Goal: Find contact information: Find contact information

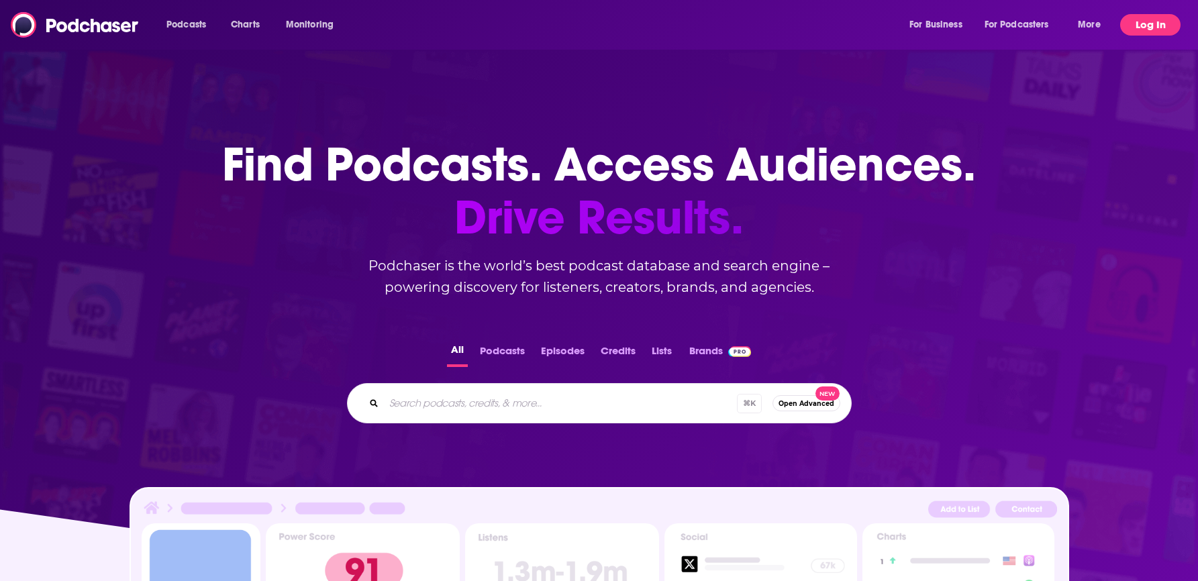
click at [1143, 20] on button "Log In" at bounding box center [1151, 24] width 60 height 21
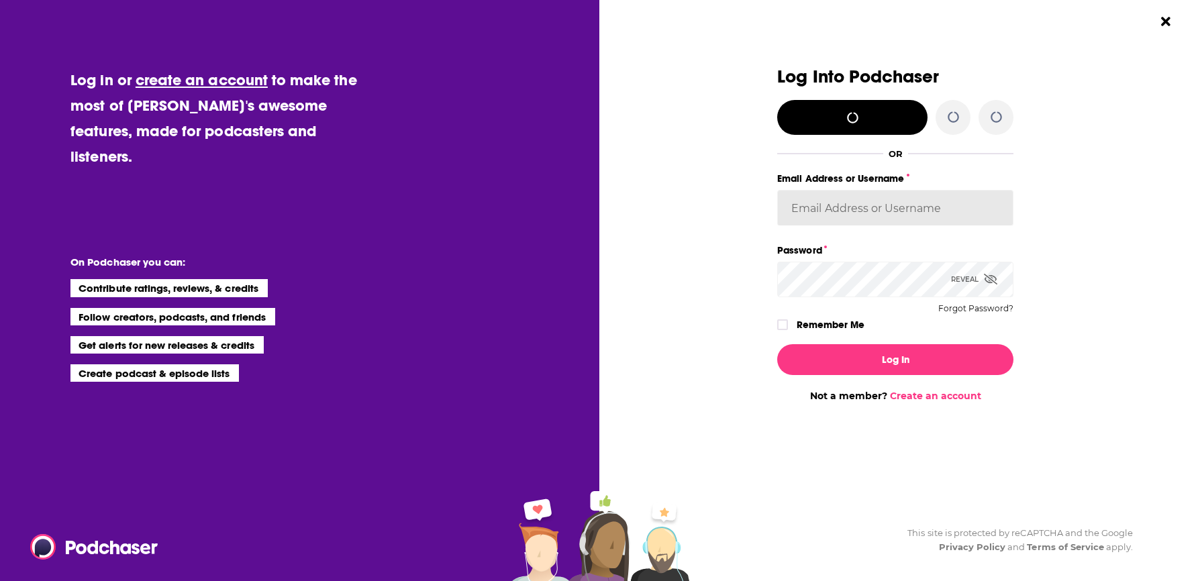
type input "annagregory"
click at [844, 211] on input "annagregory" at bounding box center [895, 208] width 236 height 36
click at [784, 328] on icon "Dialog" at bounding box center [783, 325] width 8 height 8
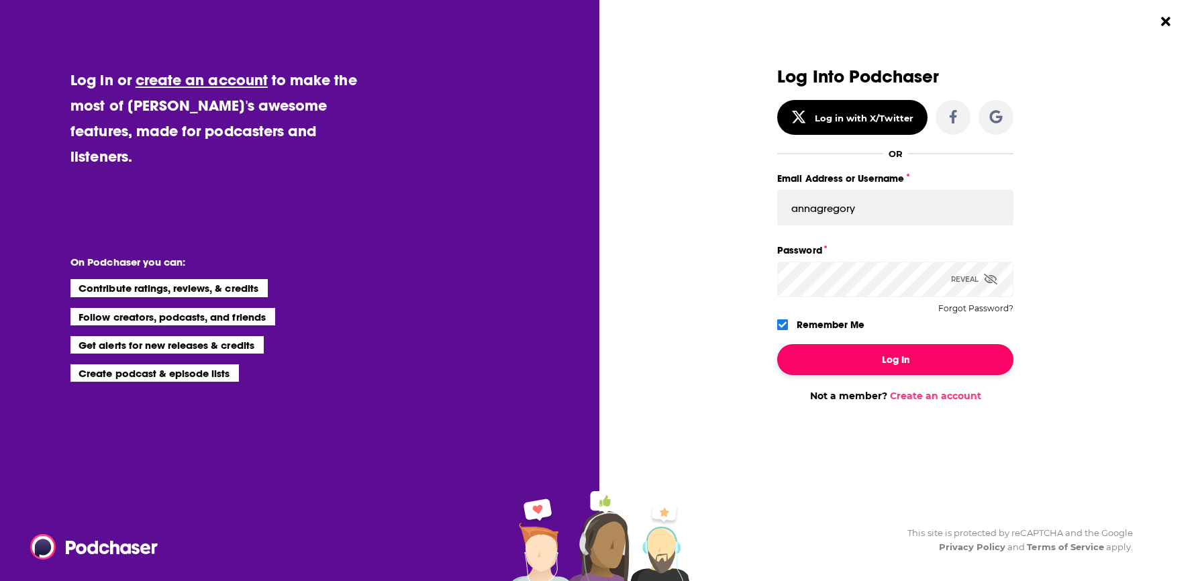
click at [802, 348] on button "Log In" at bounding box center [895, 359] width 236 height 31
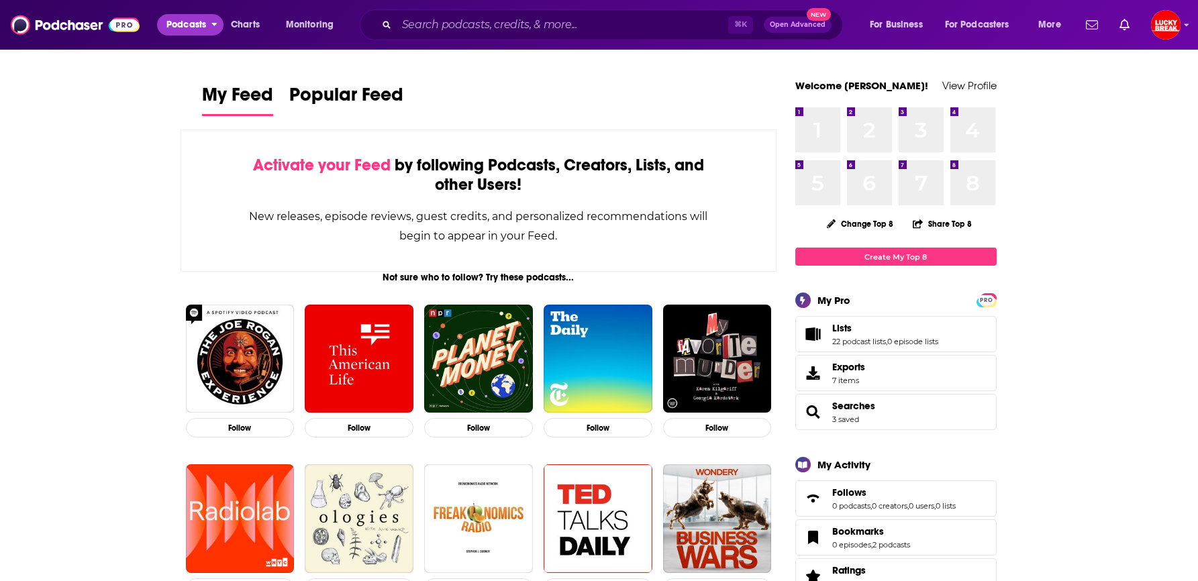
click at [187, 26] on span "Podcasts" at bounding box center [187, 24] width 40 height 19
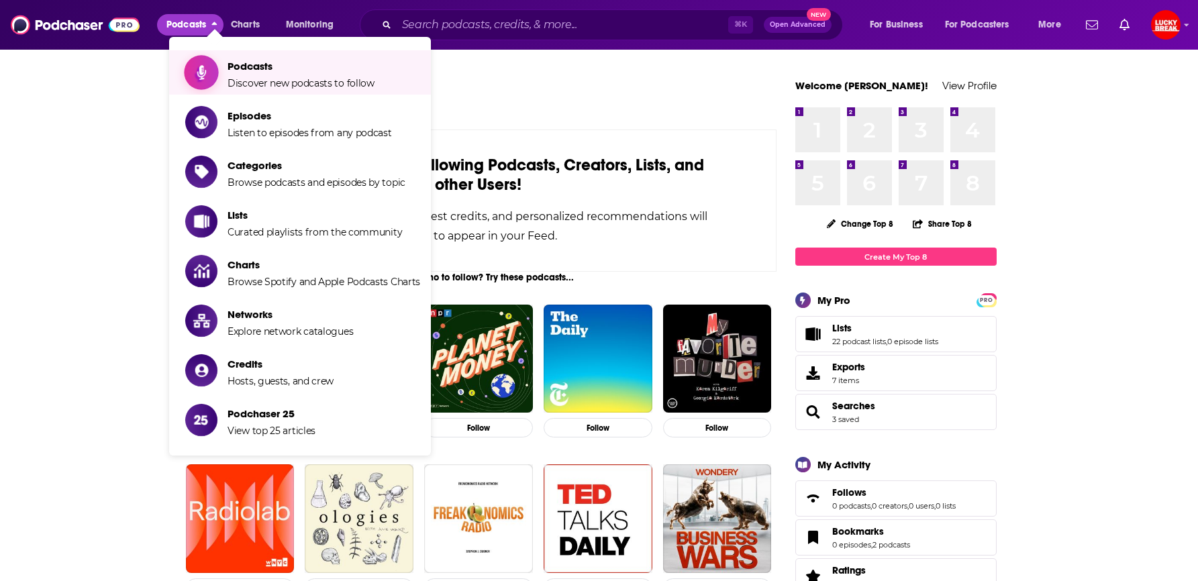
click at [214, 61] on span "Show item sub-menu" at bounding box center [201, 72] width 103 height 103
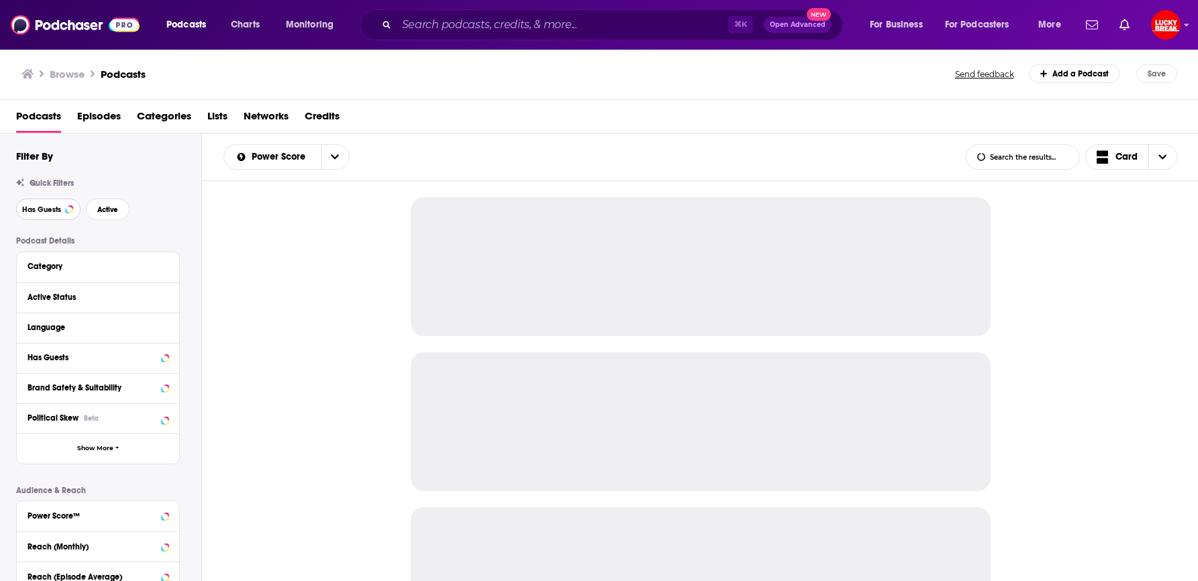
click at [56, 209] on span "Has Guests" at bounding box center [41, 209] width 39 height 7
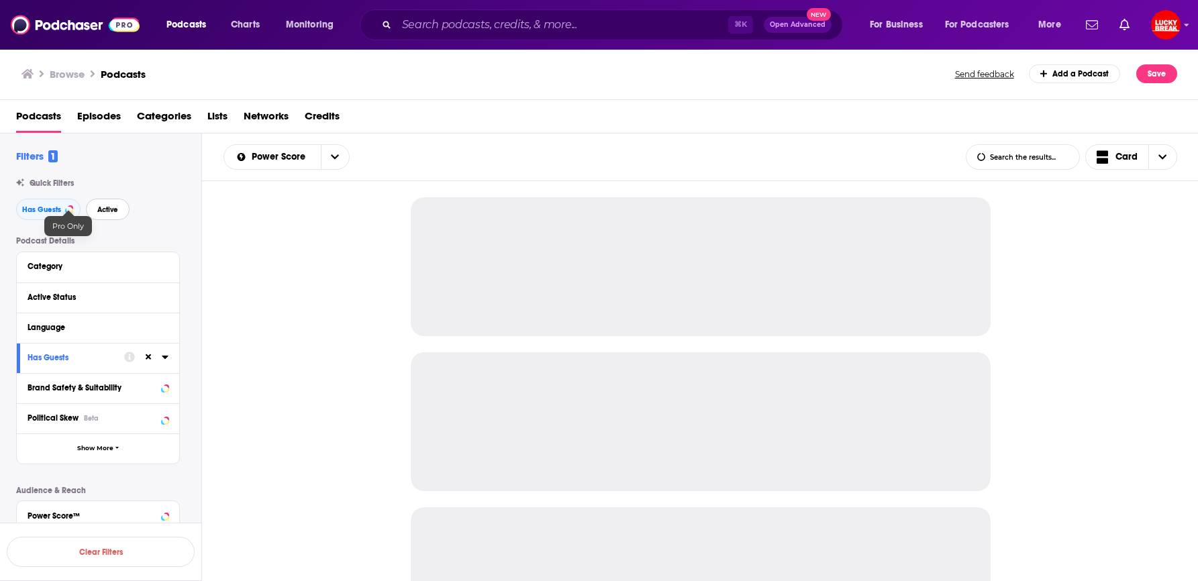
click at [117, 211] on span "Active" at bounding box center [107, 209] width 21 height 7
click at [41, 271] on button "Category" at bounding box center [95, 266] width 134 height 17
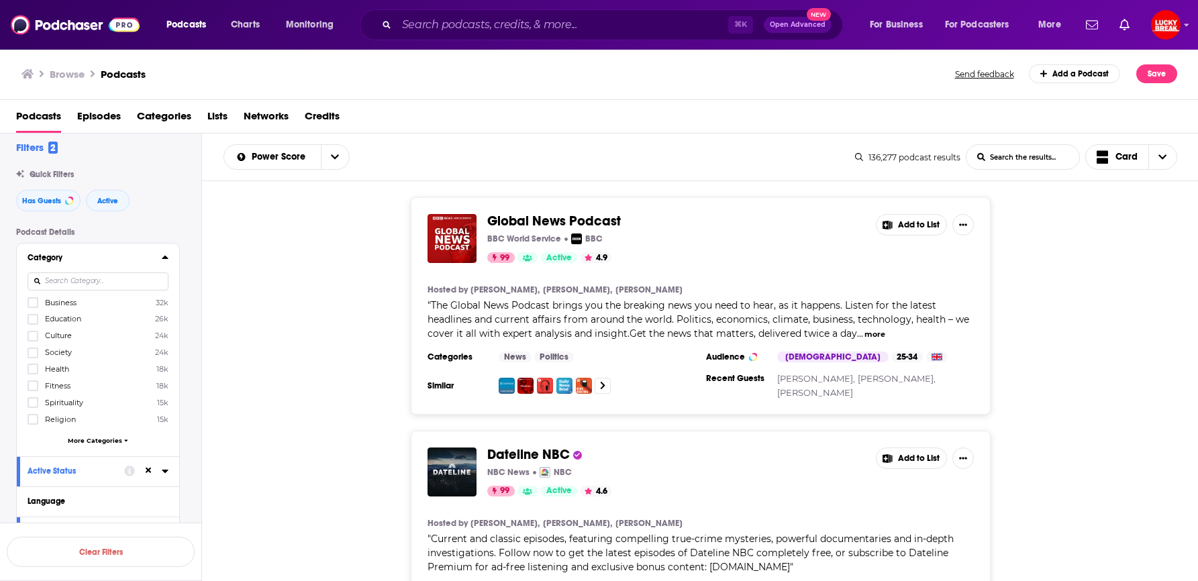
scroll to position [10, 0]
click at [86, 437] on span "More Categories" at bounding box center [95, 439] width 54 height 7
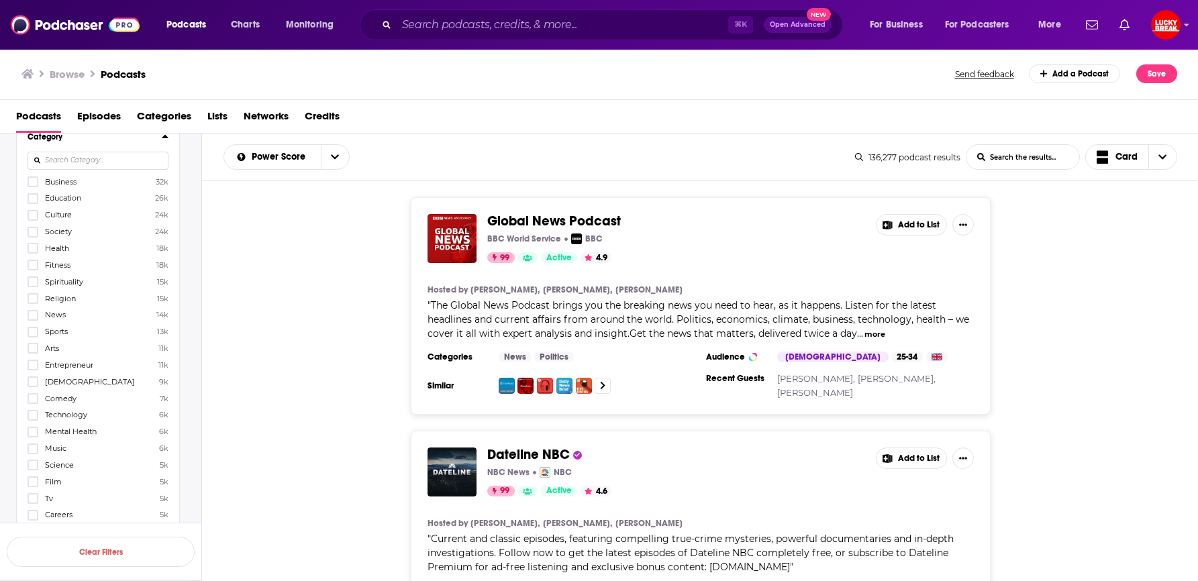
scroll to position [142, 0]
click at [34, 433] on icon at bounding box center [33, 437] width 8 height 8
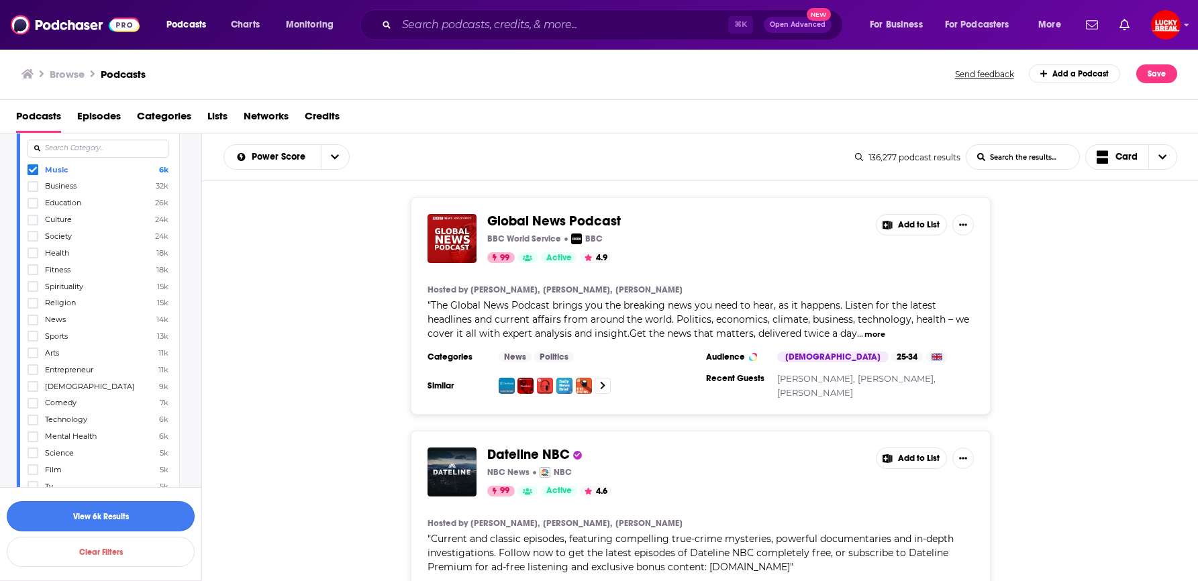
click at [117, 519] on button "View 6k Results" at bounding box center [101, 517] width 188 height 30
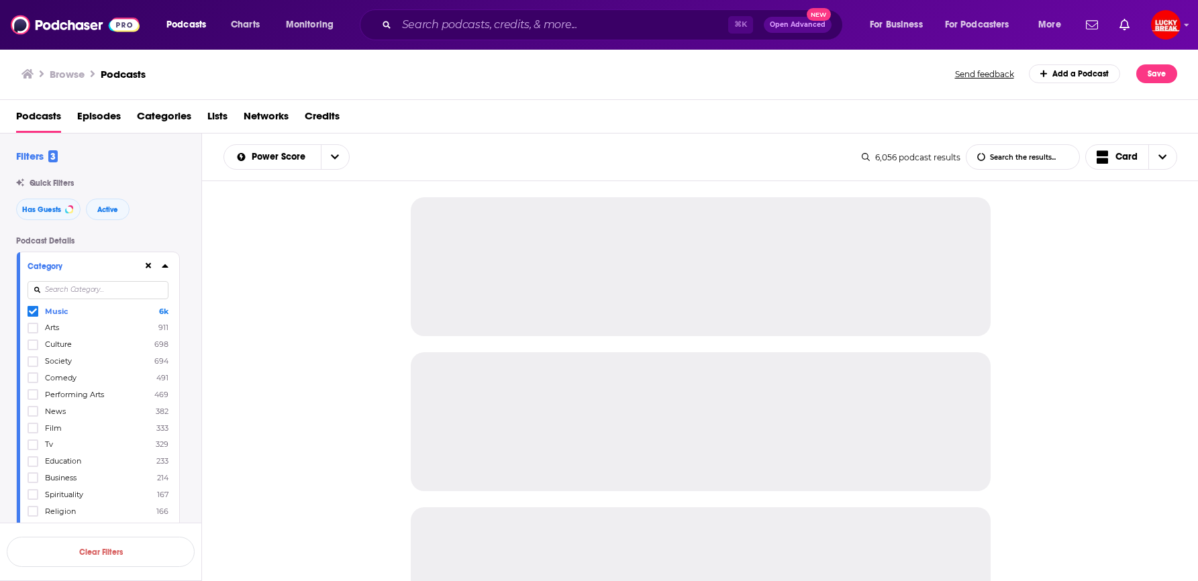
click at [164, 269] on icon at bounding box center [165, 266] width 7 height 11
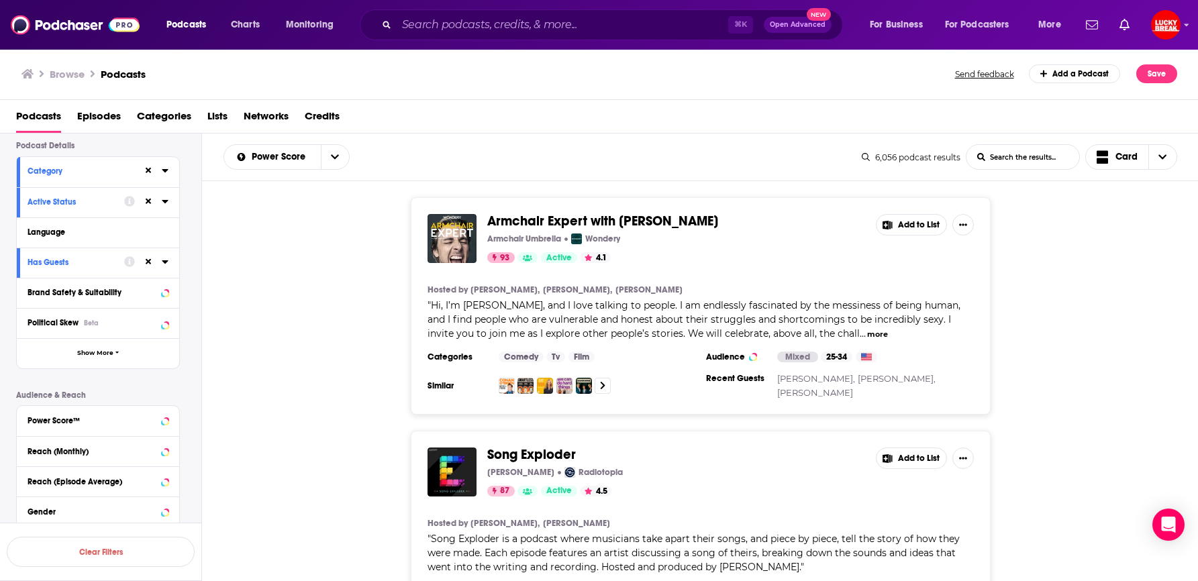
scroll to position [96, 0]
click at [80, 360] on button "Show More" at bounding box center [98, 353] width 162 height 30
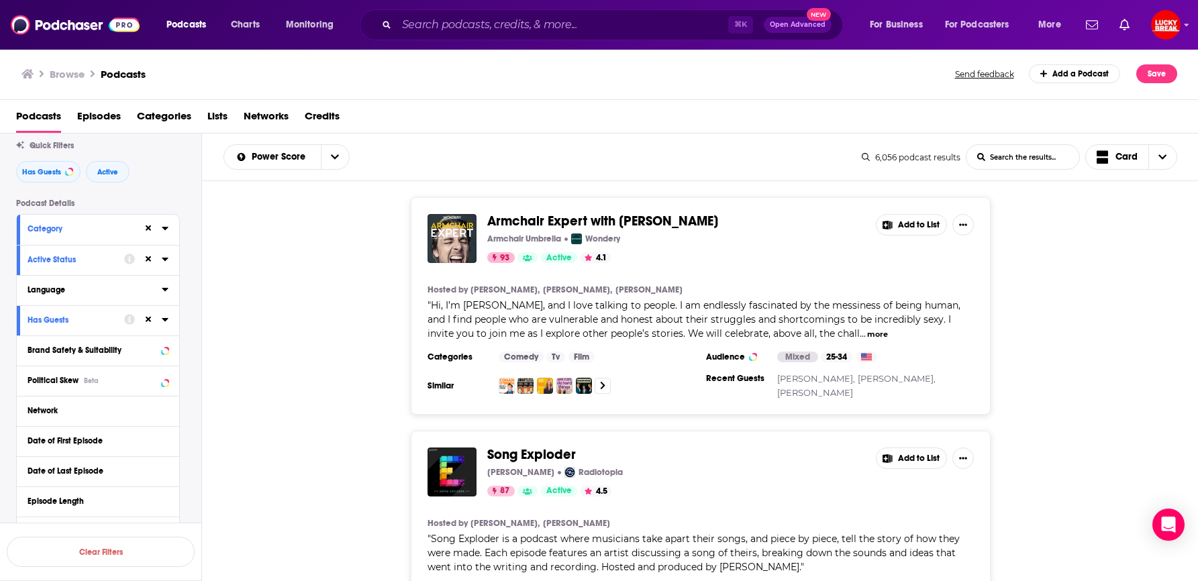
scroll to position [0, 0]
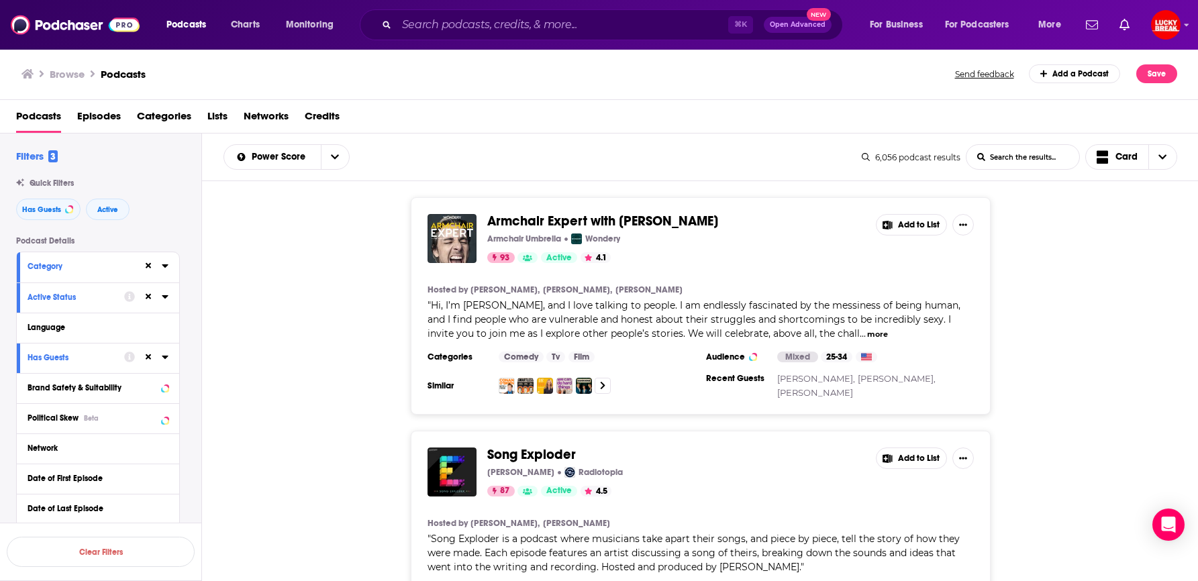
click at [1026, 162] on input "List Search Input" at bounding box center [1023, 157] width 113 height 24
type input "music industry"
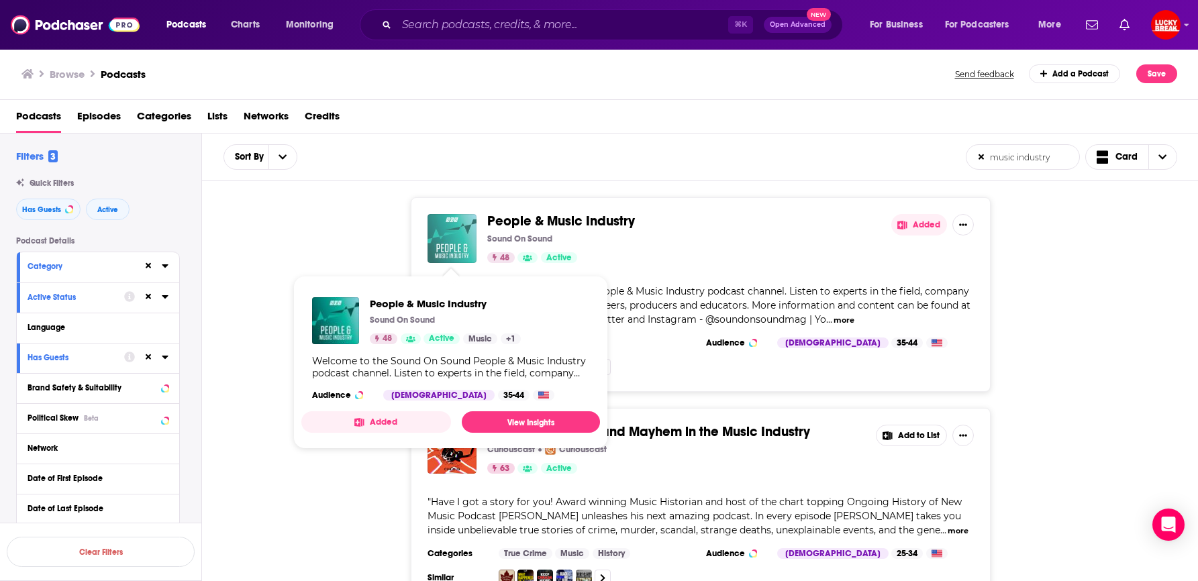
click at [453, 244] on img "People & Music Industry" at bounding box center [452, 238] width 49 height 49
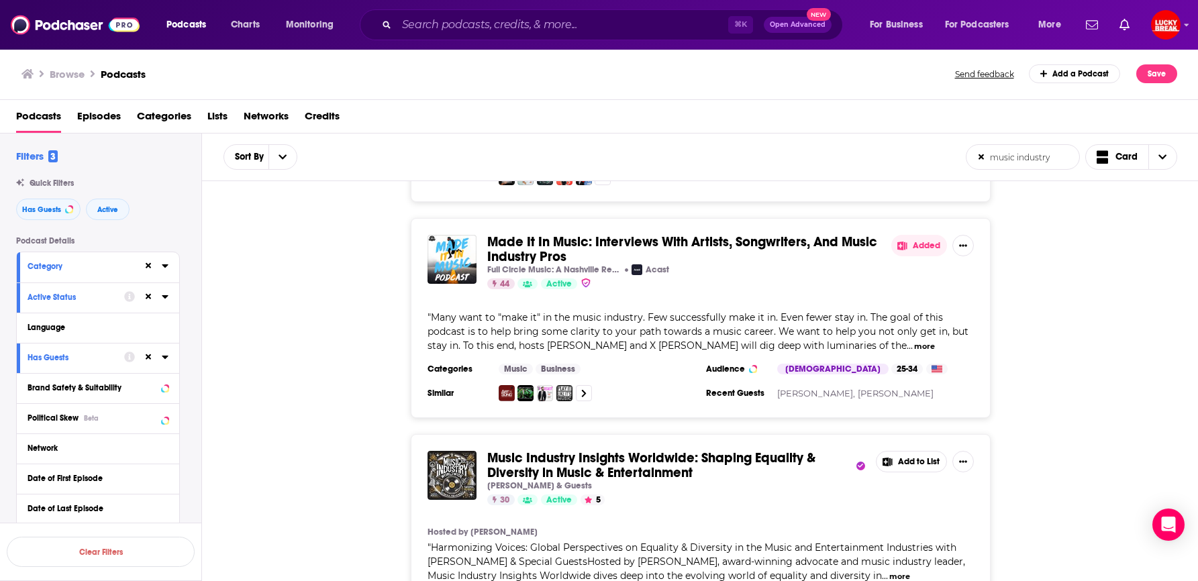
scroll to position [619, 0]
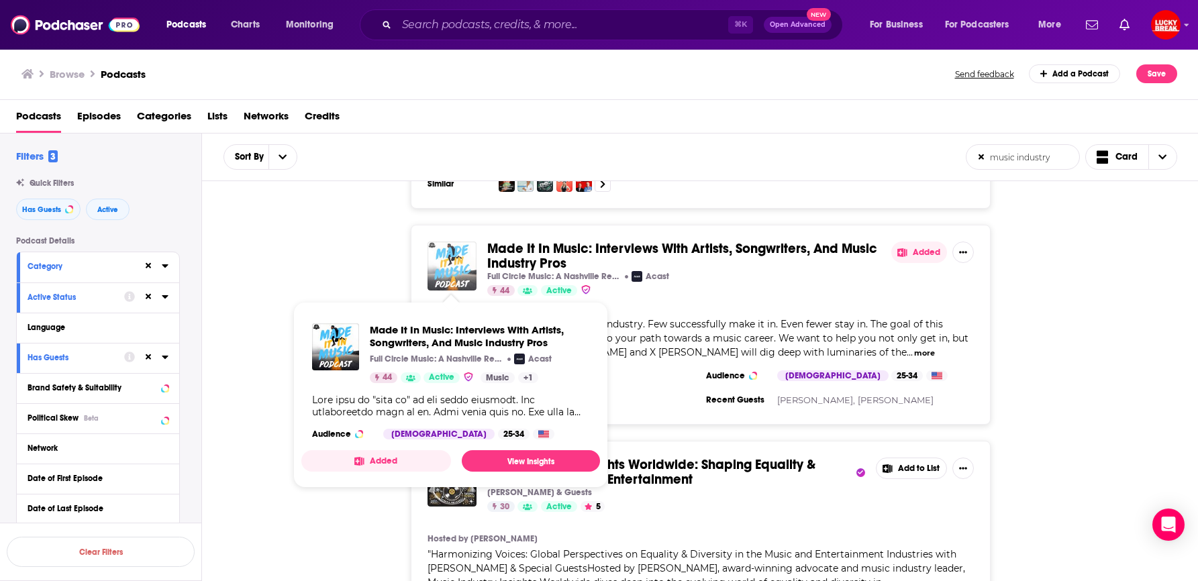
click at [451, 251] on img "Made It In Music: Interviews With Artists, Songwriters, And Music Industry Pros" at bounding box center [452, 266] width 49 height 49
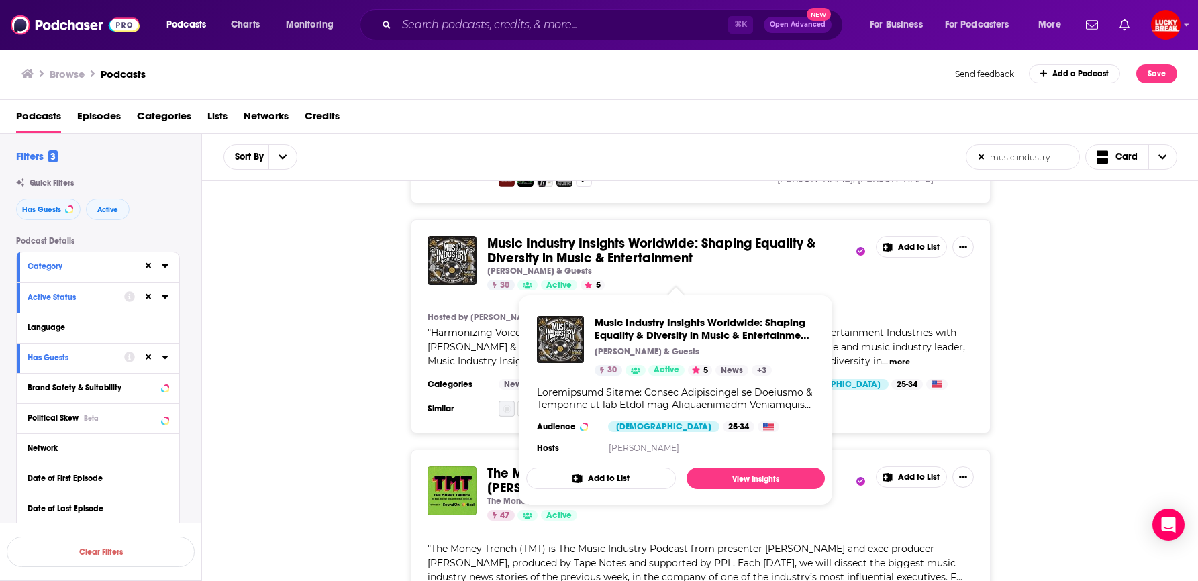
scroll to position [841, 0]
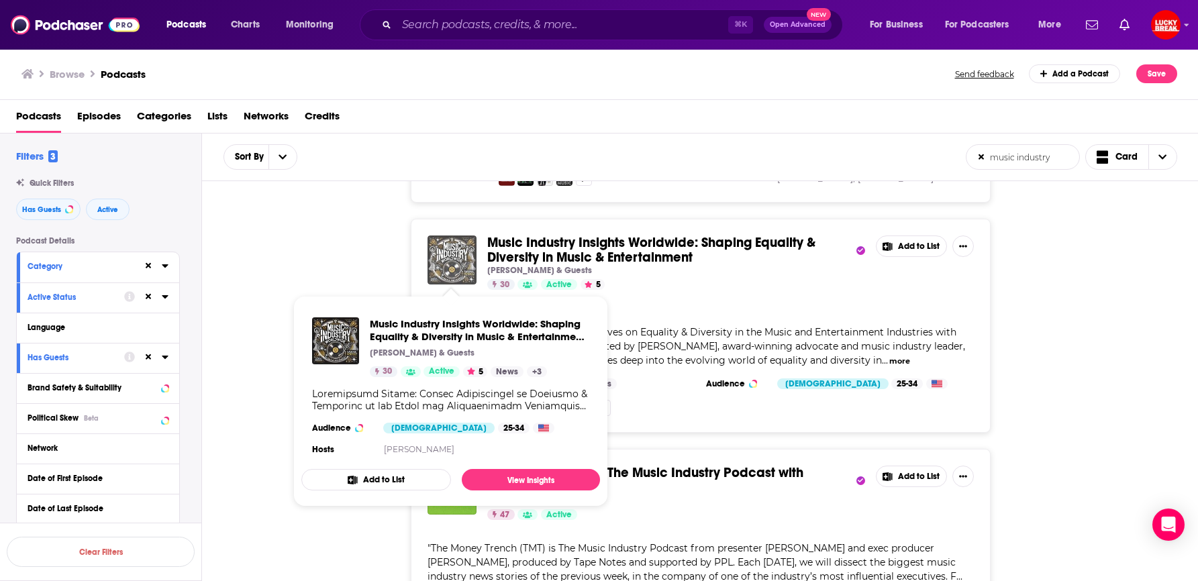
click at [449, 256] on img "Music Industry Insights Worldwide: Shaping Equality & Diversity in Music & Ente…" at bounding box center [452, 260] width 49 height 49
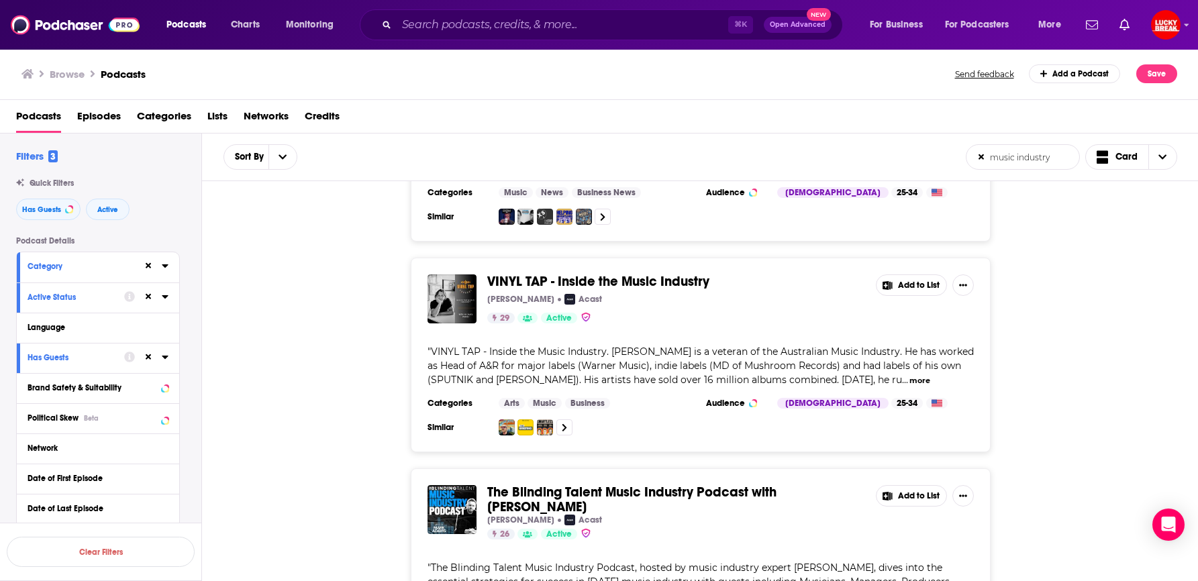
scroll to position [1279, 0]
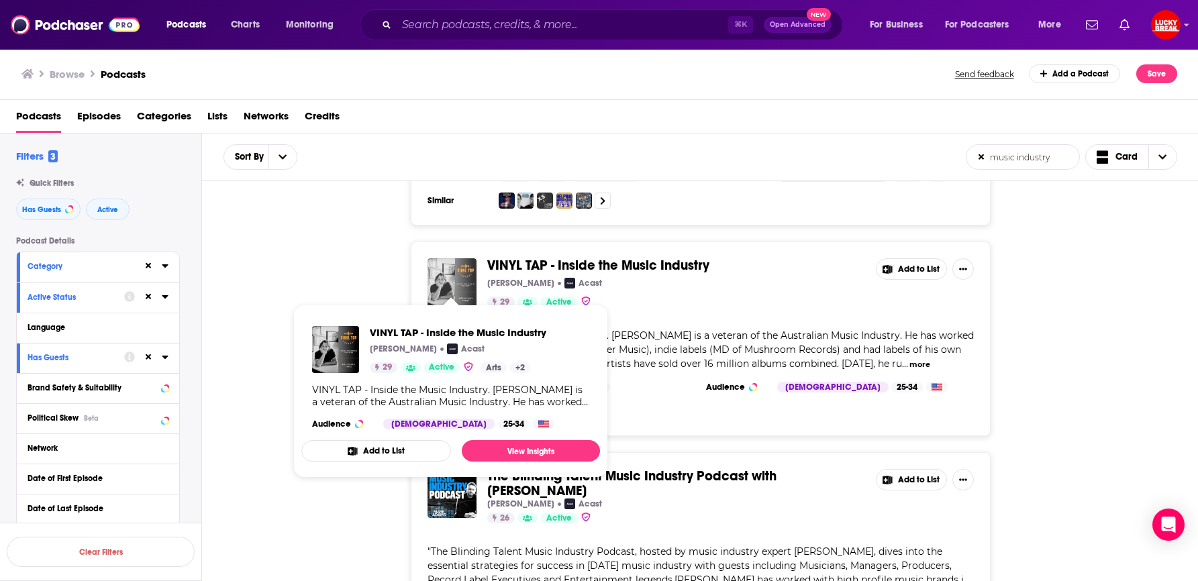
click at [461, 258] on img "VINYL TAP - Inside the Music Industry" at bounding box center [452, 282] width 49 height 49
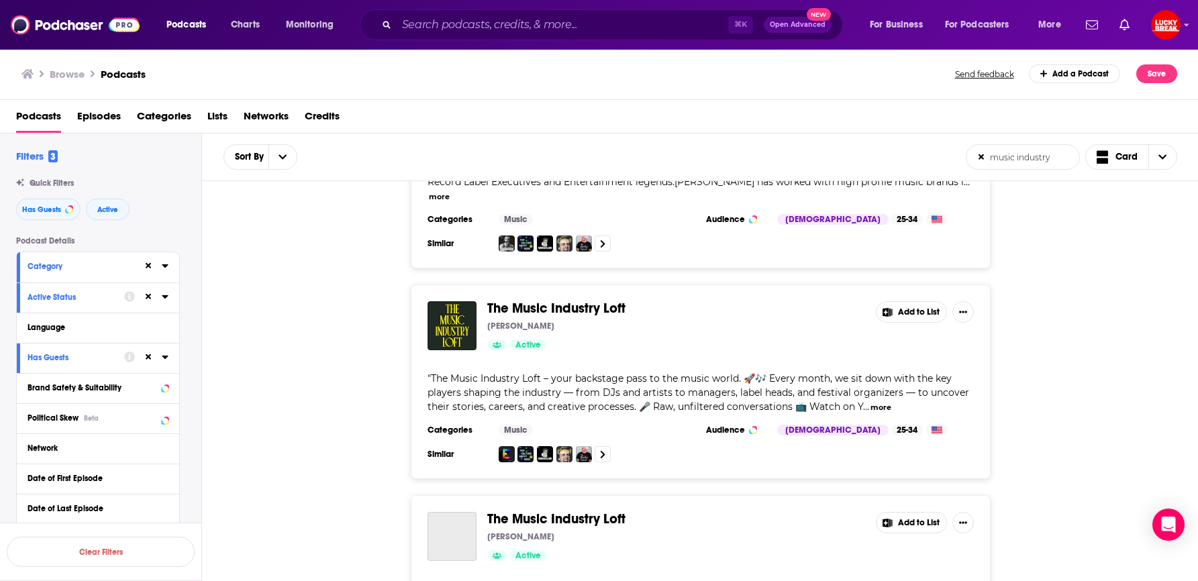
scroll to position [1679, 0]
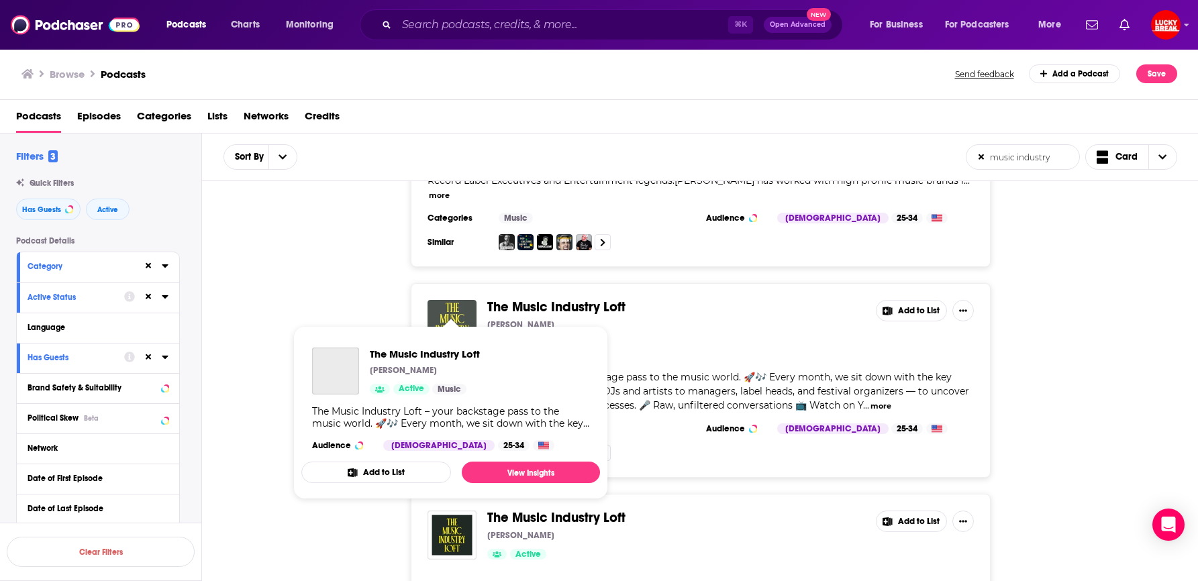
click at [450, 300] on img "The Music Industry Loft" at bounding box center [452, 324] width 49 height 49
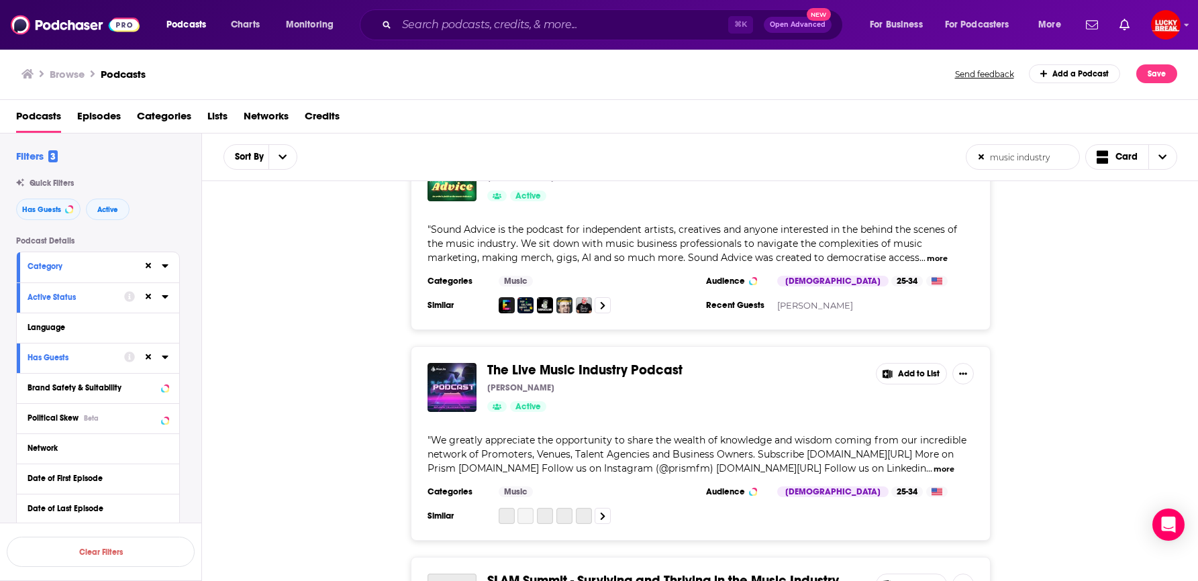
scroll to position [2255, 0]
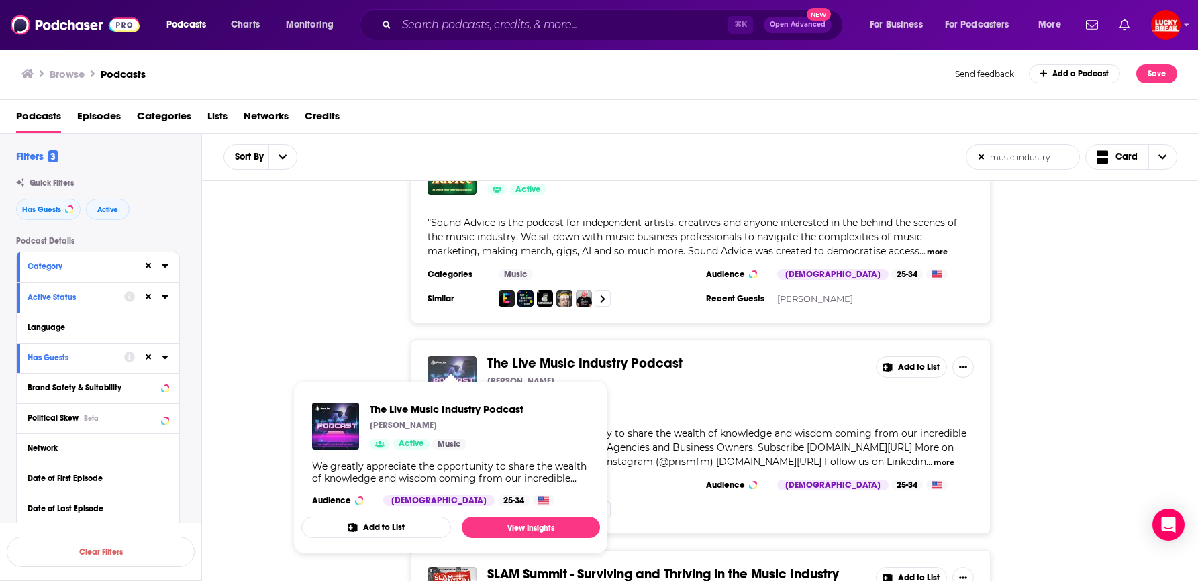
click at [453, 357] on img "The Live Music Industry Podcast" at bounding box center [452, 381] width 49 height 49
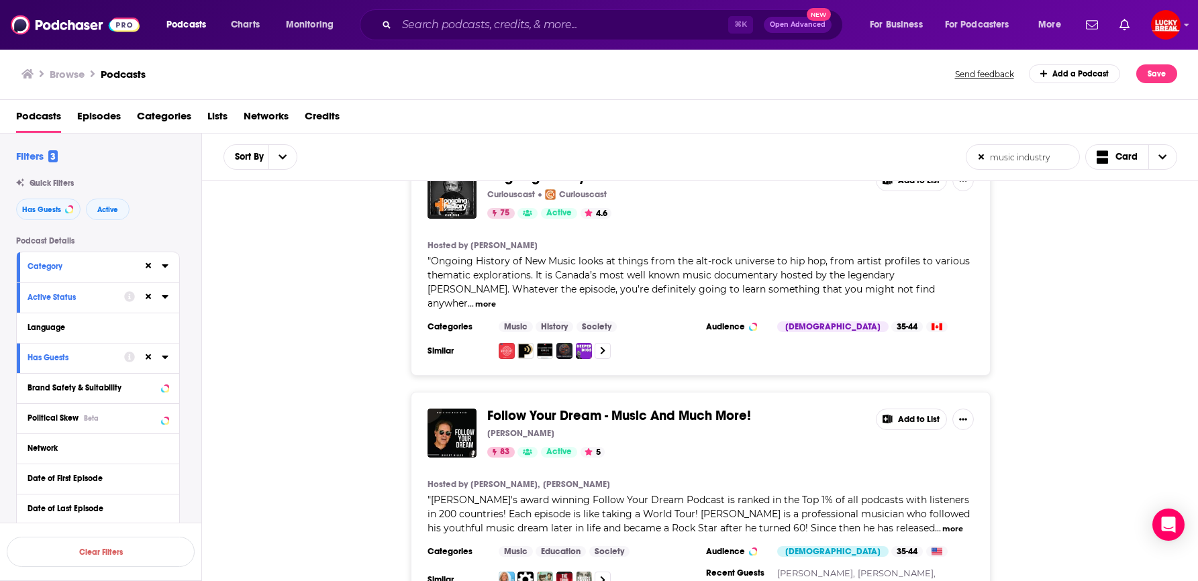
scroll to position [4837, 0]
click at [943, 523] on button "more" at bounding box center [953, 528] width 21 height 11
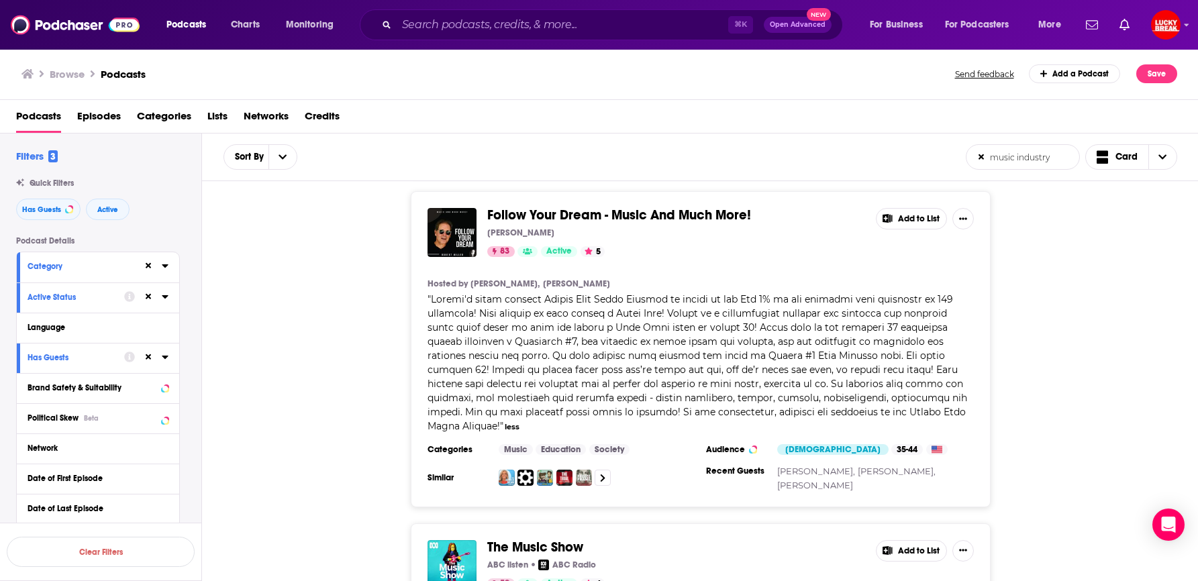
scroll to position [4941, 0]
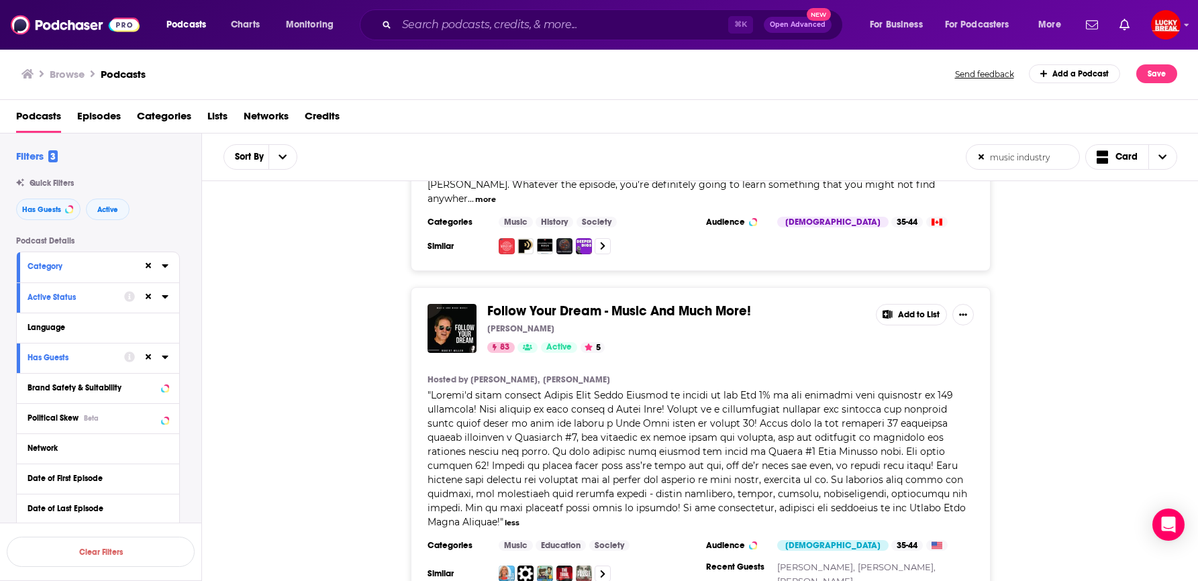
click at [565, 303] on span "Follow Your Dream - Music And Much More!" at bounding box center [619, 311] width 264 height 17
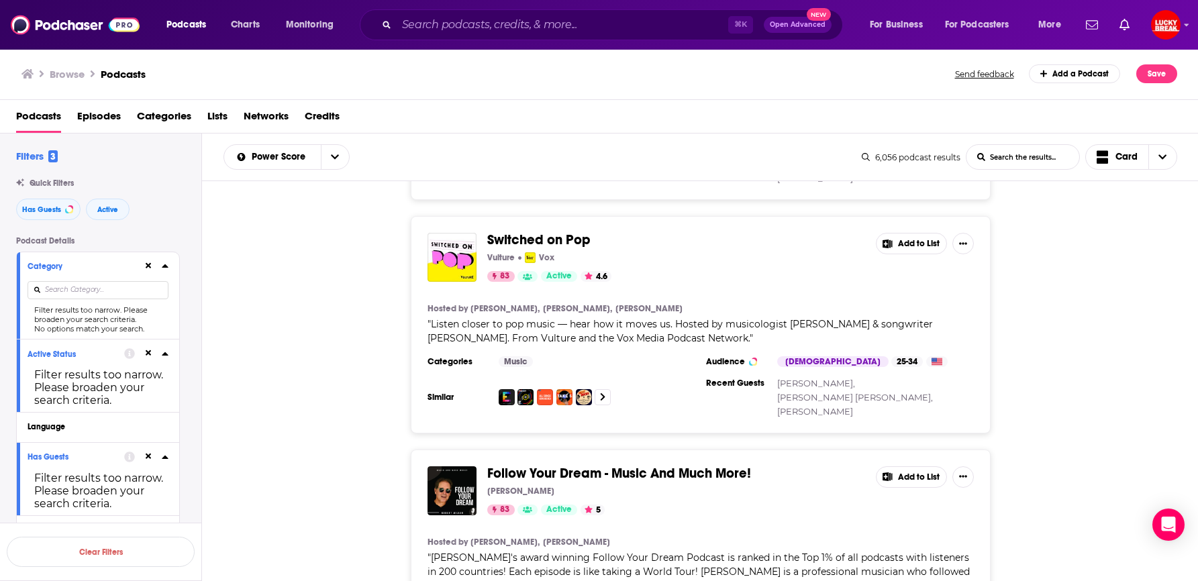
scroll to position [1354, 0]
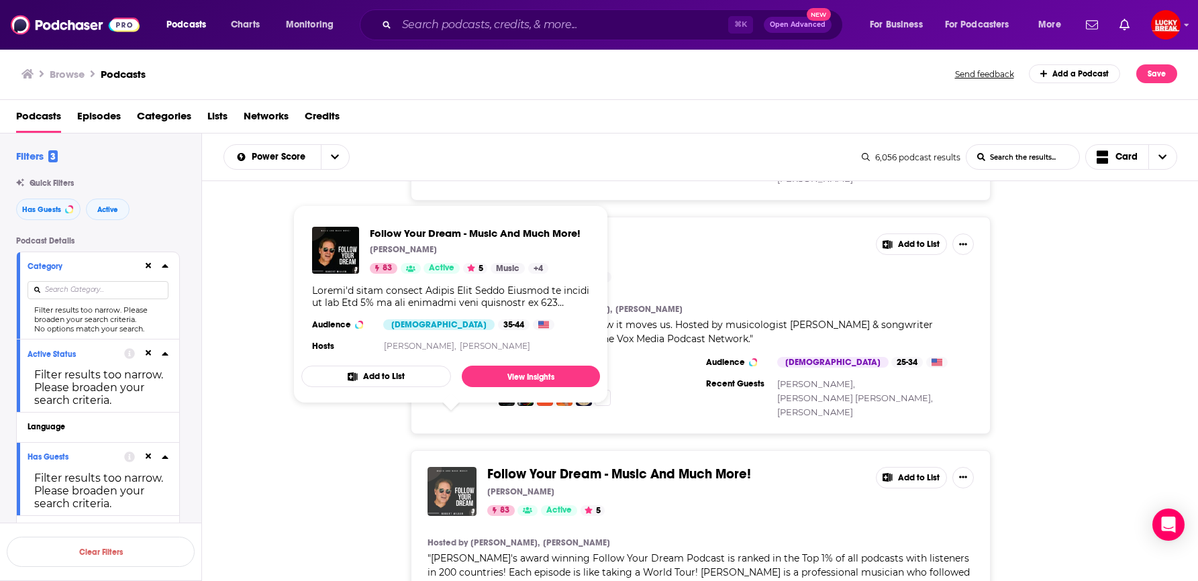
click at [443, 467] on img "Follow Your Dream - Music And Much More!" at bounding box center [452, 491] width 49 height 49
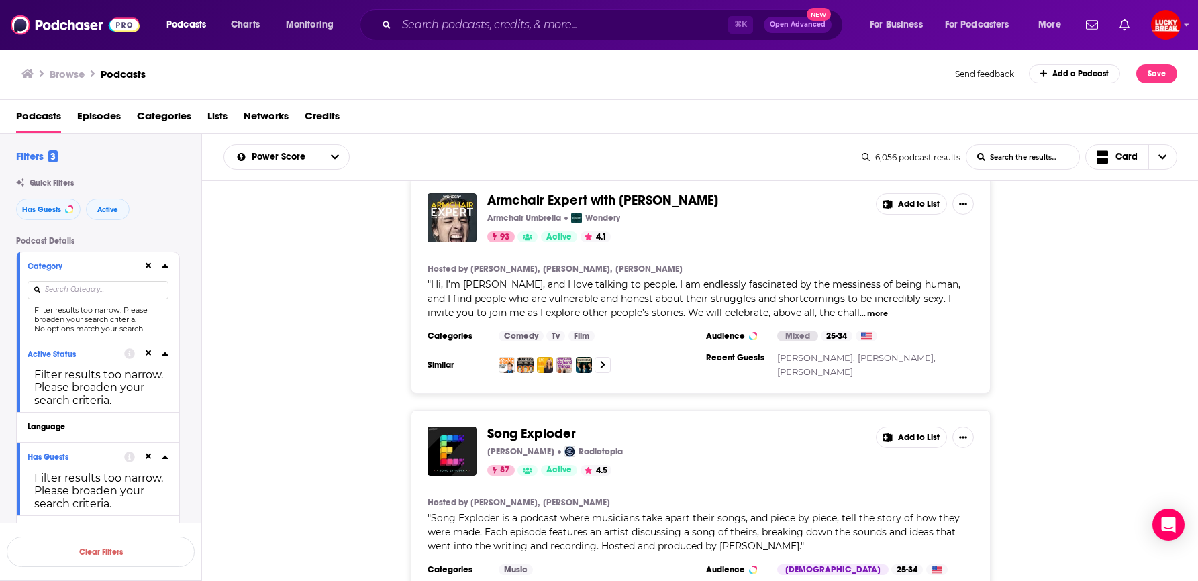
scroll to position [0, 0]
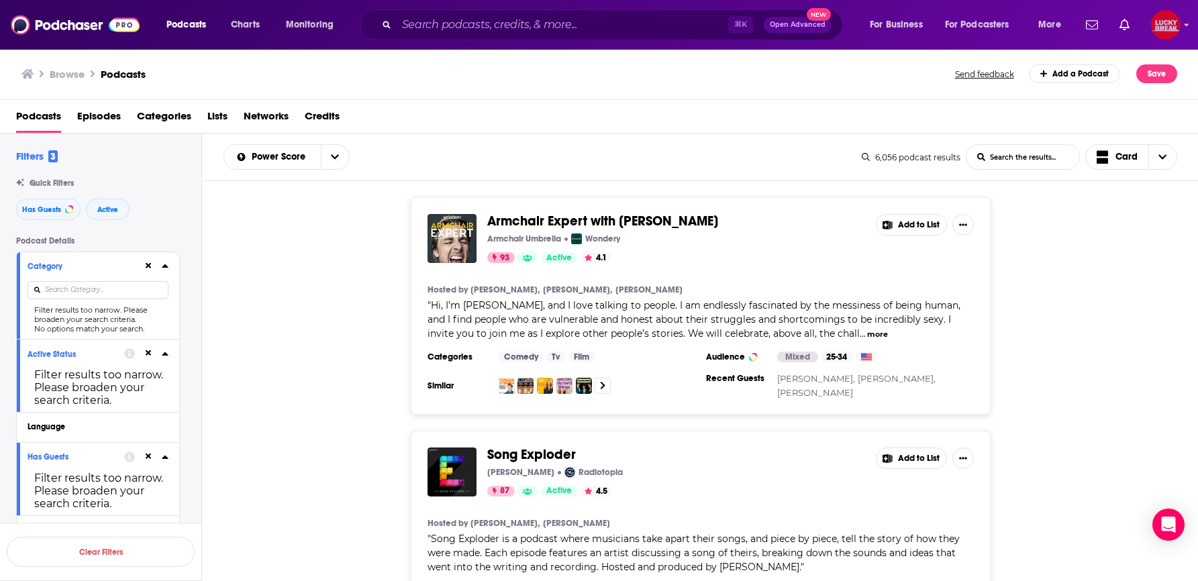
click at [1170, 38] on img "Logged in as annagregory" at bounding box center [1166, 25] width 30 height 30
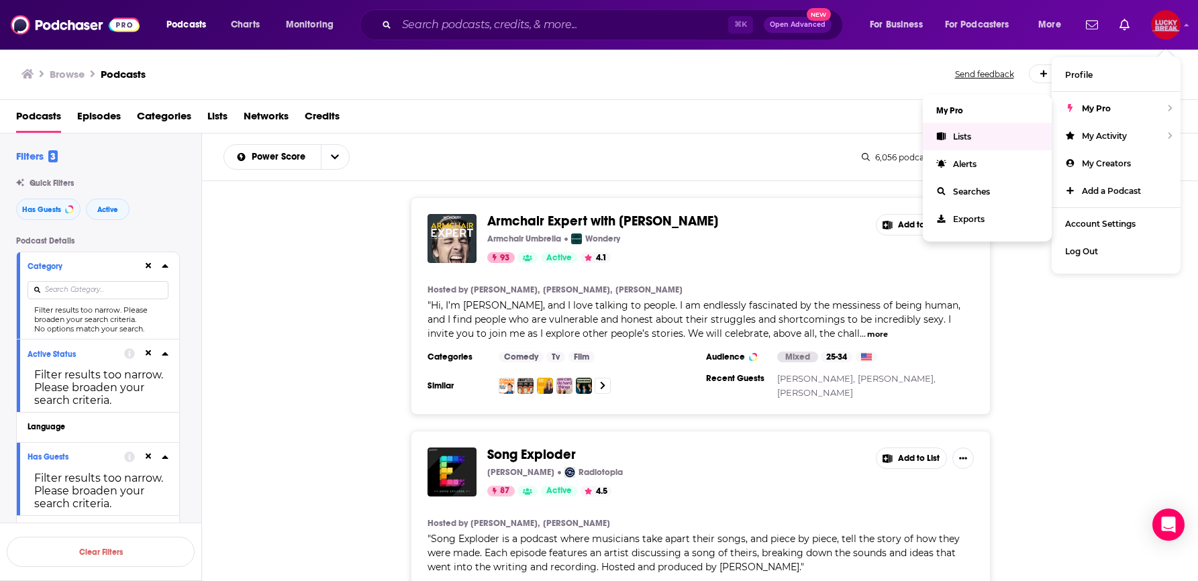
click at [974, 137] on link "Lists" at bounding box center [987, 137] width 129 height 28
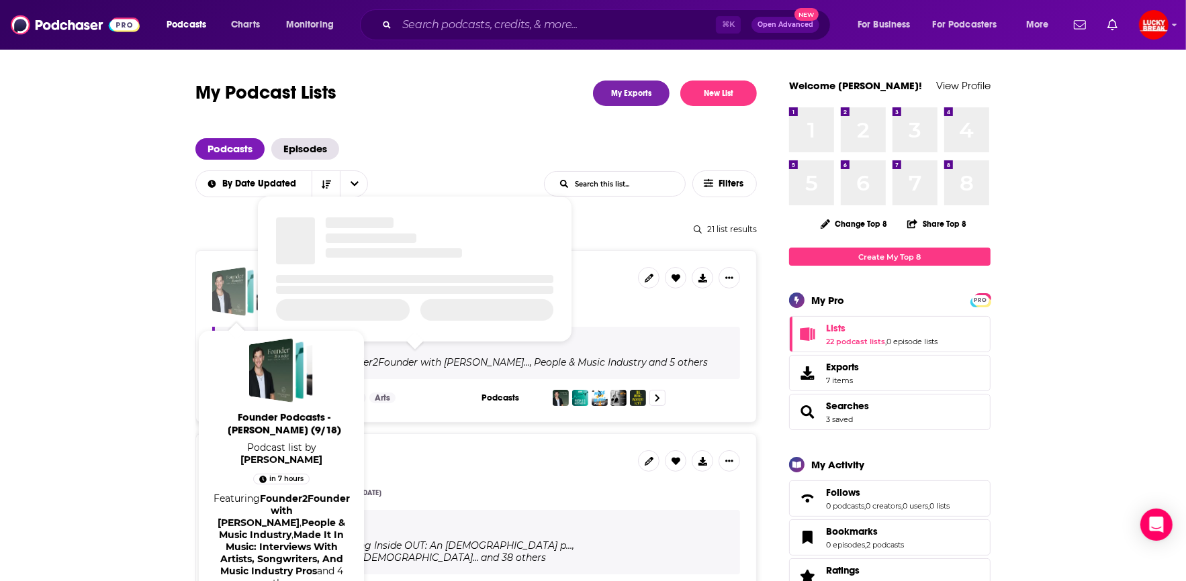
click at [217, 291] on div "Founder Podcasts - Rich Thomson (9/18)" at bounding box center [229, 291] width 34 height 49
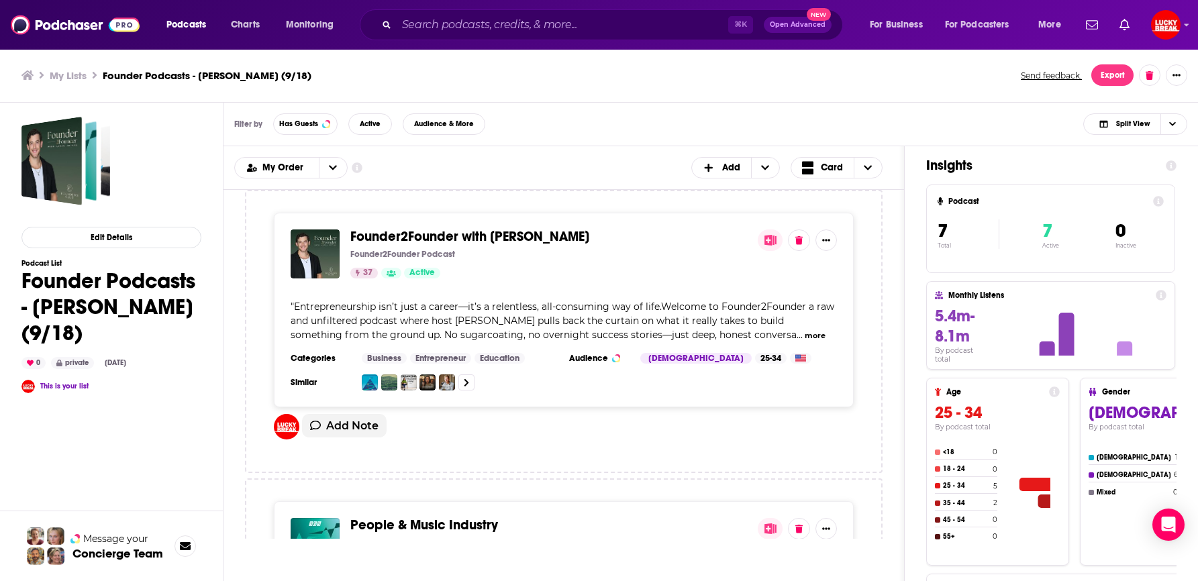
click at [383, 233] on span "Founder2Founder with Aaron Spivak" at bounding box center [469, 236] width 239 height 17
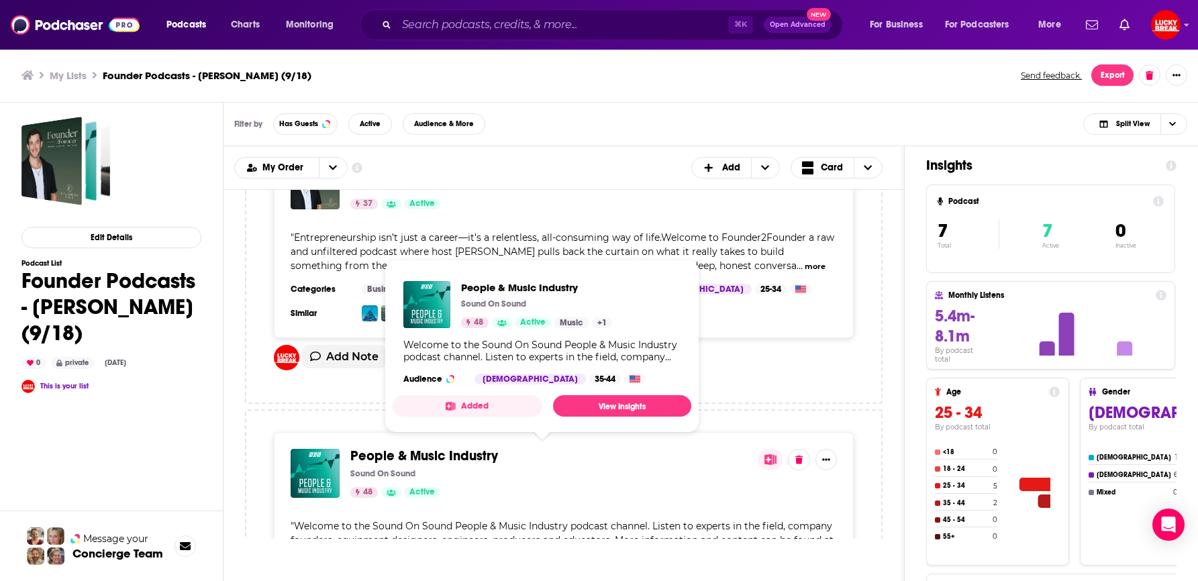
click at [359, 455] on span "People & Music Industry" at bounding box center [424, 456] width 148 height 17
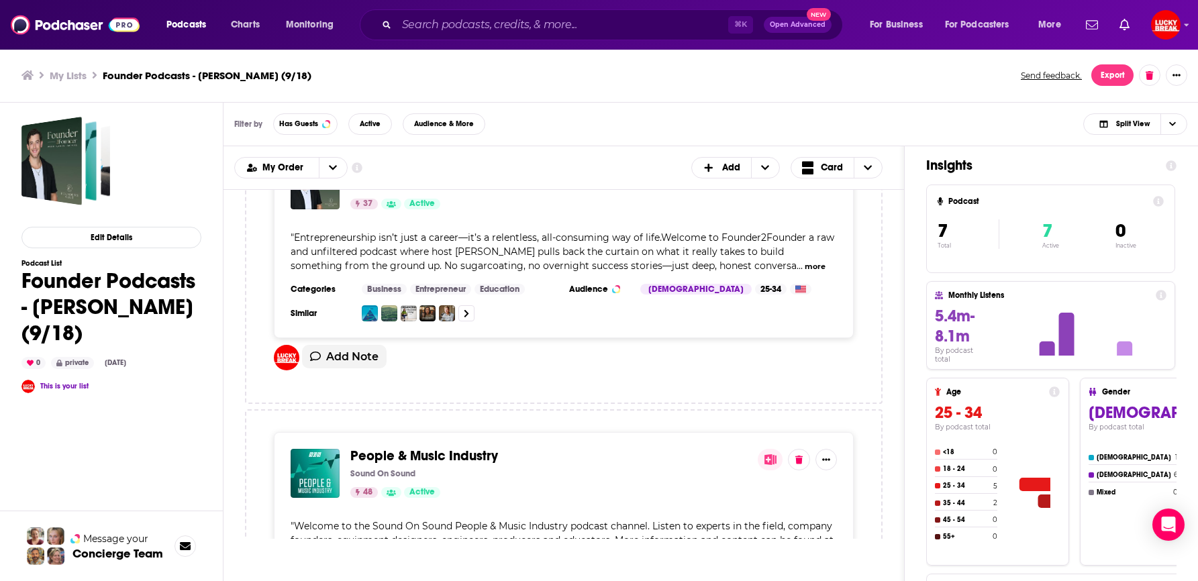
scroll to position [426, 0]
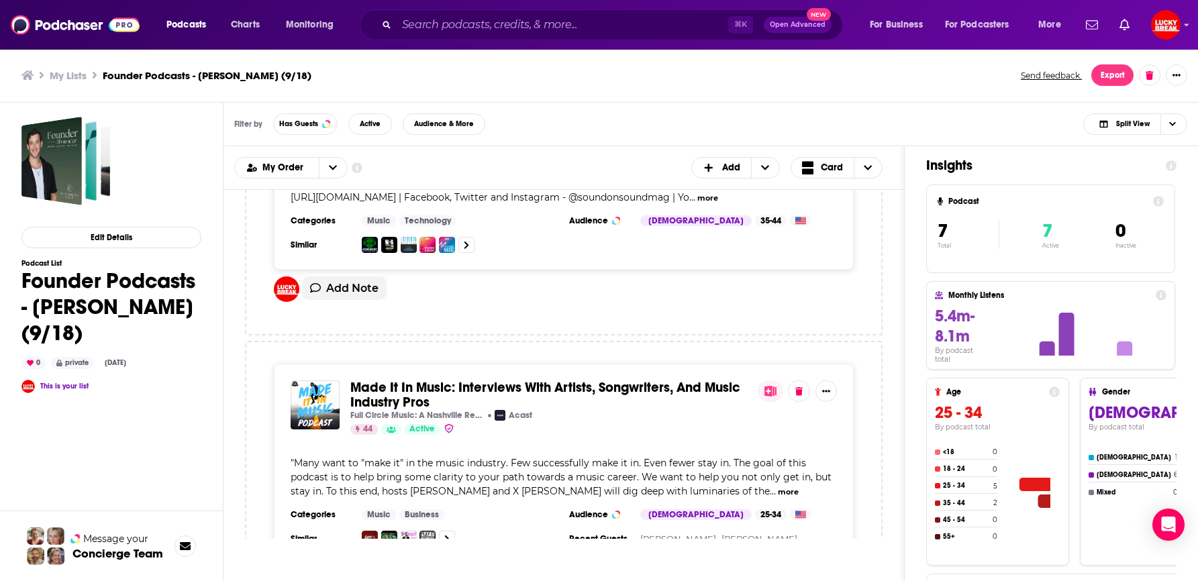
click at [355, 390] on span "Made It In Music: Interviews With Artists, Songwriters, And Music Industry Pros" at bounding box center [545, 395] width 390 height 32
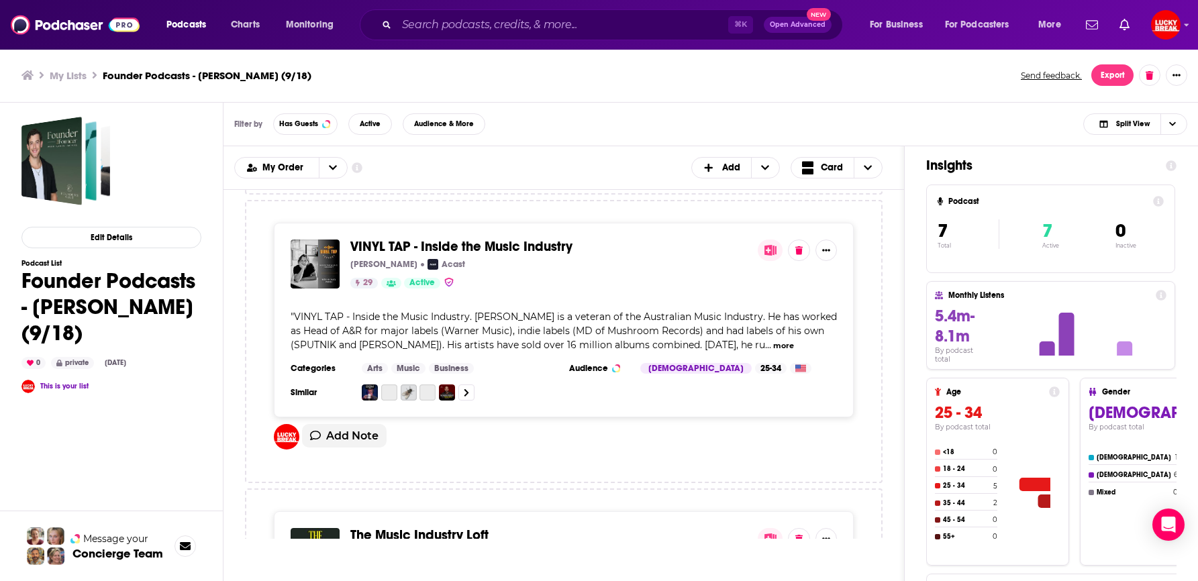
scroll to position [863, 0]
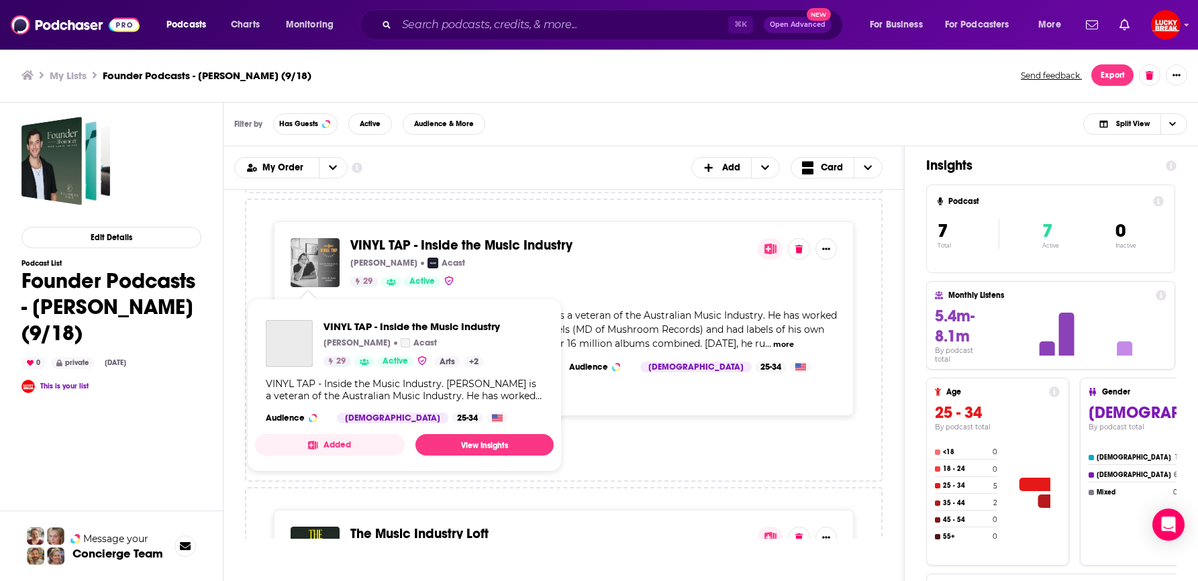
click at [301, 273] on img "VINYL TAP - Inside the Music Industry" at bounding box center [315, 262] width 49 height 49
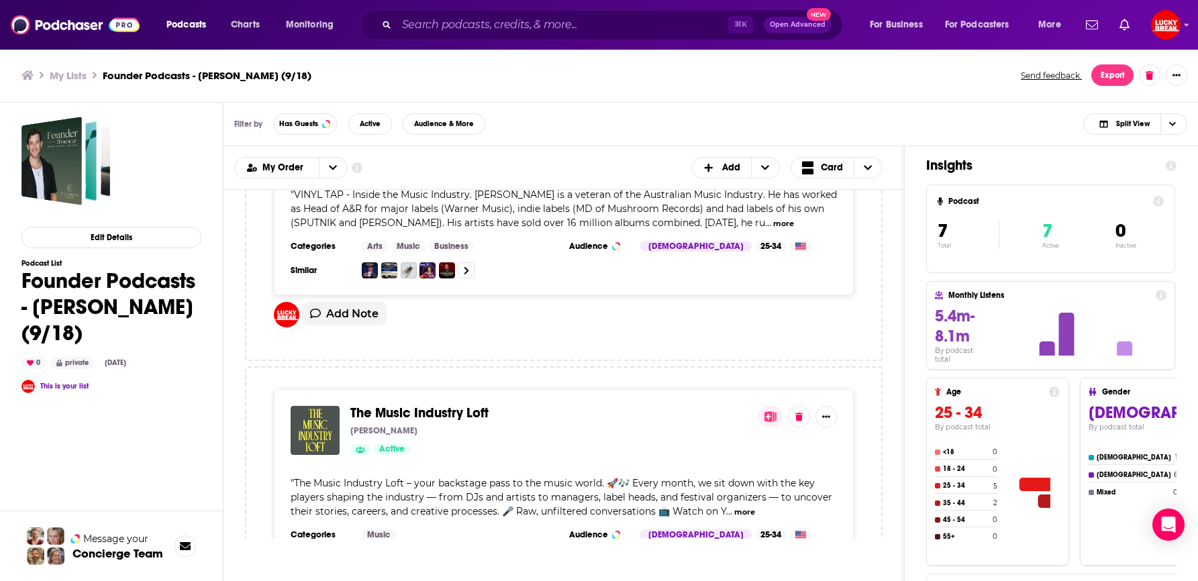
click at [322, 426] on img "The Music Industry Loft" at bounding box center [315, 430] width 49 height 49
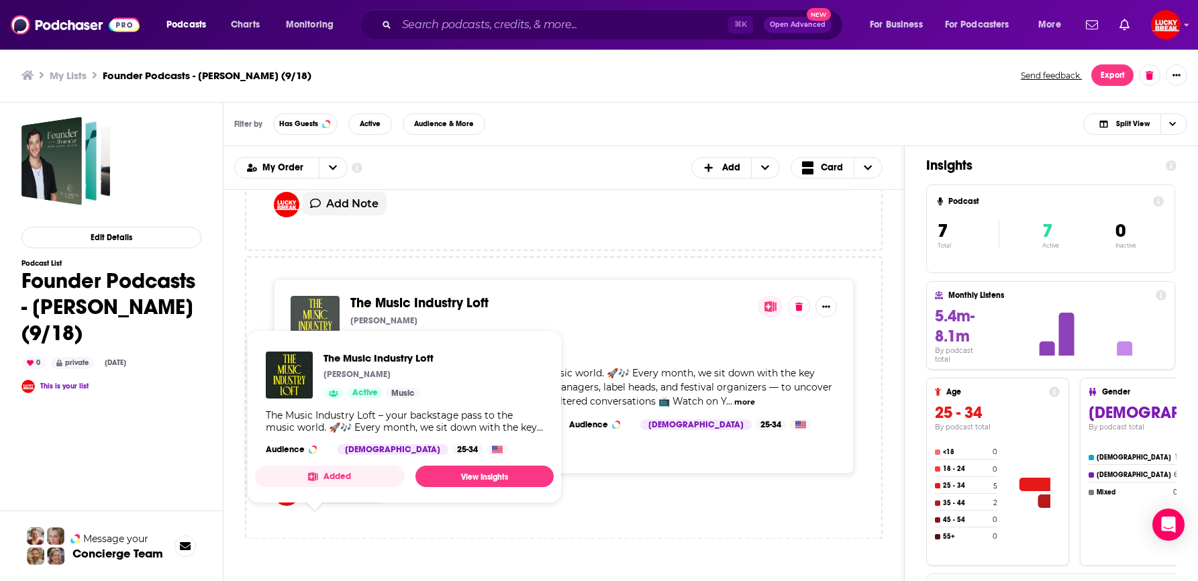
scroll to position [1346, 0]
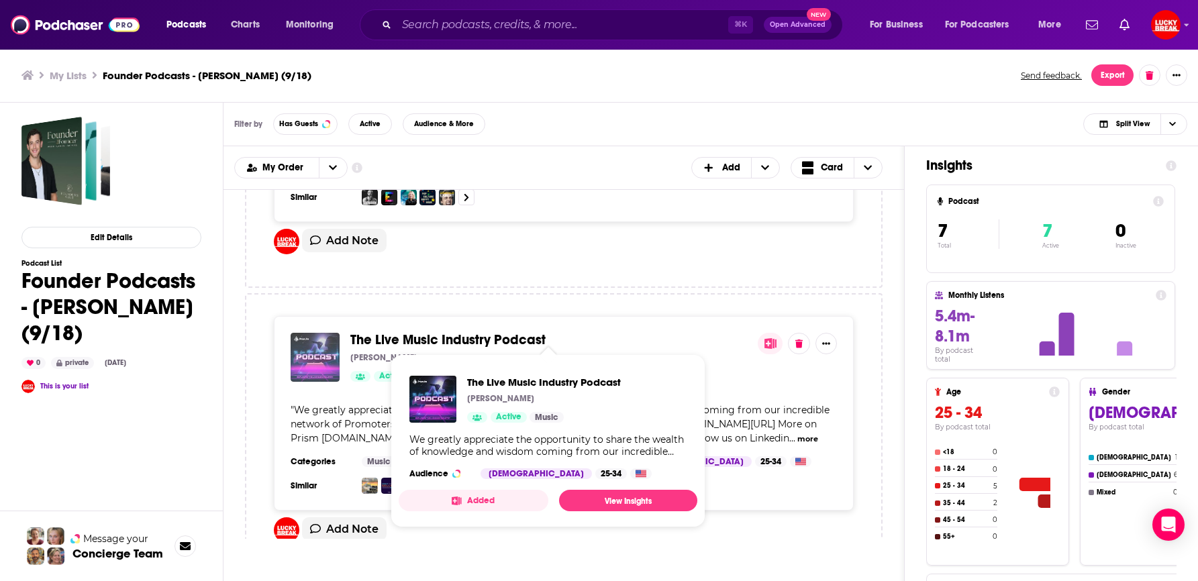
click at [338, 359] on img "The Live Music Industry Podcast" at bounding box center [315, 357] width 49 height 49
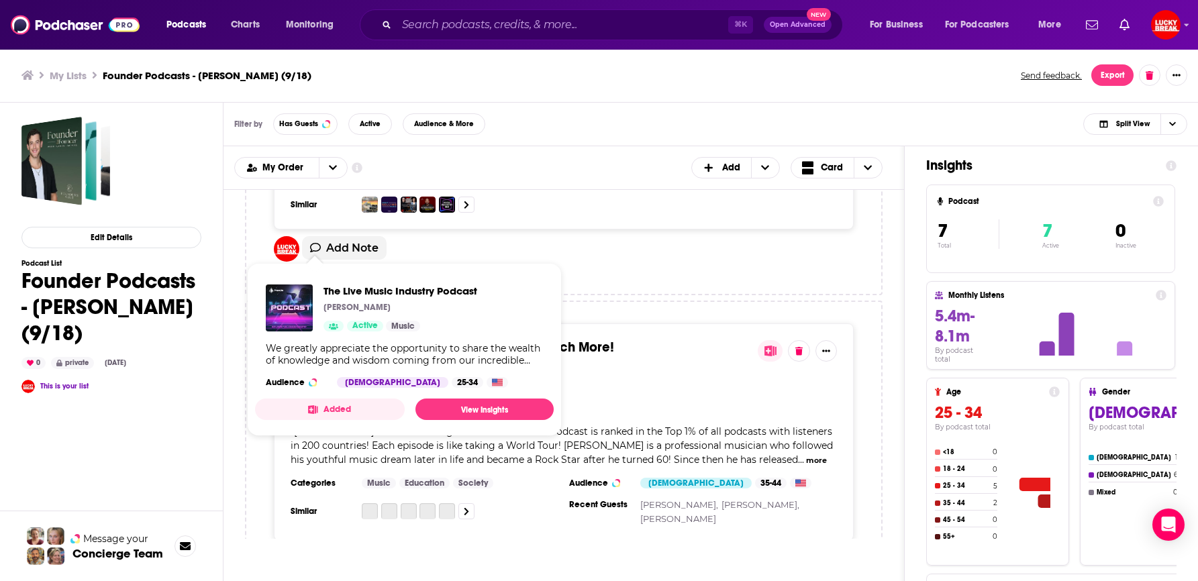
scroll to position [1647, 0]
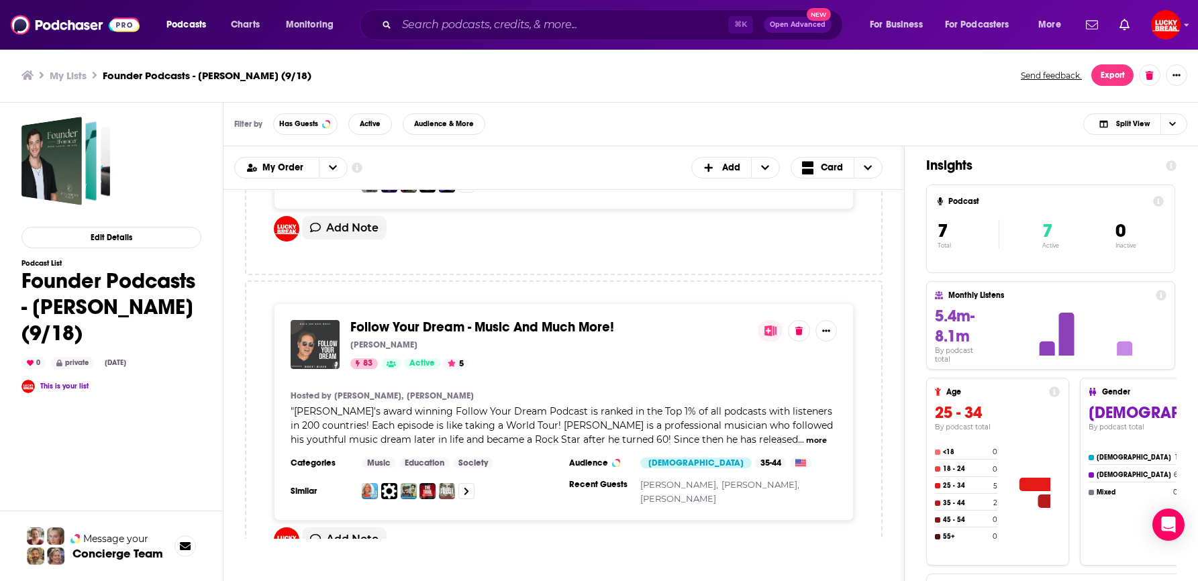
click at [332, 368] on img "Follow Your Dream - Music And Much More!" at bounding box center [315, 344] width 49 height 49
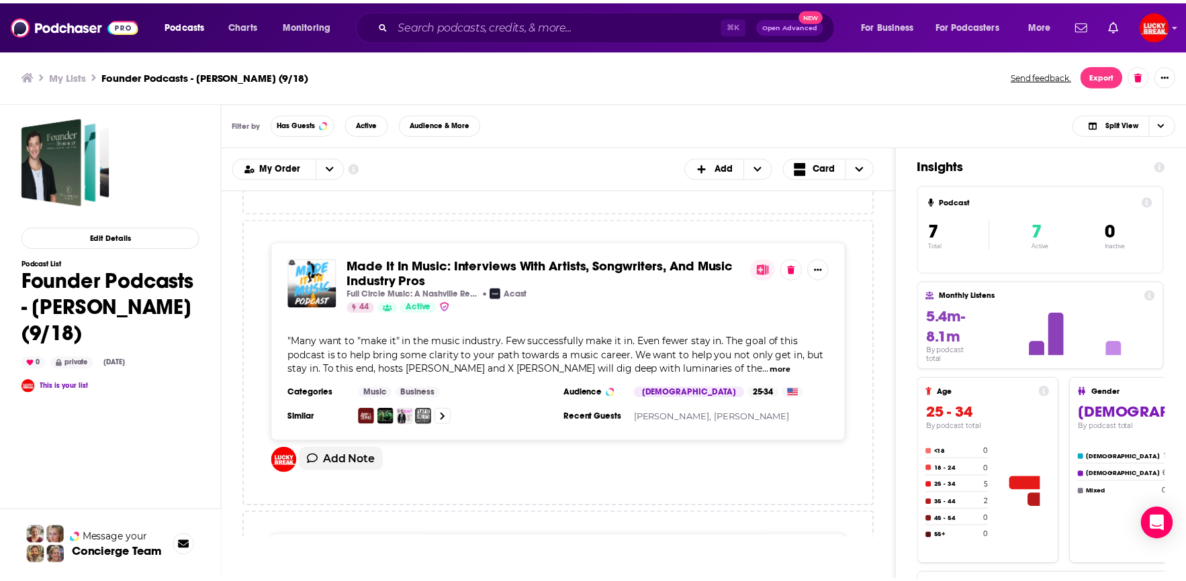
scroll to position [566, 0]
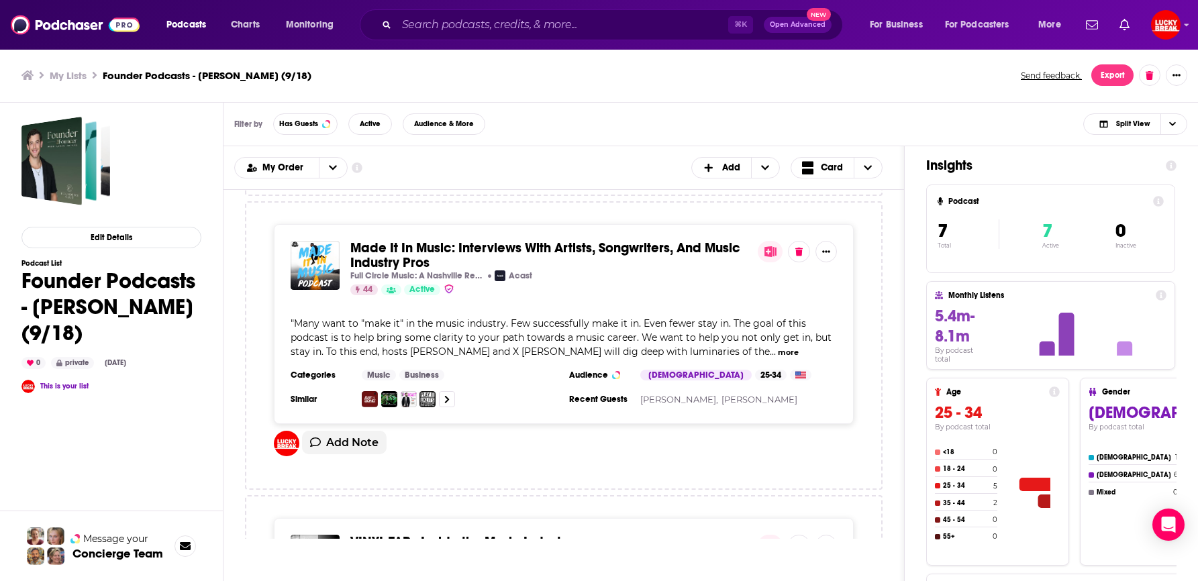
click at [310, 273] on img "Made It In Music: Interviews With Artists, Songwriters, And Music Industry Pros" at bounding box center [315, 265] width 49 height 49
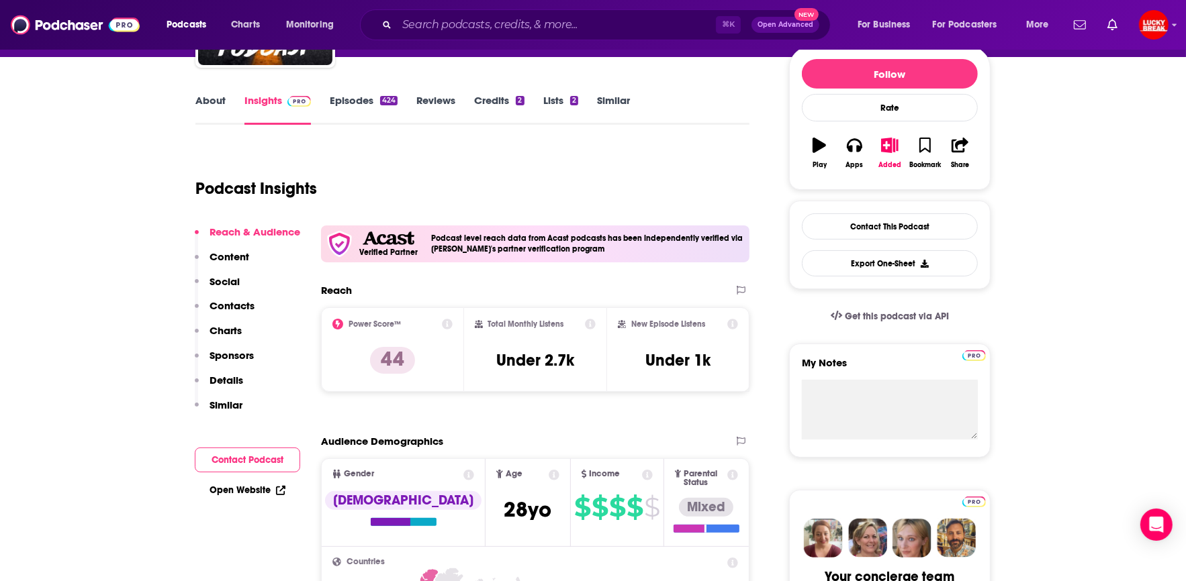
scroll to position [9, 0]
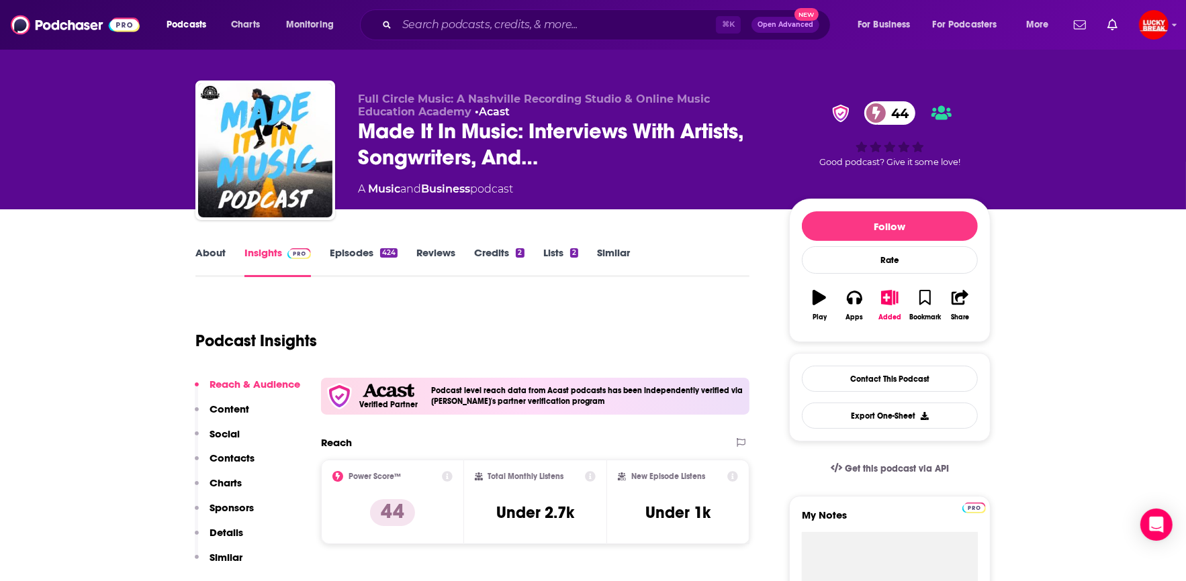
click at [471, 316] on div "Podcast Insights" at bounding box center [466, 333] width 543 height 68
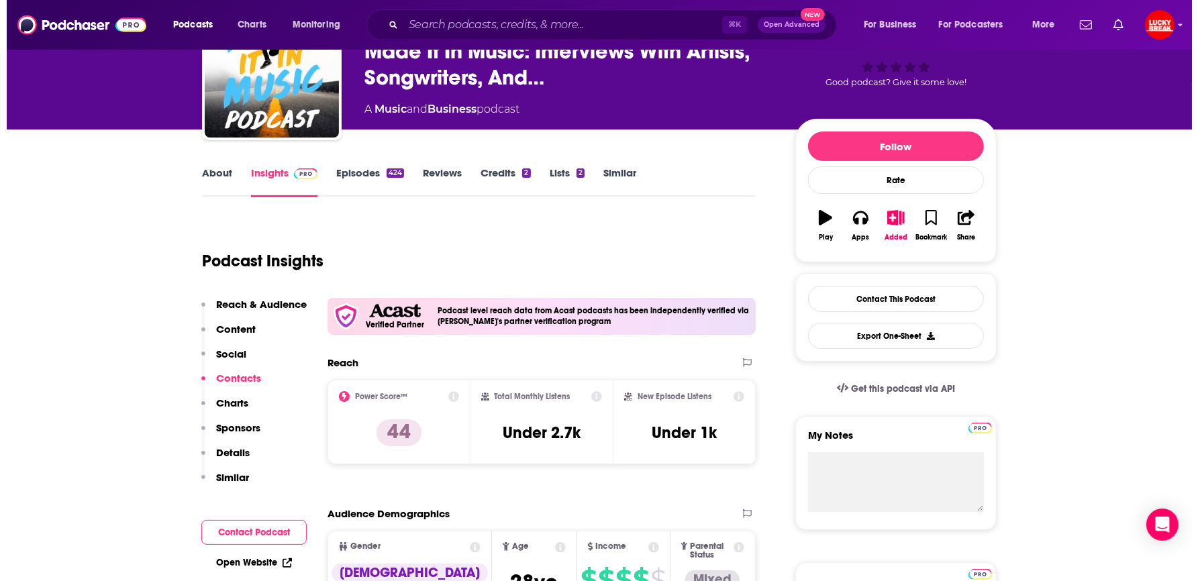
scroll to position [0, 0]
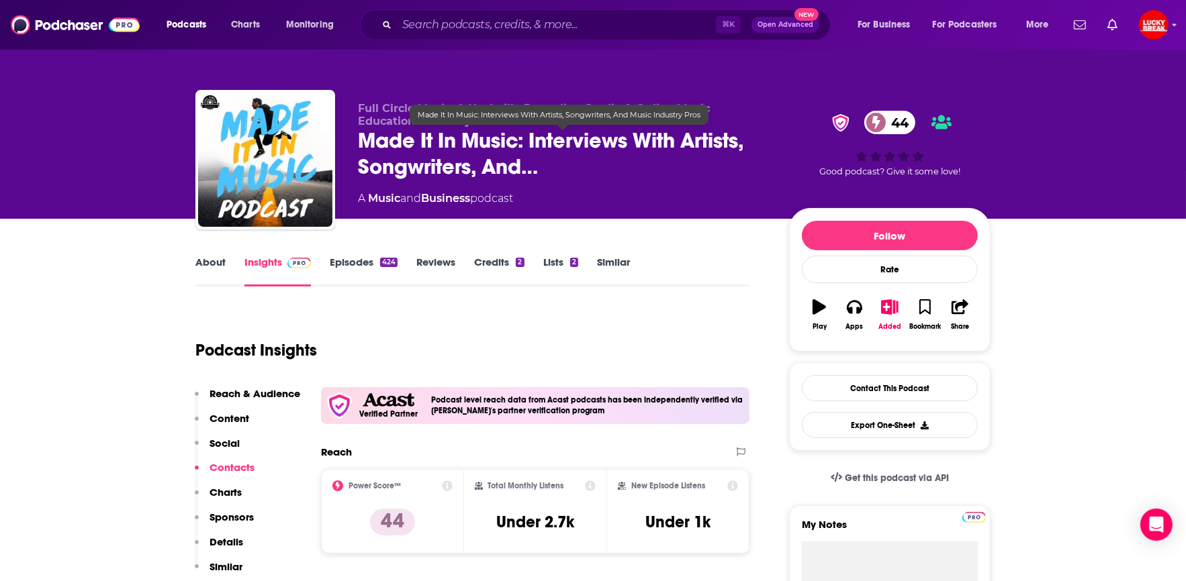
click at [481, 171] on span "Made It In Music: Interviews With Artists, Songwriters, And…" at bounding box center [563, 154] width 410 height 52
click at [408, 141] on span "Made It In Music: Interviews With Artists, Songwriters, And…" at bounding box center [563, 154] width 410 height 52
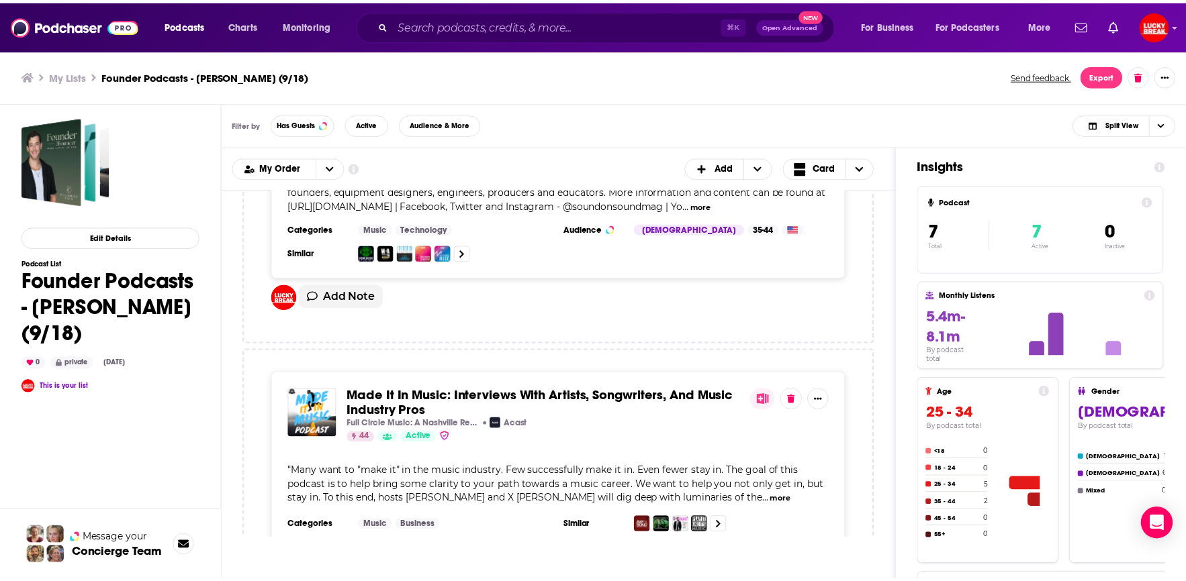
scroll to position [452, 0]
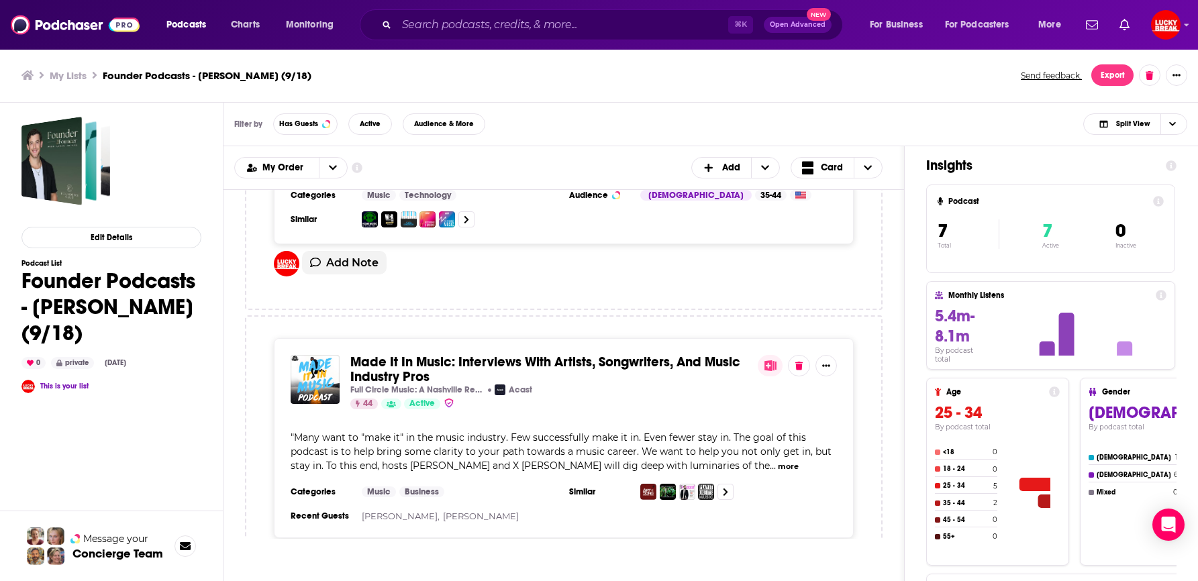
click at [824, 374] on div "Made It In Music: Interviews With Artists, Songwriters, And Music Industry Pros…" at bounding box center [564, 382] width 547 height 54
click at [827, 369] on button "Show More Button" at bounding box center [826, 365] width 21 height 21
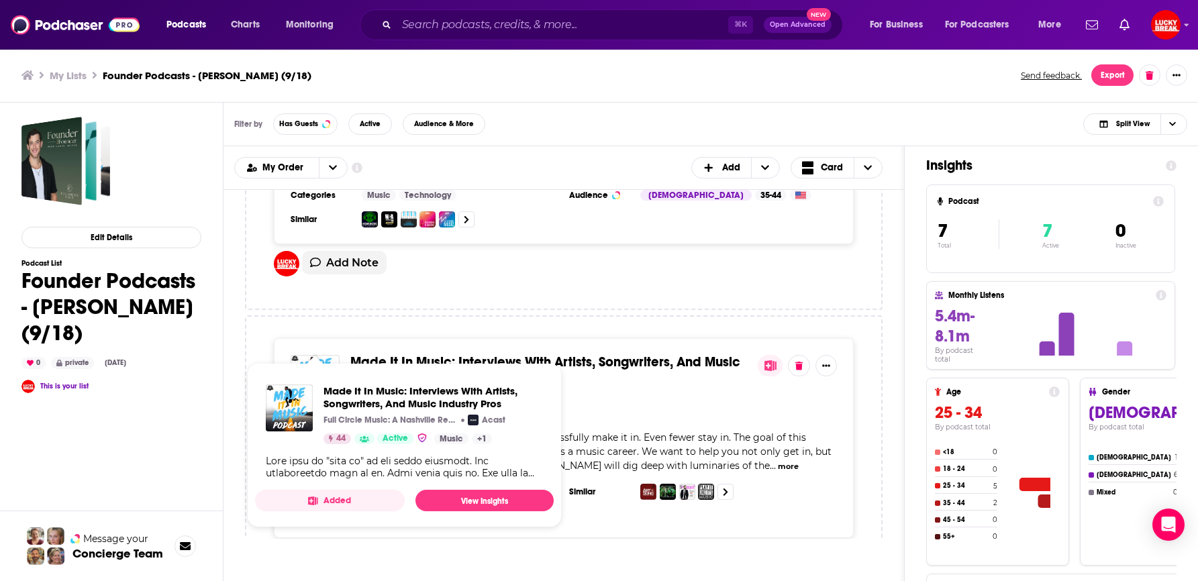
click at [324, 390] on span "Made It In Music: Interviews With Artists, Songwriters, And Music Industry Pros" at bounding box center [434, 398] width 220 height 26
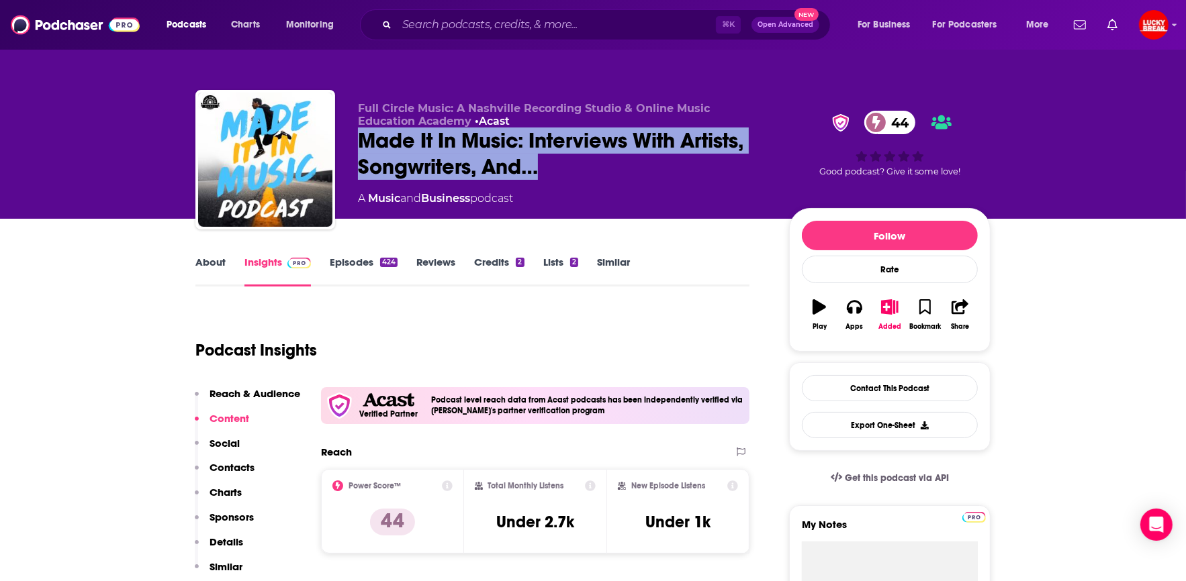
drag, startPoint x: 554, startPoint y: 165, endPoint x: 352, endPoint y: 142, distance: 202.7
click at [352, 142] on div "Full Circle Music: A Nashville Recording Studio & Online Music Education Academ…" at bounding box center [592, 162] width 795 height 145
copy h2 "Made It In Music: Interviews With Artists, Songwriters, And…"
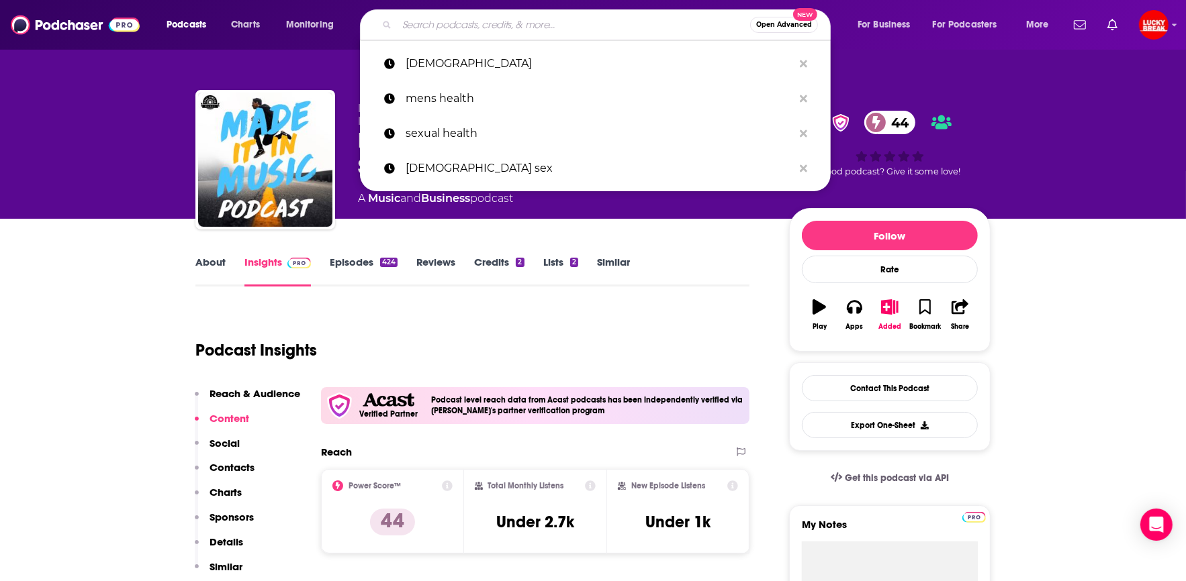
click at [397, 25] on input "Search podcasts, credits, & more..." at bounding box center [573, 24] width 353 height 21
paste input "Made It In Music: Interviews With Artists, Songwriters, And…"
type input "Made It In Music: Interviews With Artists, Songwriters, And…"
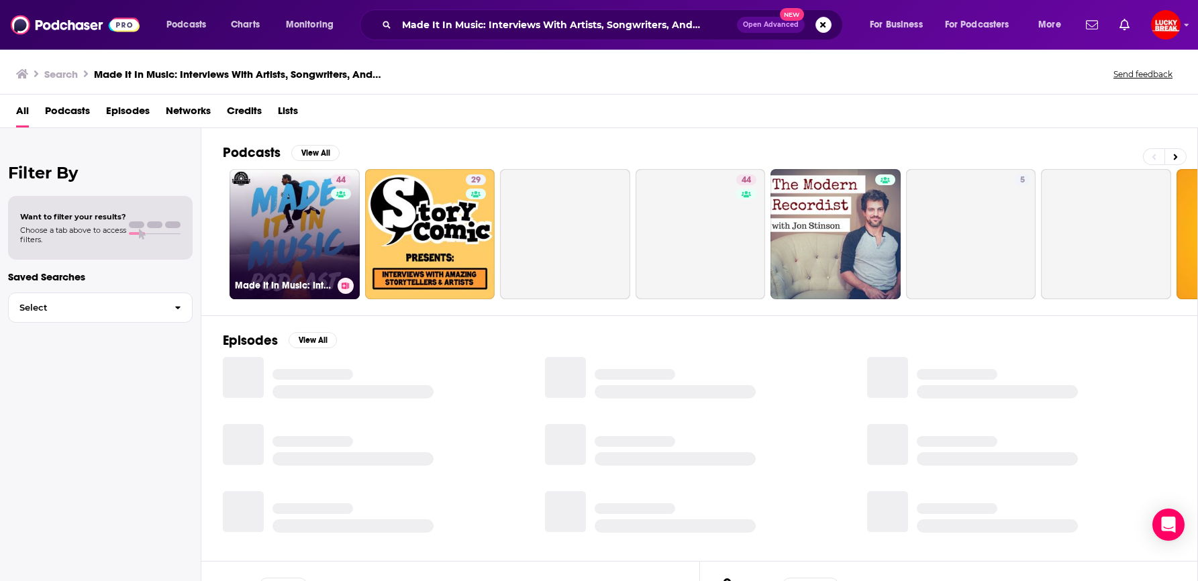
click at [279, 215] on link "44 Made It In Music: Interviews With Artists, Songwriters, And Music Industry P…" at bounding box center [295, 234] width 130 height 130
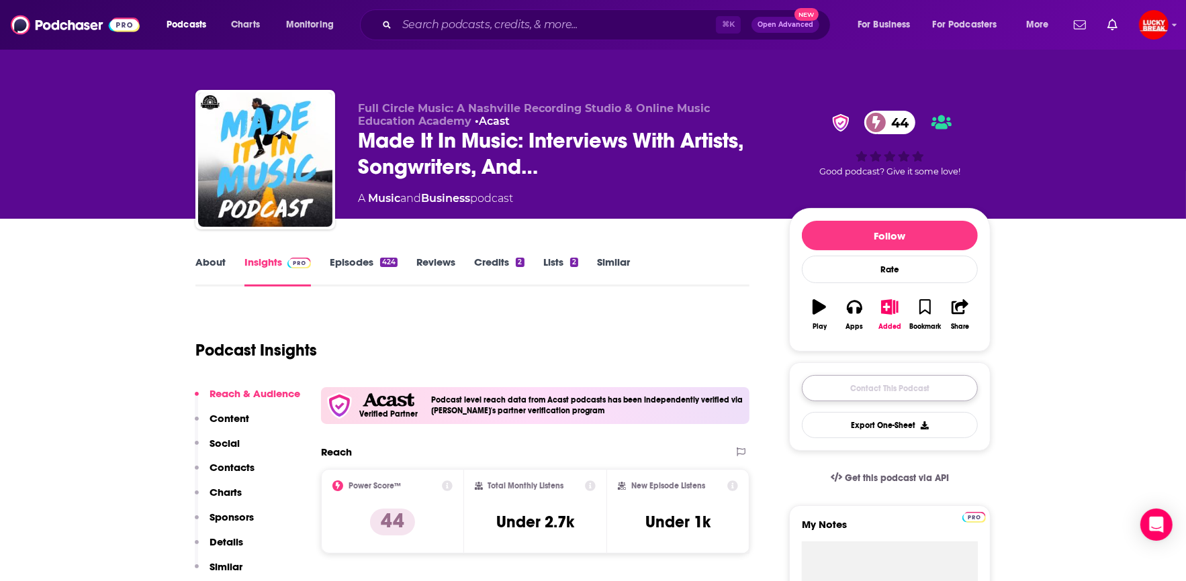
click at [876, 380] on link "Contact This Podcast" at bounding box center [890, 388] width 176 height 26
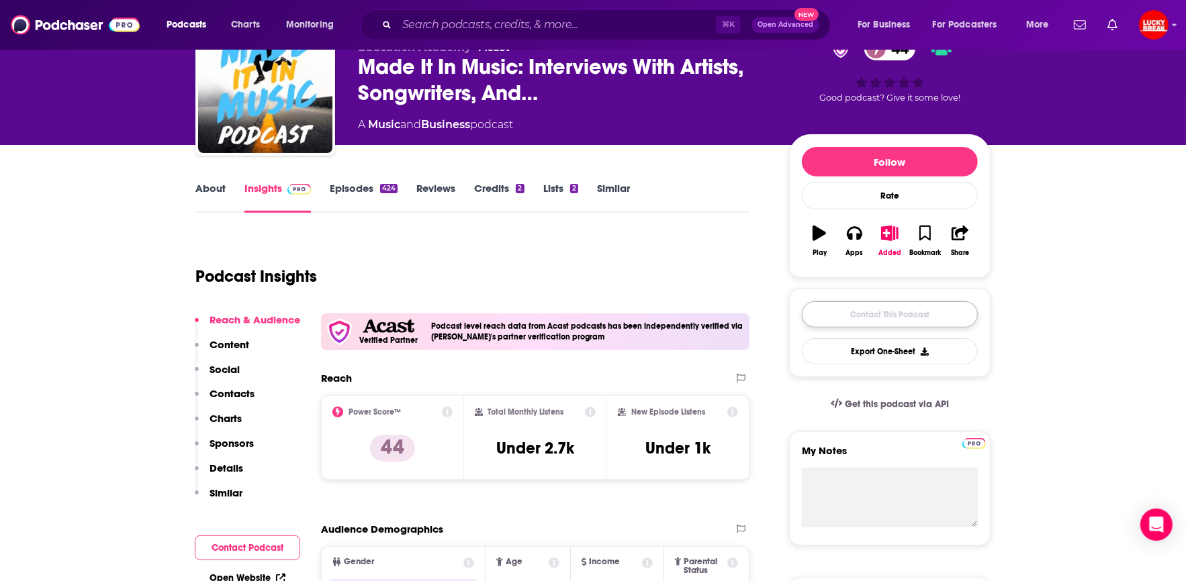
scroll to position [95, 0]
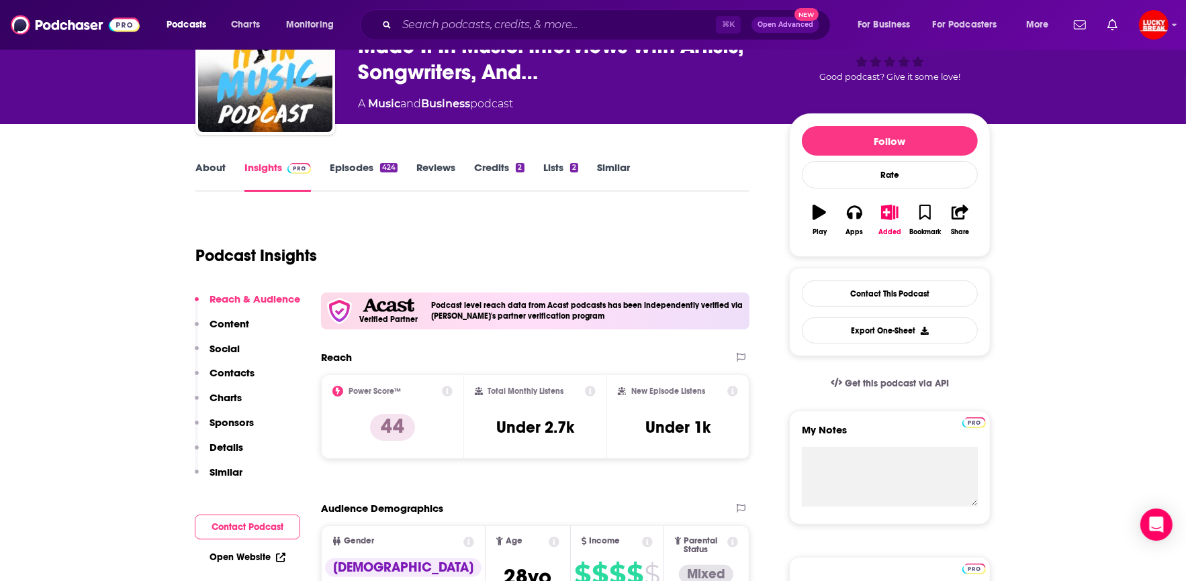
click at [923, 378] on span "Get this podcast via API" at bounding box center [897, 383] width 104 height 11
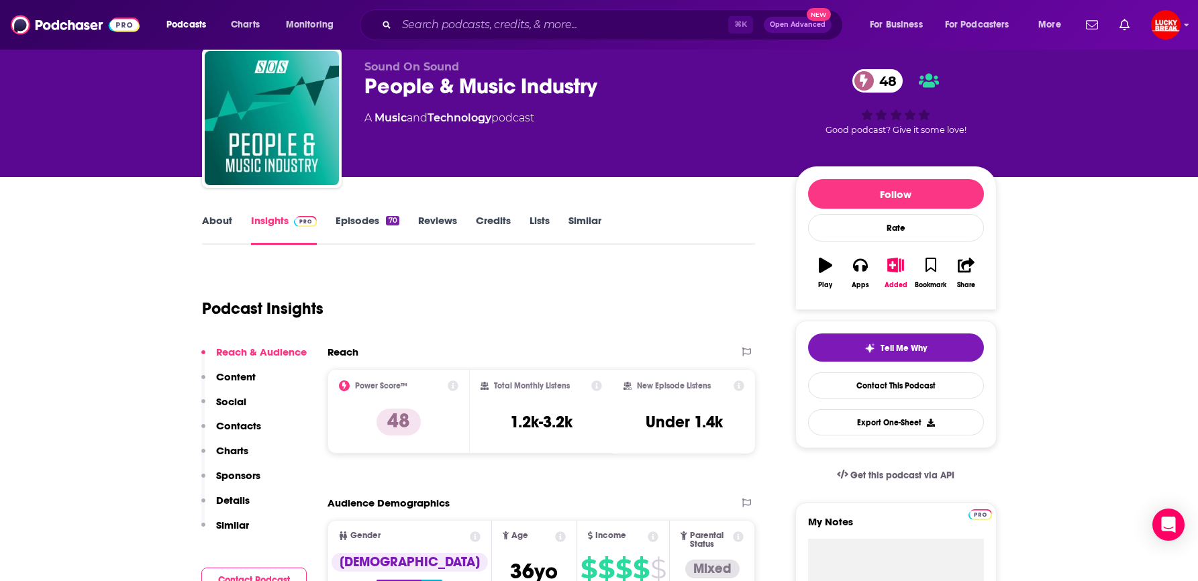
scroll to position [57, 0]
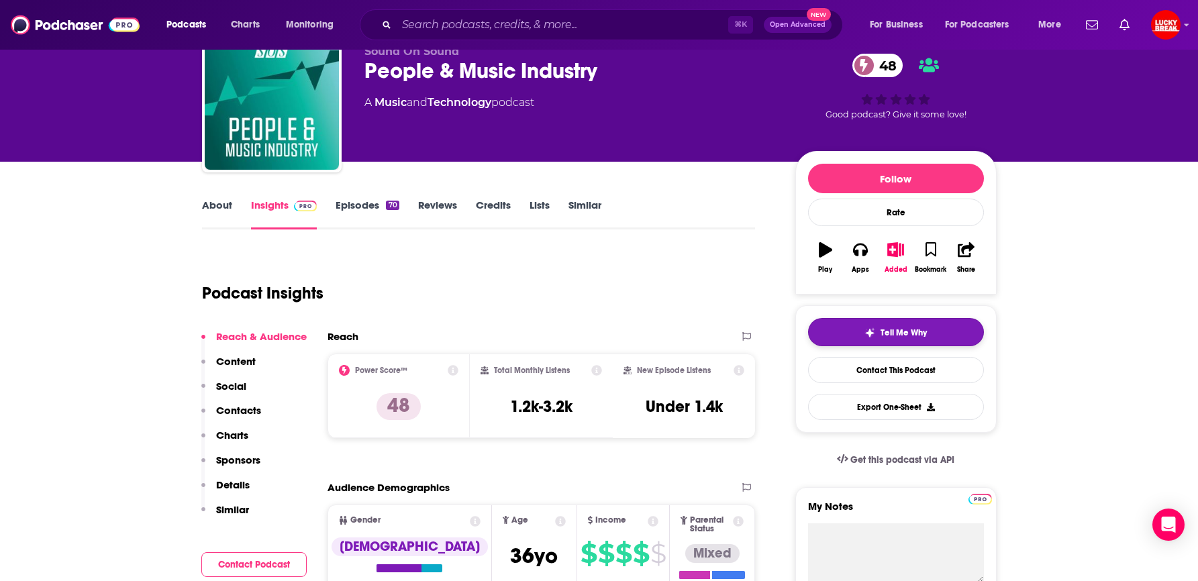
click at [845, 329] on button "Tell Me Why" at bounding box center [896, 332] width 176 height 28
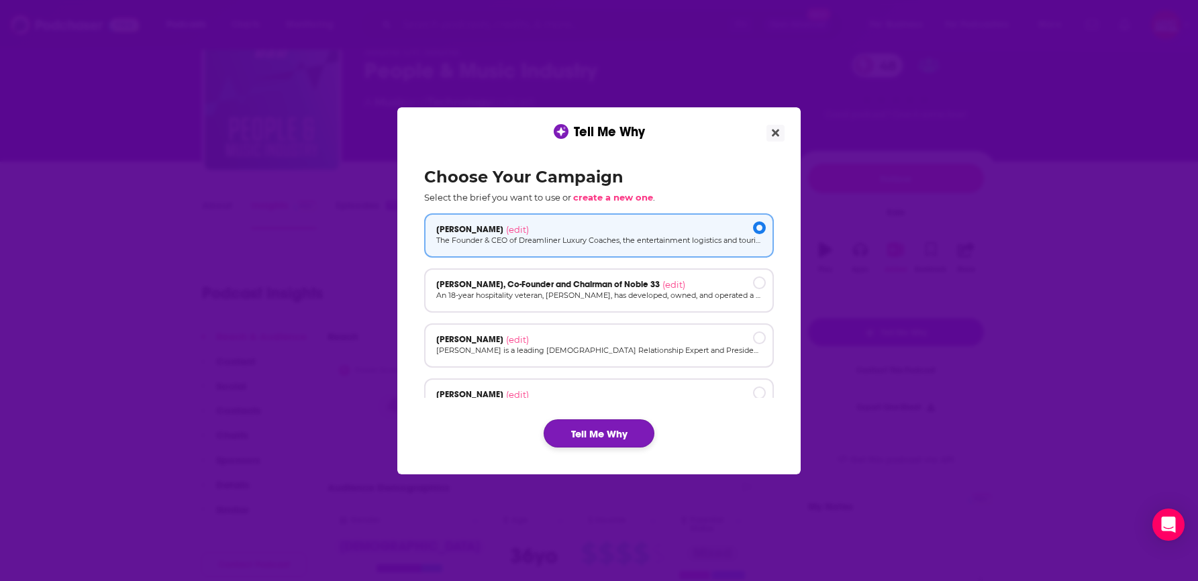
click at [575, 430] on button "Tell Me Why" at bounding box center [599, 434] width 111 height 28
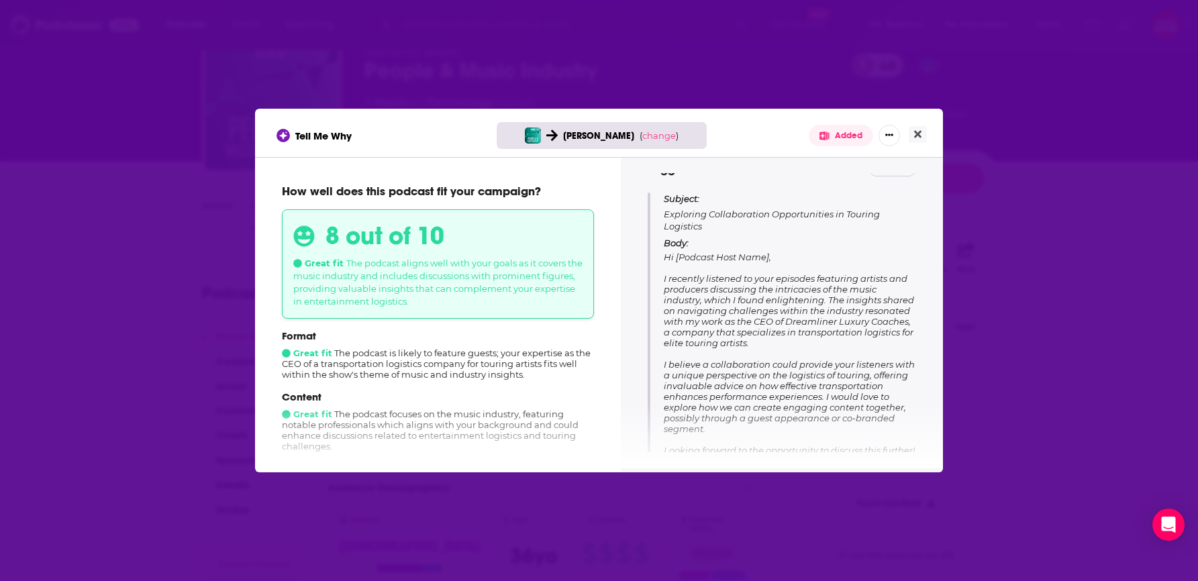
scroll to position [193, 0]
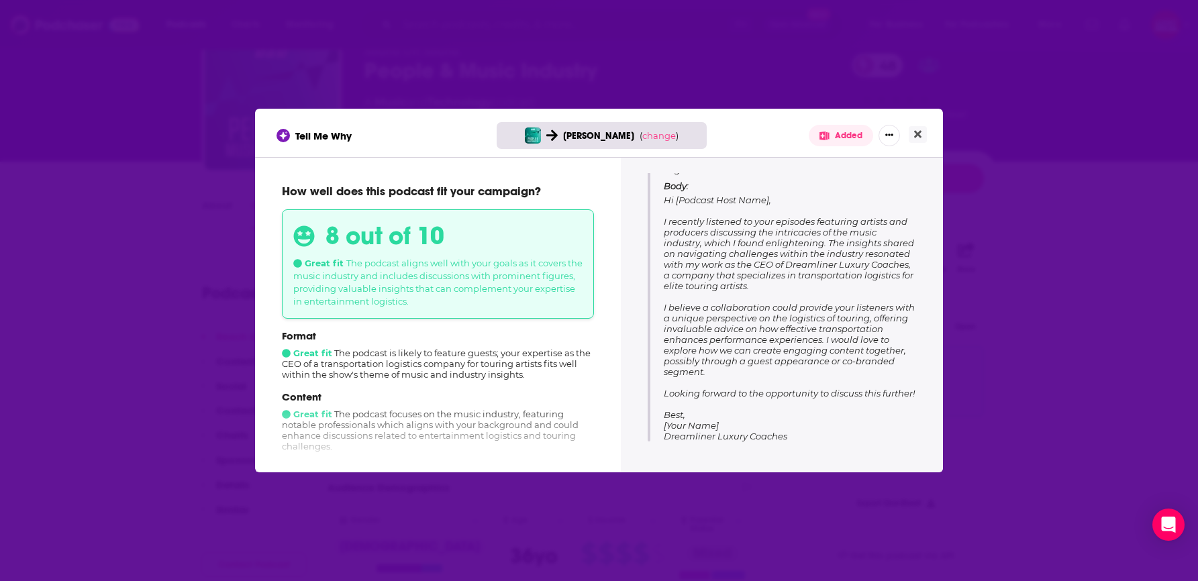
click at [992, 400] on div "Tell Me Why Rich Thomson ( change ) Added How well does this podcast fit your c…" at bounding box center [599, 290] width 1198 height 581
click at [915, 132] on icon "Close" at bounding box center [917, 134] width 7 height 7
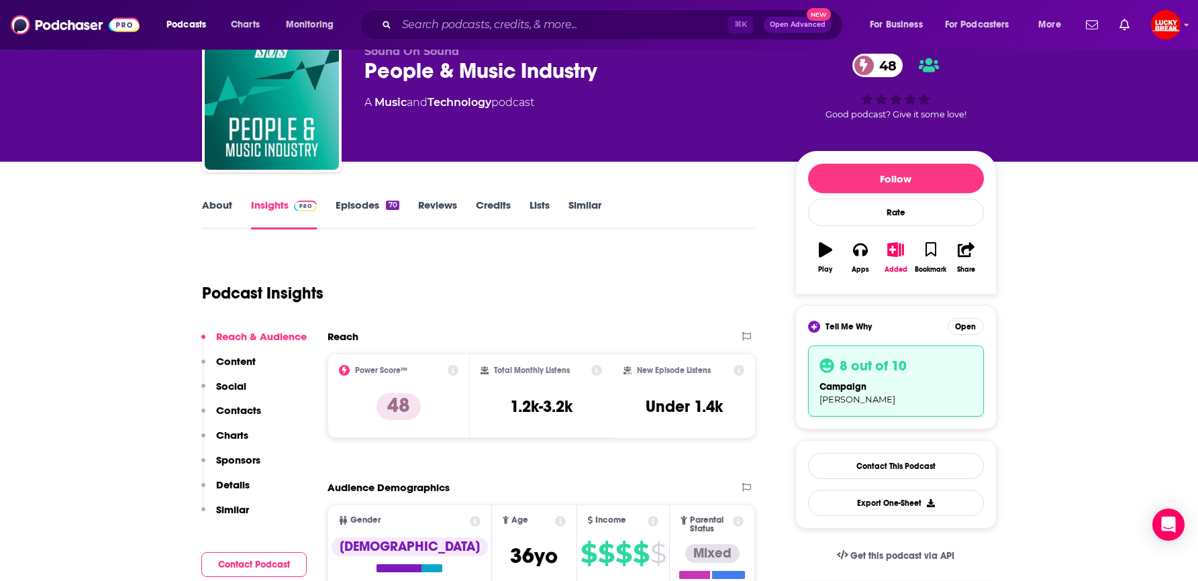
scroll to position [46, 0]
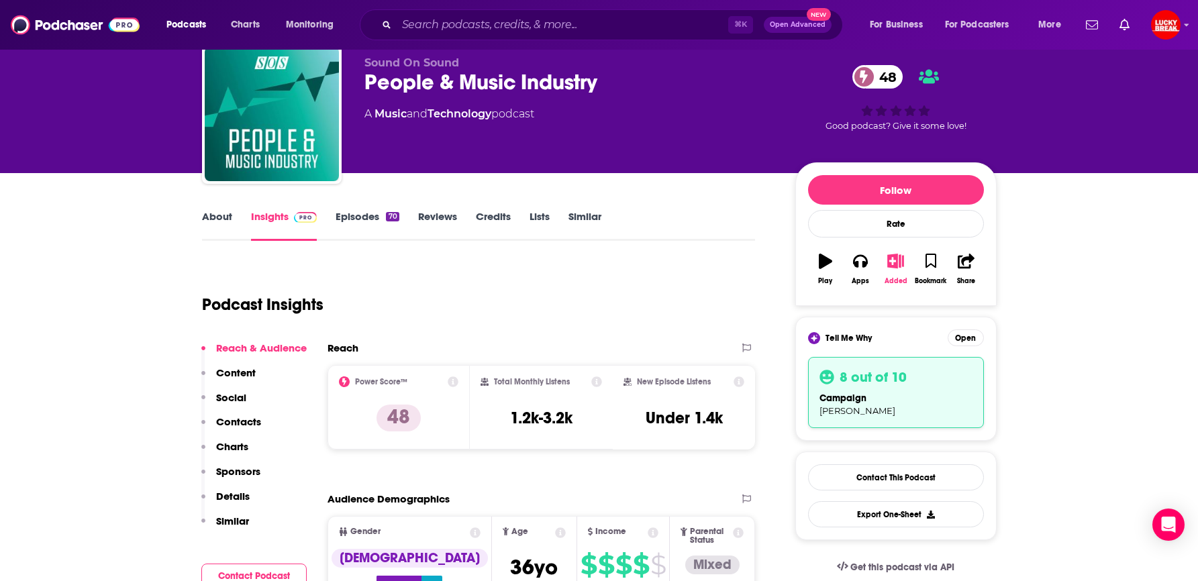
click at [894, 260] on icon "button" at bounding box center [896, 261] width 17 height 15
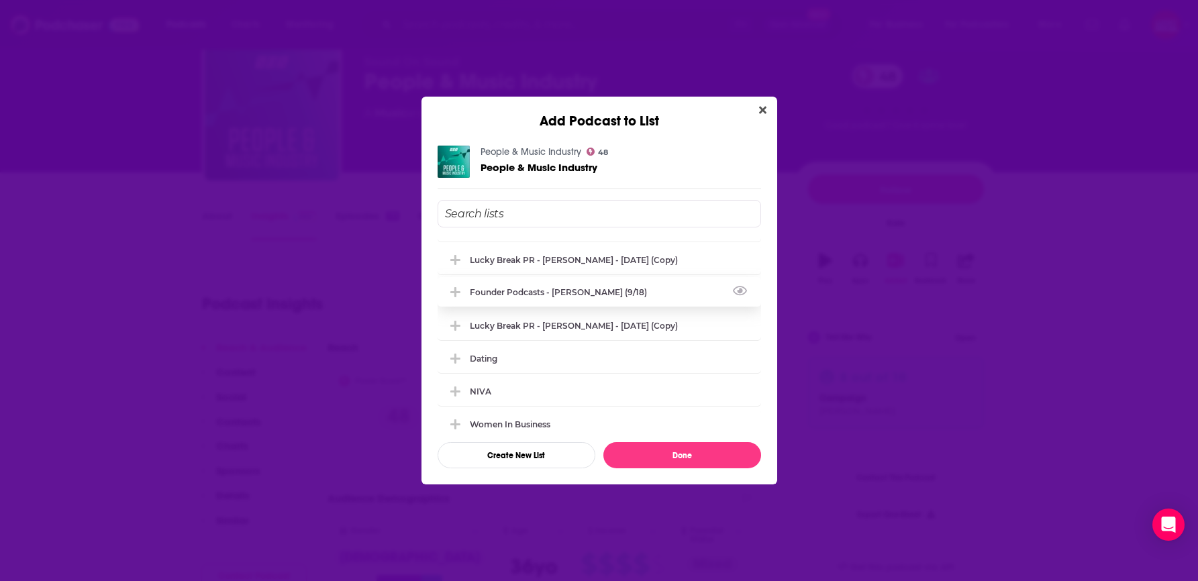
scroll to position [61, 0]
click at [735, 285] on icon "View Link" at bounding box center [740, 289] width 15 height 9
click at [461, 286] on span "Add Podcast To List" at bounding box center [456, 290] width 13 height 13
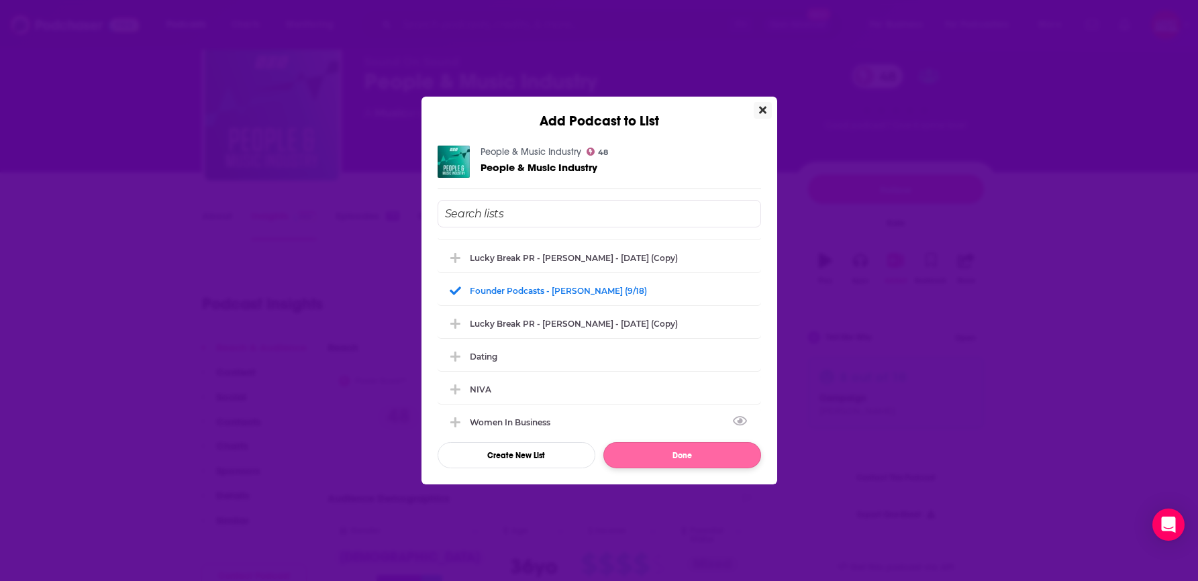
click at [652, 451] on button "Done" at bounding box center [683, 455] width 158 height 26
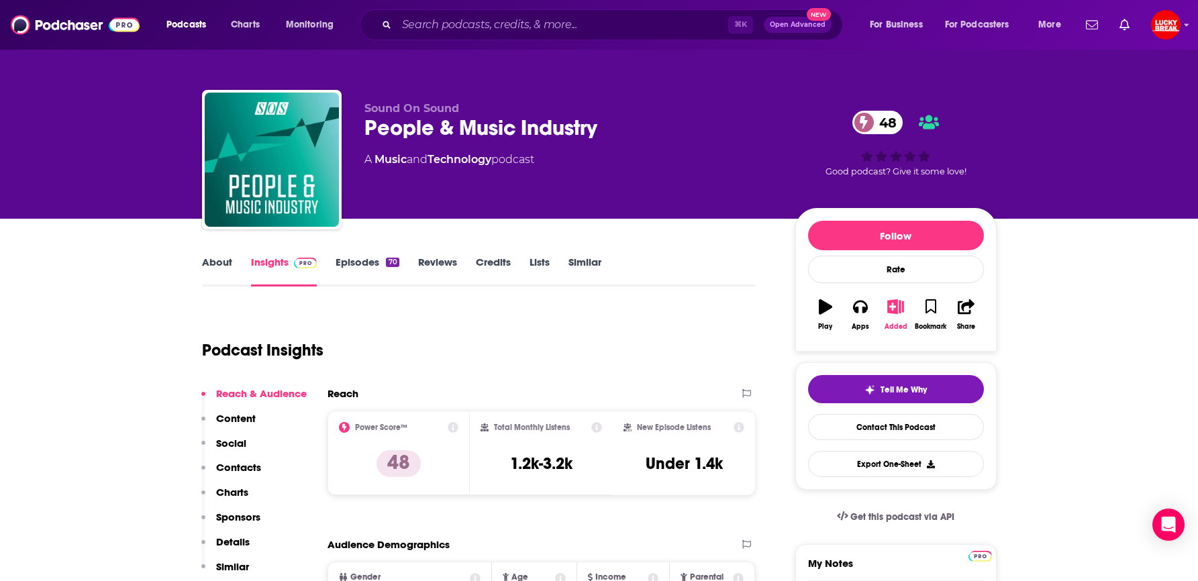
scroll to position [46, 0]
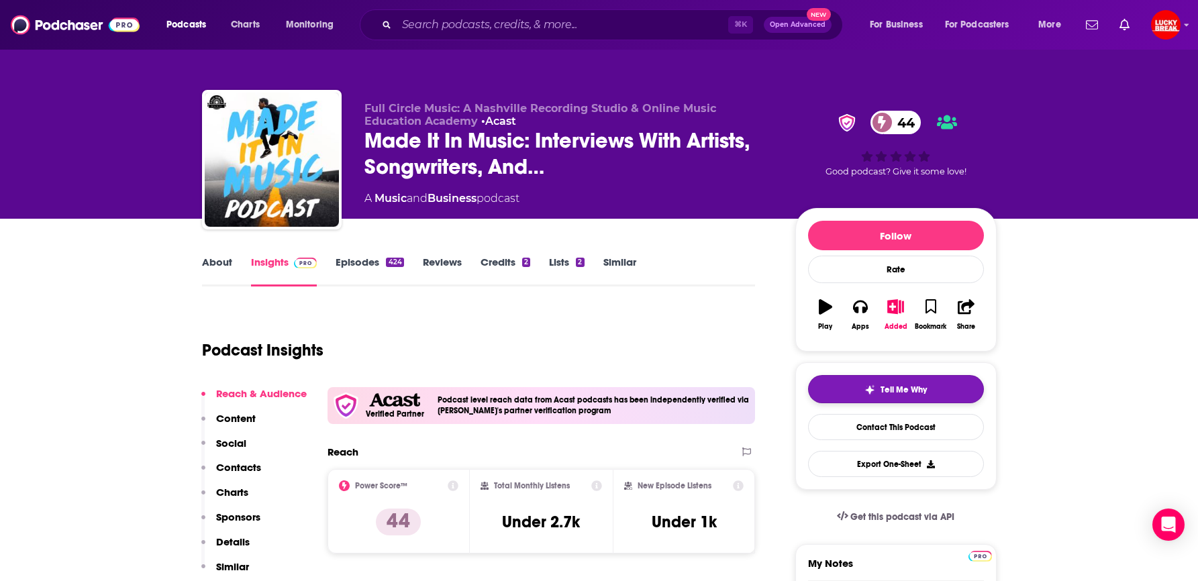
click at [923, 379] on button "Tell Me Why" at bounding box center [896, 389] width 176 height 28
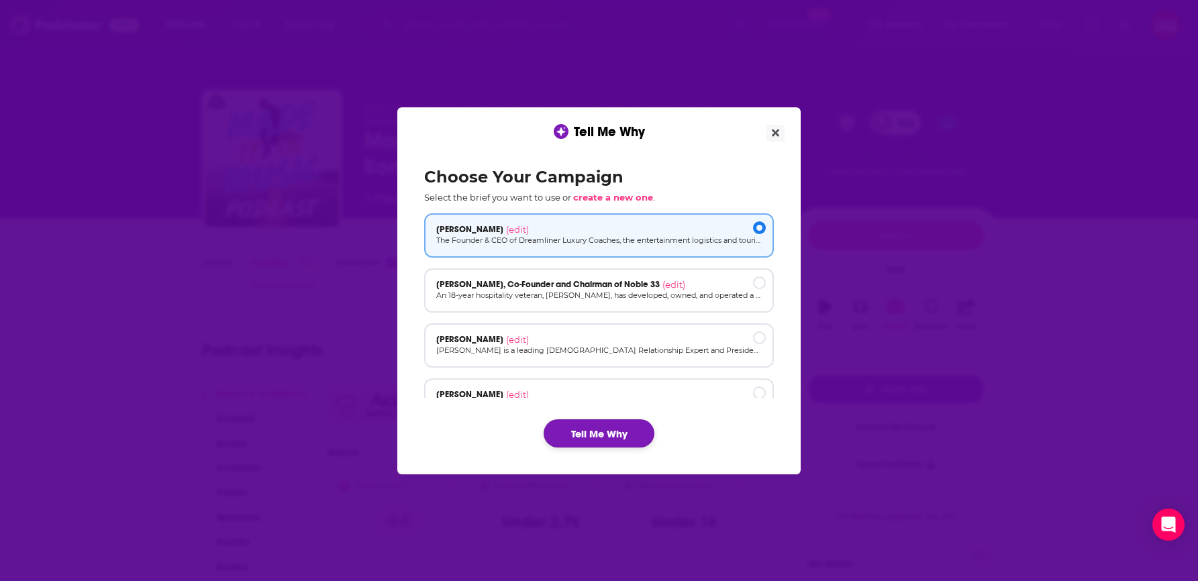
click at [596, 422] on button "Tell Me Why" at bounding box center [599, 434] width 111 height 28
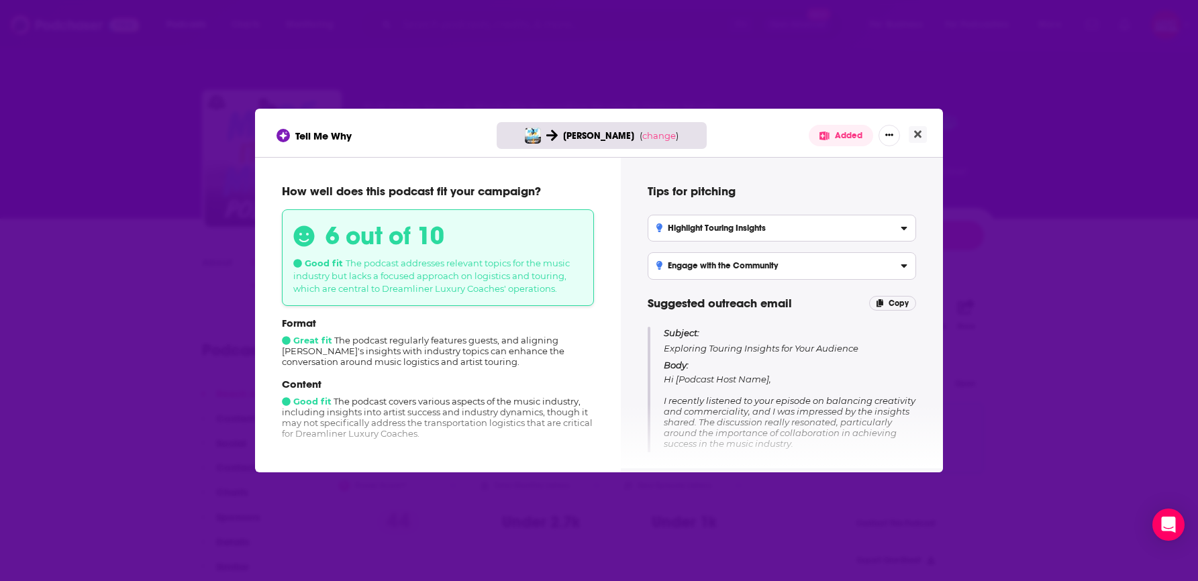
click at [1007, 218] on div "Tell Me Why Rich Thomson ( change ) Added How well does this podcast fit your c…" at bounding box center [599, 290] width 1198 height 581
click at [919, 134] on icon "Close" at bounding box center [917, 134] width 7 height 7
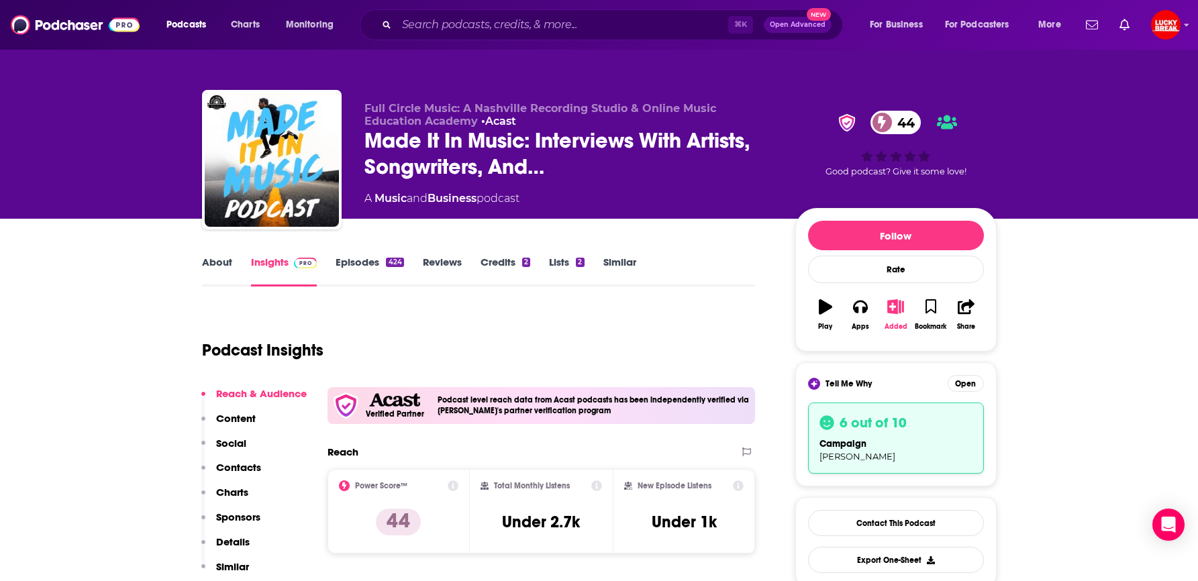
click at [891, 305] on icon "button" at bounding box center [896, 306] width 17 height 15
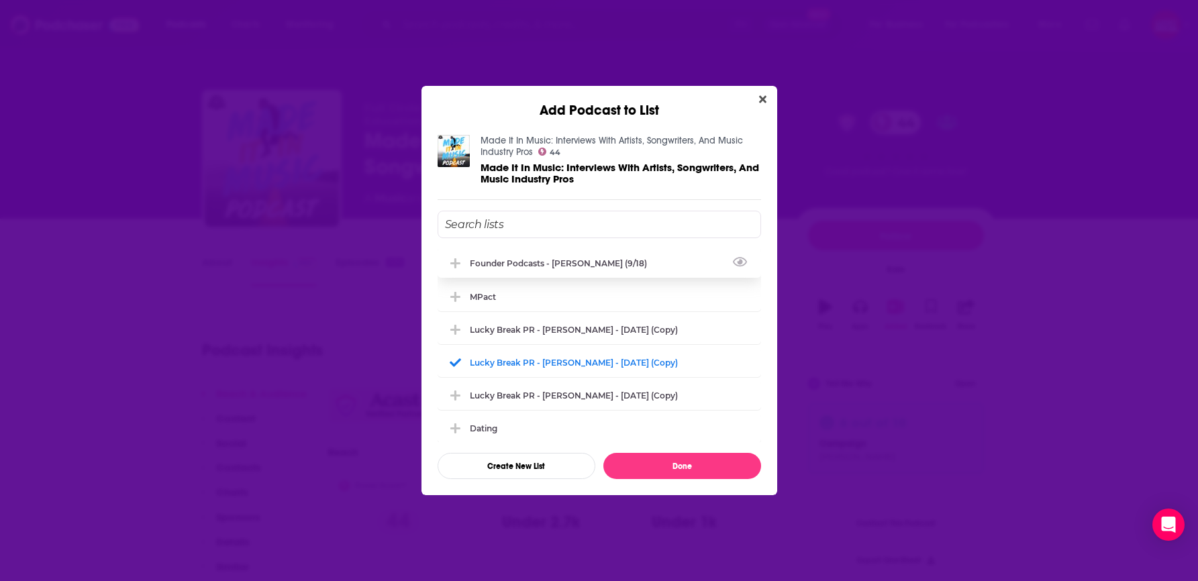
click at [452, 265] on icon "Add Podcast To List" at bounding box center [456, 264] width 10 height 12
click at [688, 461] on button "Done" at bounding box center [683, 466] width 158 height 26
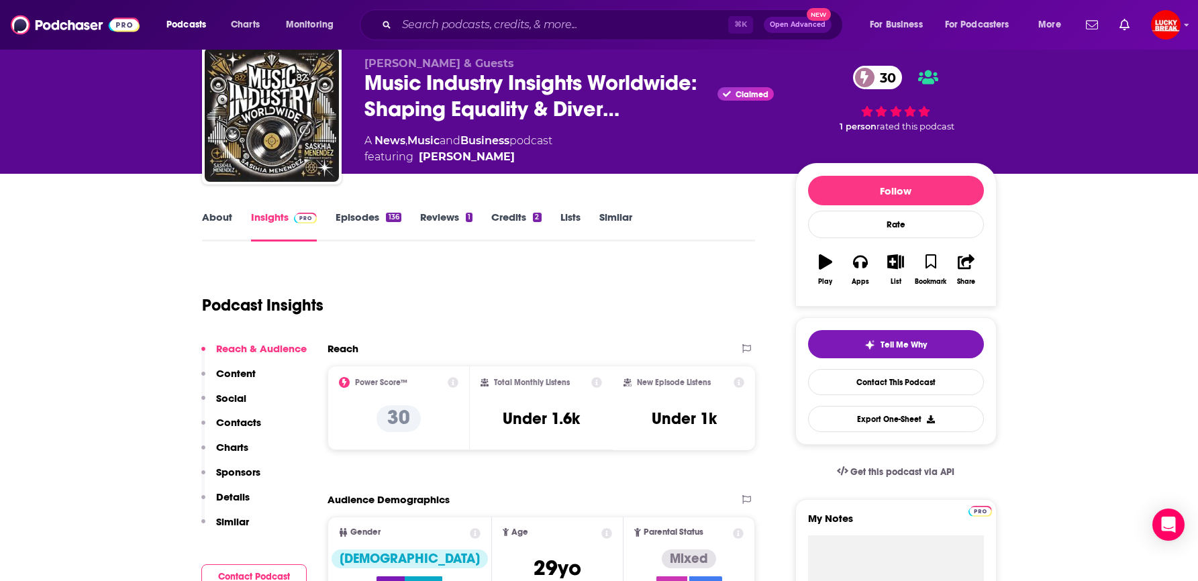
scroll to position [31, 0]
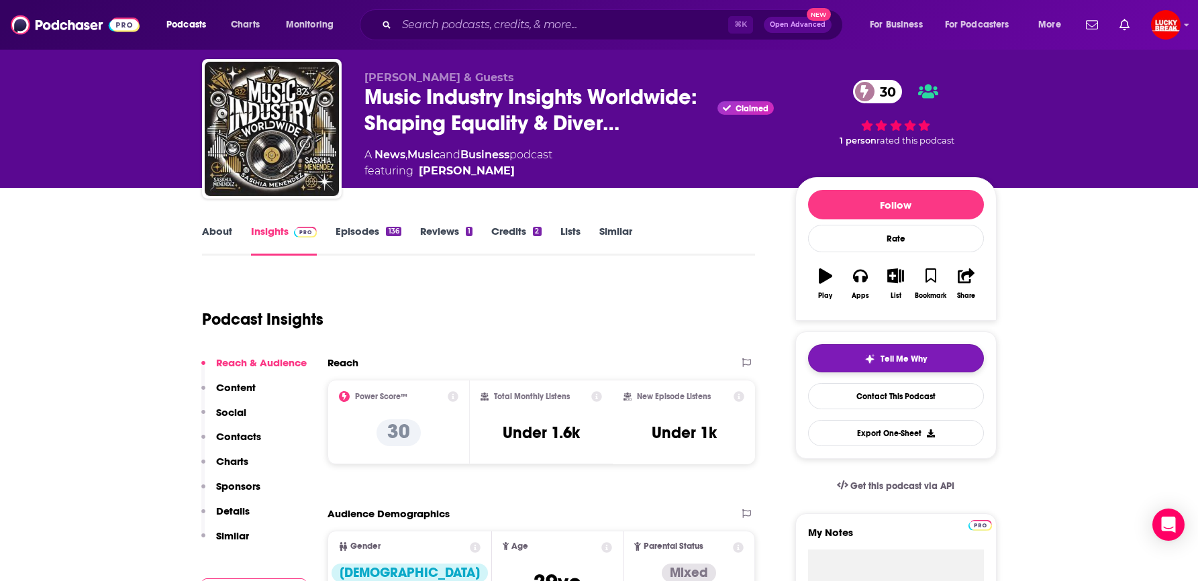
click at [871, 357] on img "button" at bounding box center [870, 359] width 11 height 11
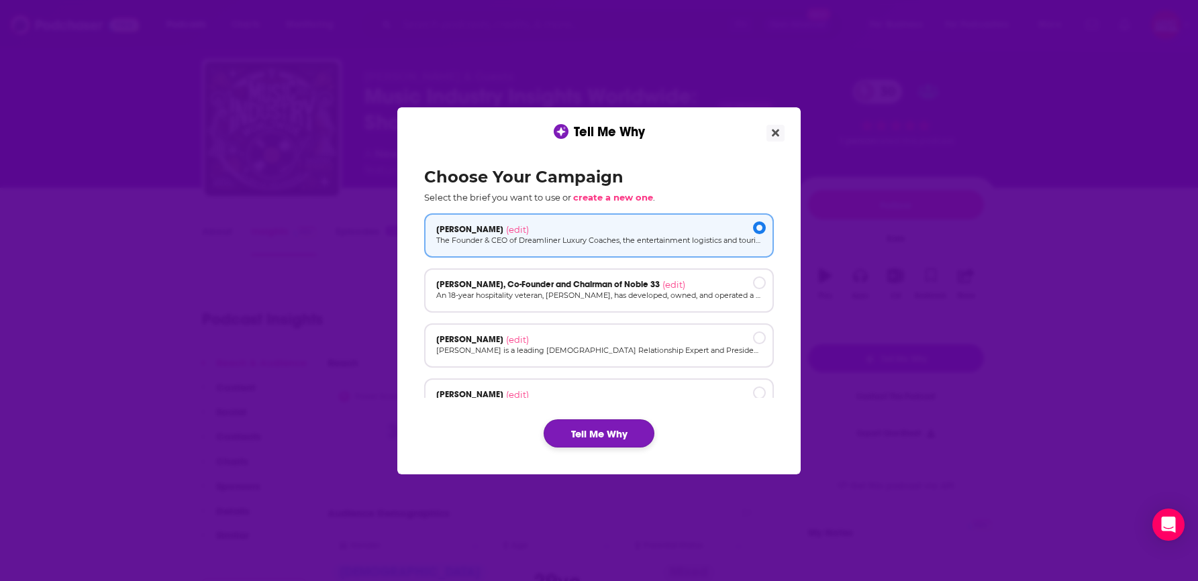
click at [569, 426] on button "Tell Me Why" at bounding box center [599, 434] width 111 height 28
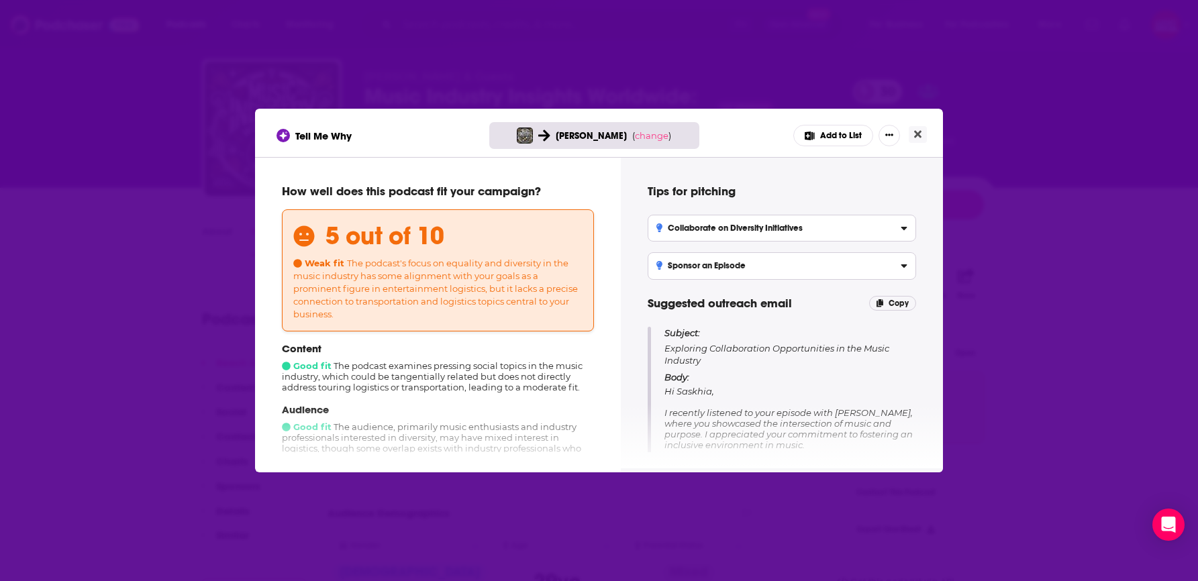
click at [970, 340] on div "Tell Me Why Rich Thomson ( change ) Add to List How well does this podcast fit …" at bounding box center [599, 290] width 1198 height 581
click at [914, 134] on icon "Close" at bounding box center [917, 134] width 7 height 11
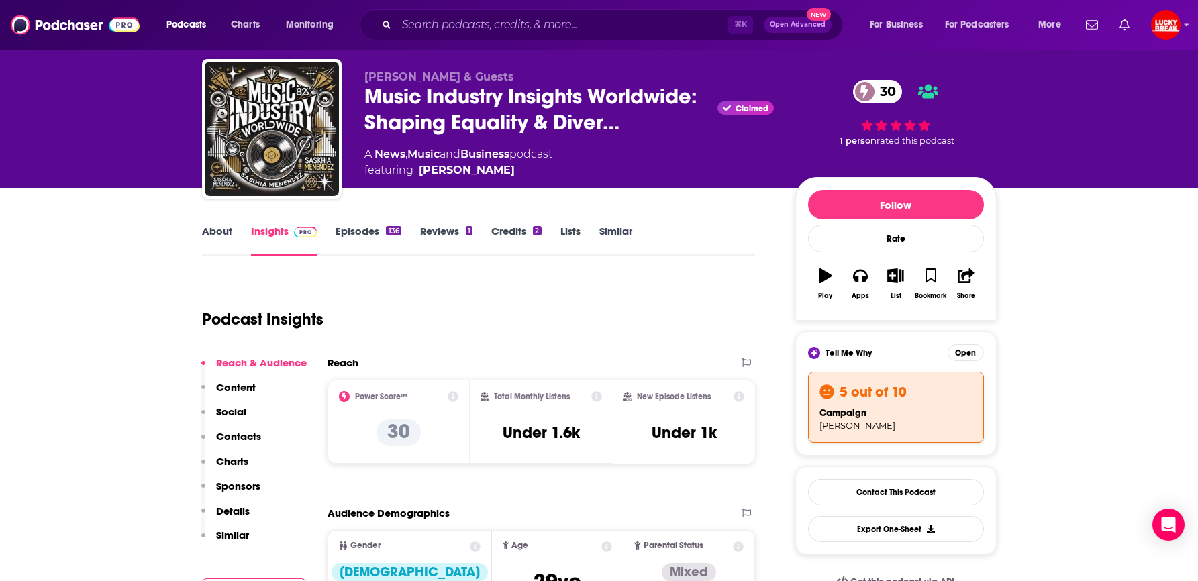
scroll to position [31, 0]
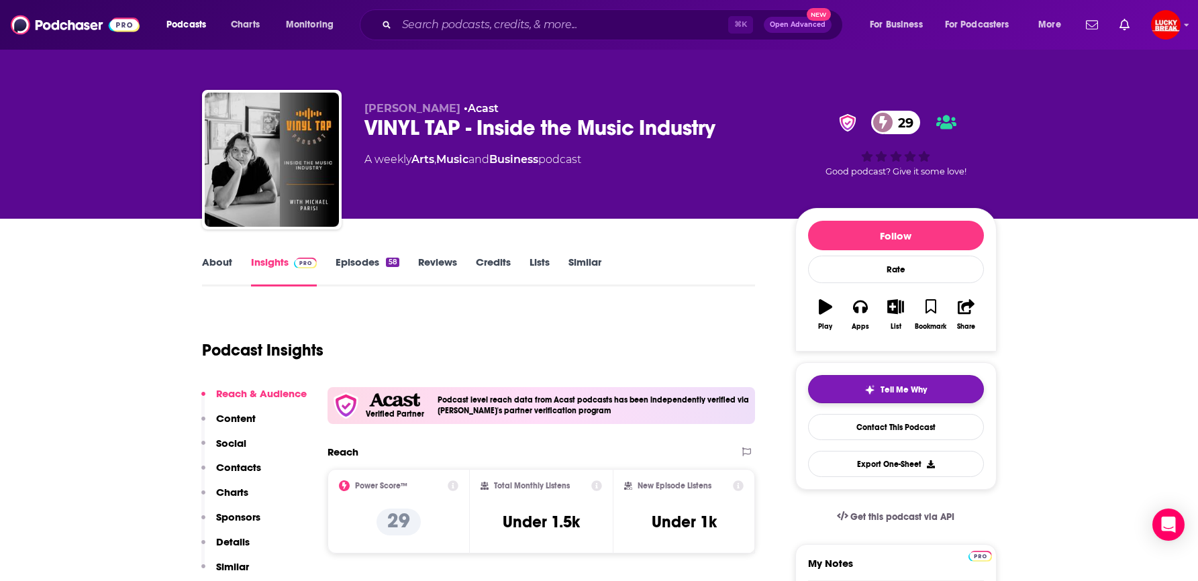
click at [863, 387] on button "Tell Me Why" at bounding box center [896, 389] width 176 height 28
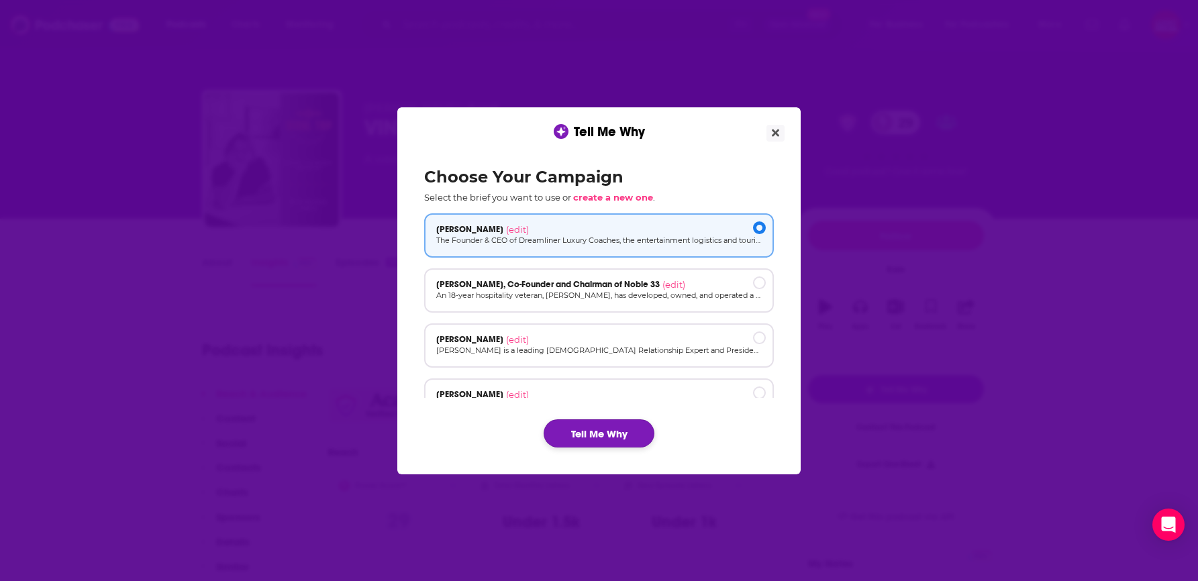
click at [595, 424] on button "Tell Me Why" at bounding box center [599, 434] width 111 height 28
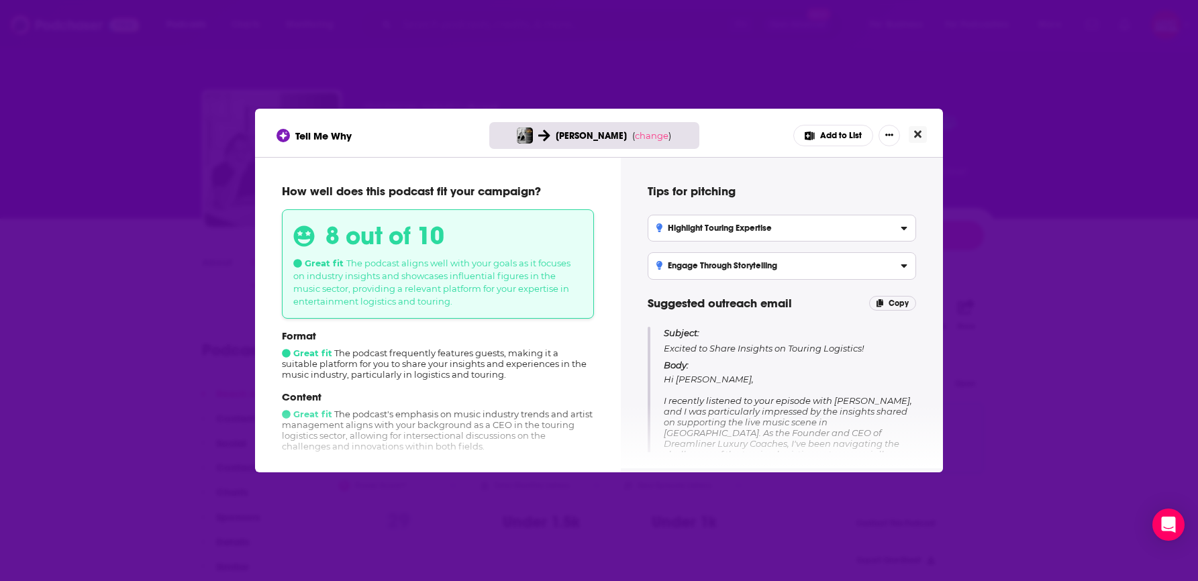
click at [921, 131] on icon "Close" at bounding box center [917, 134] width 7 height 7
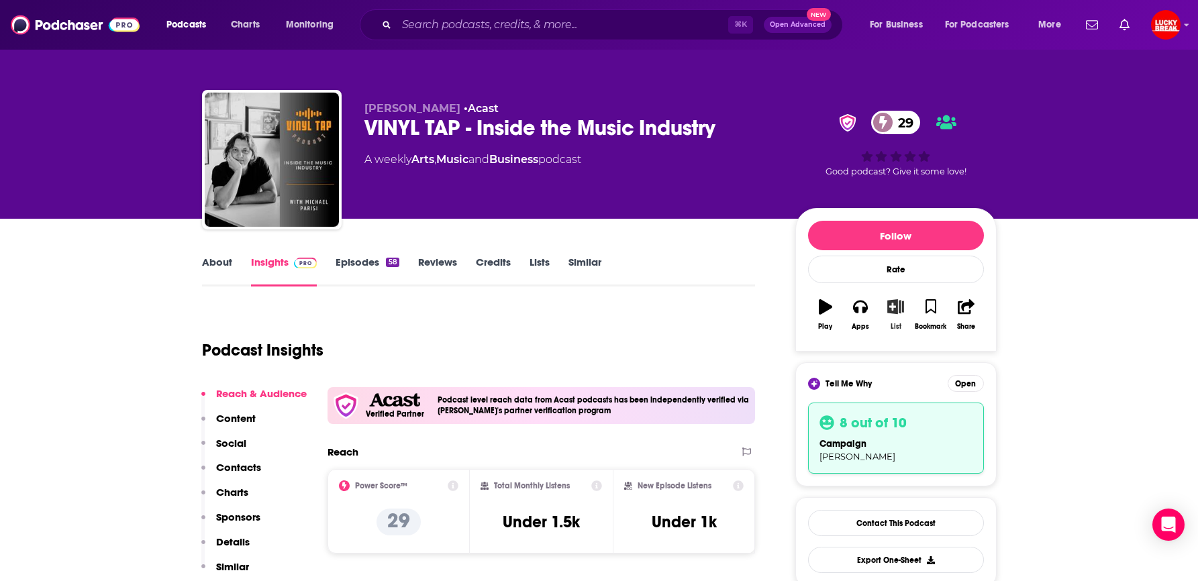
click at [895, 309] on icon "button" at bounding box center [896, 306] width 17 height 15
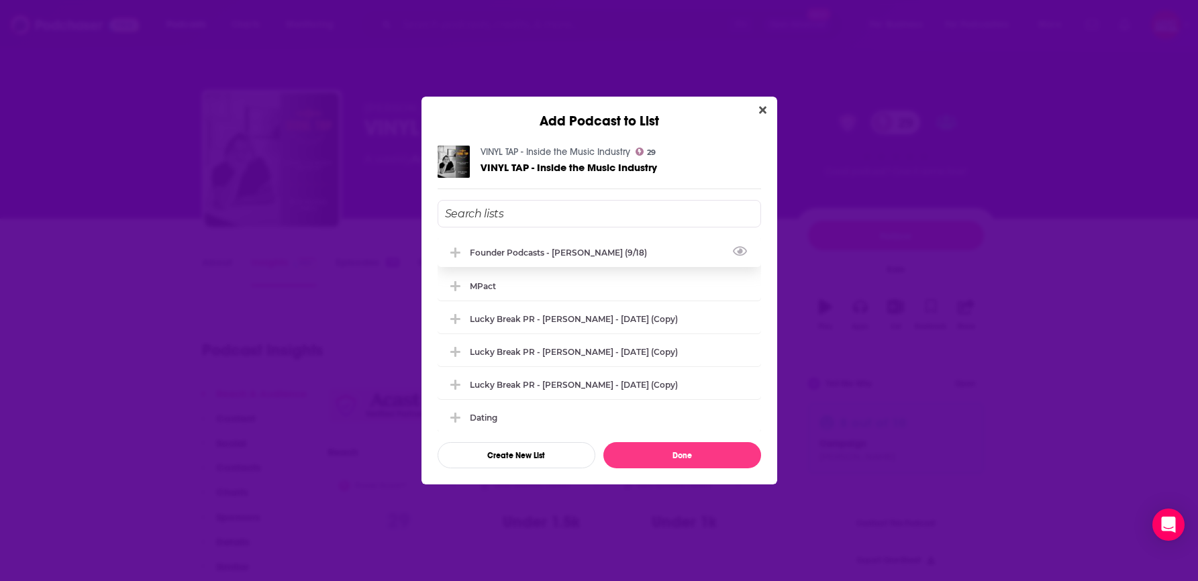
click at [455, 250] on icon "Add Podcast To List" at bounding box center [456, 253] width 10 height 10
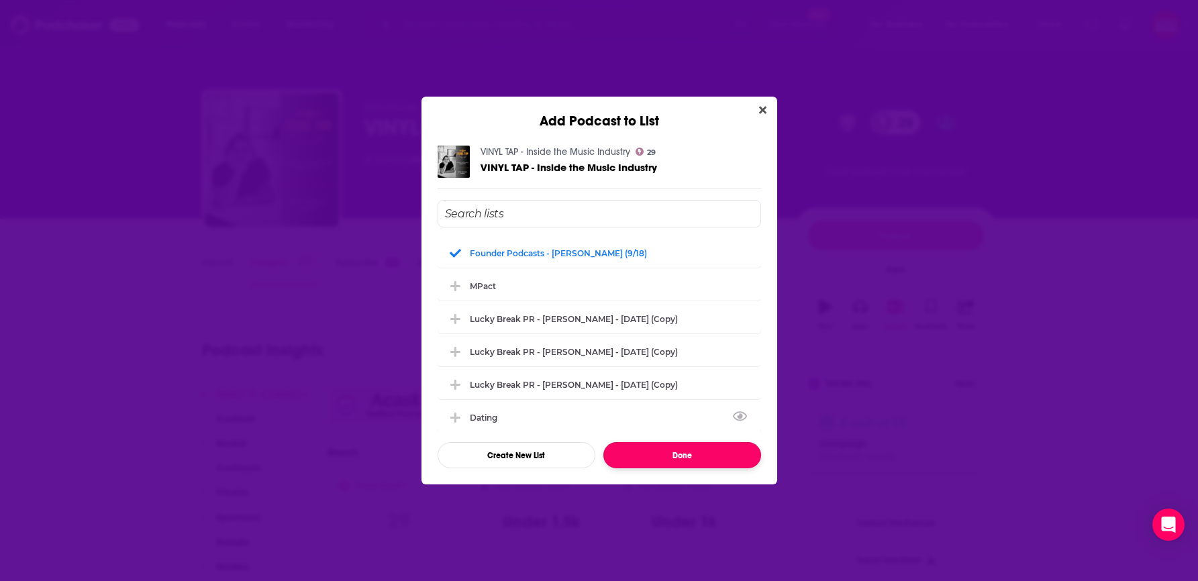
click at [665, 449] on button "Done" at bounding box center [683, 455] width 158 height 26
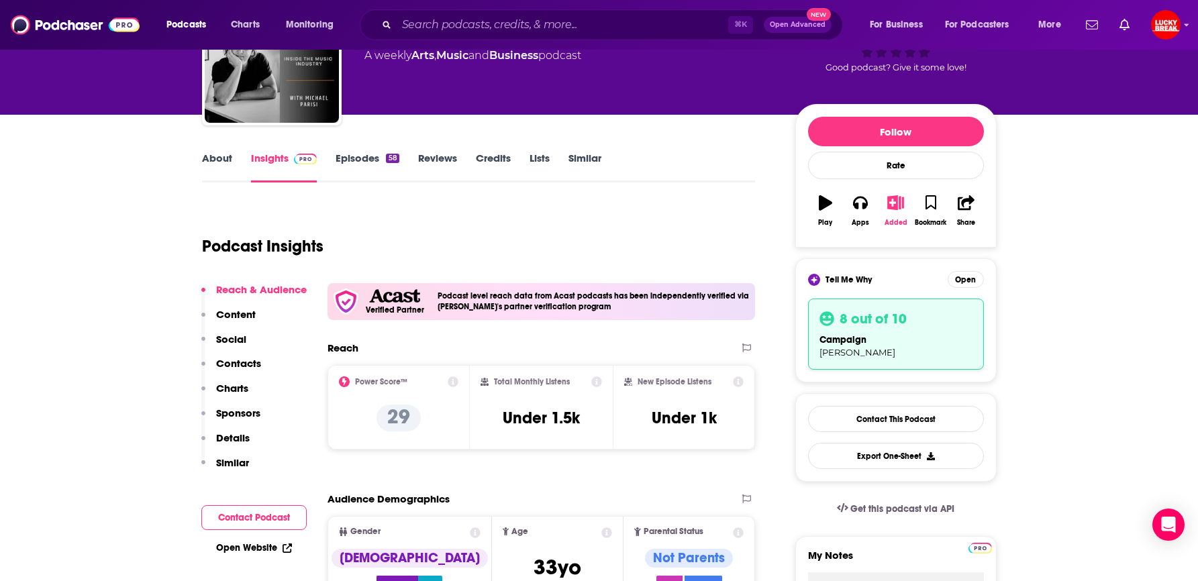
scroll to position [105, 0]
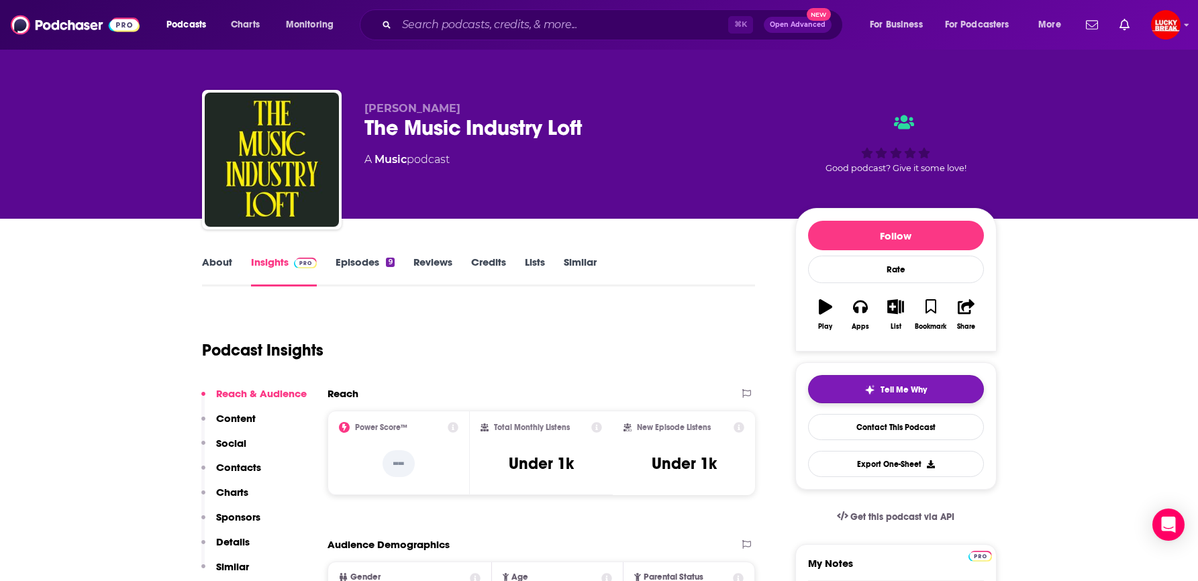
click at [862, 390] on button "Tell Me Why" at bounding box center [896, 389] width 176 height 28
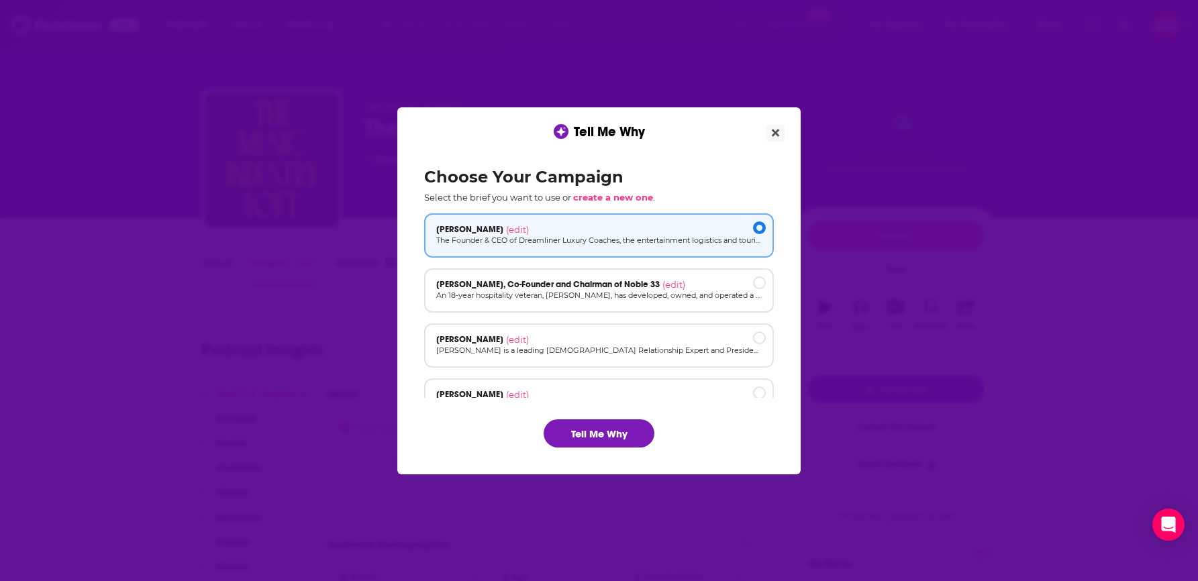
click at [927, 310] on div "Tell Me Why Choose Your Campaign Select the brief you want to use or create a n…" at bounding box center [599, 290] width 1198 height 581
click at [596, 433] on button "Tell Me Why" at bounding box center [599, 434] width 111 height 28
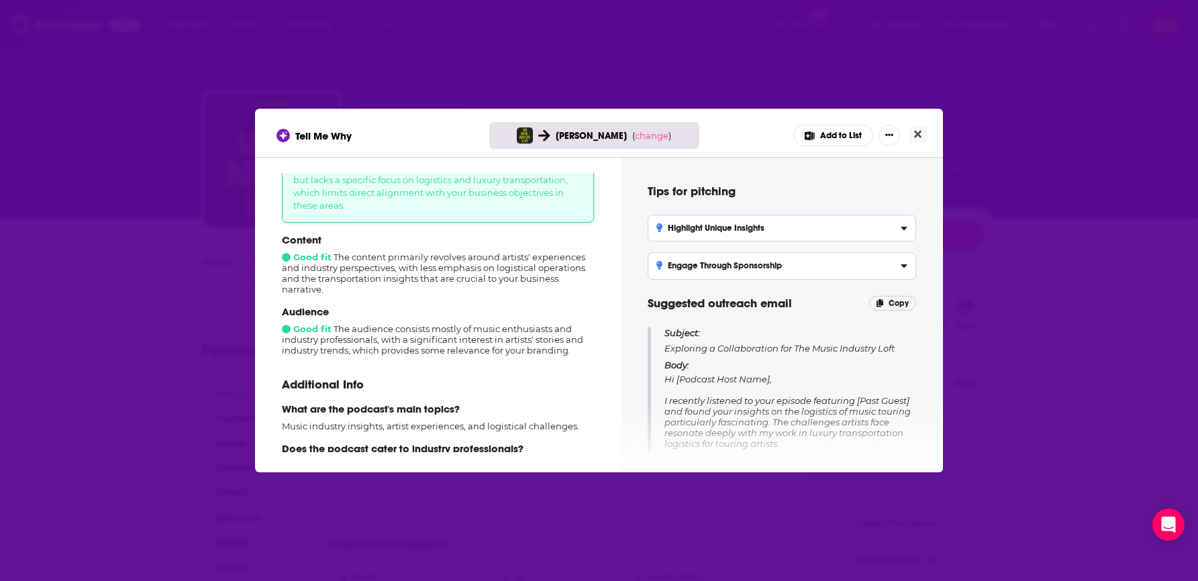
scroll to position [164, 0]
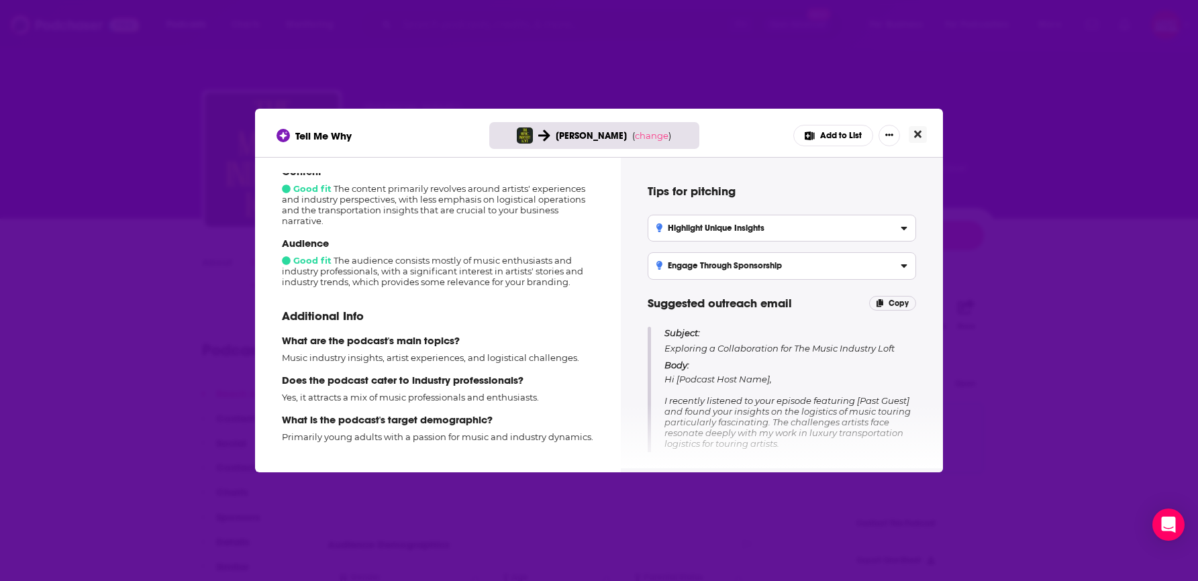
click at [920, 129] on icon "Close" at bounding box center [917, 134] width 7 height 11
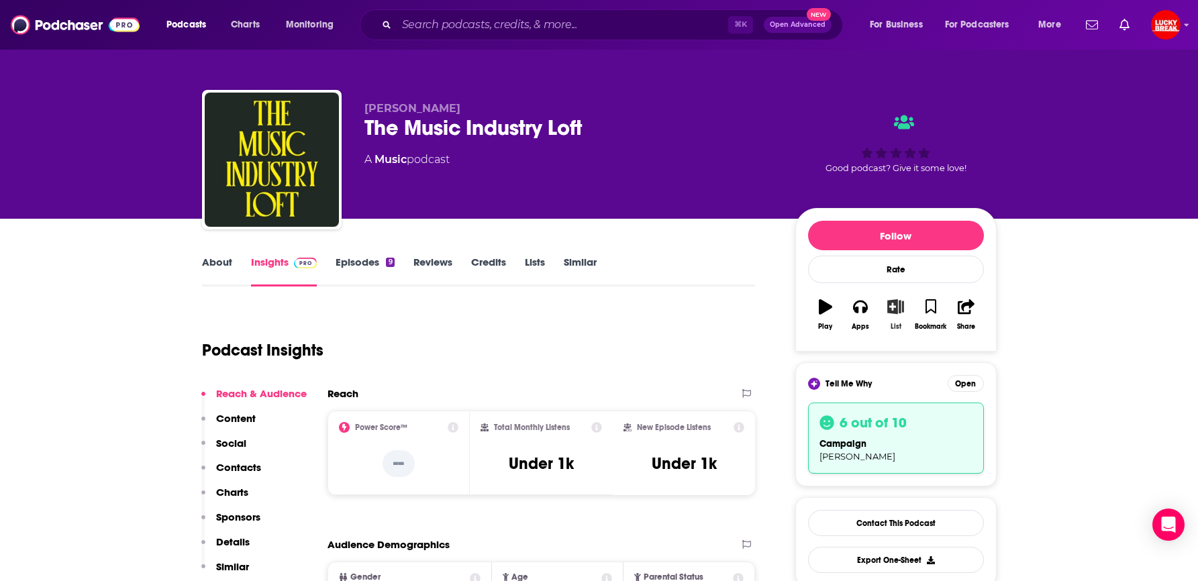
click at [897, 307] on icon "button" at bounding box center [896, 306] width 17 height 15
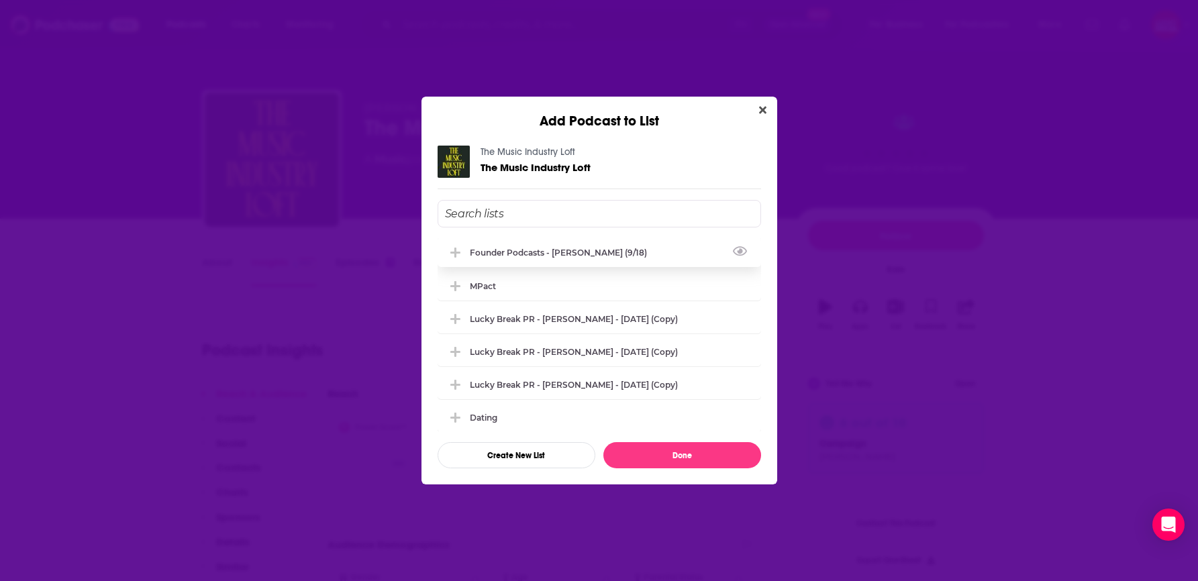
click at [453, 256] on icon "Add Podcast To List" at bounding box center [456, 253] width 10 height 12
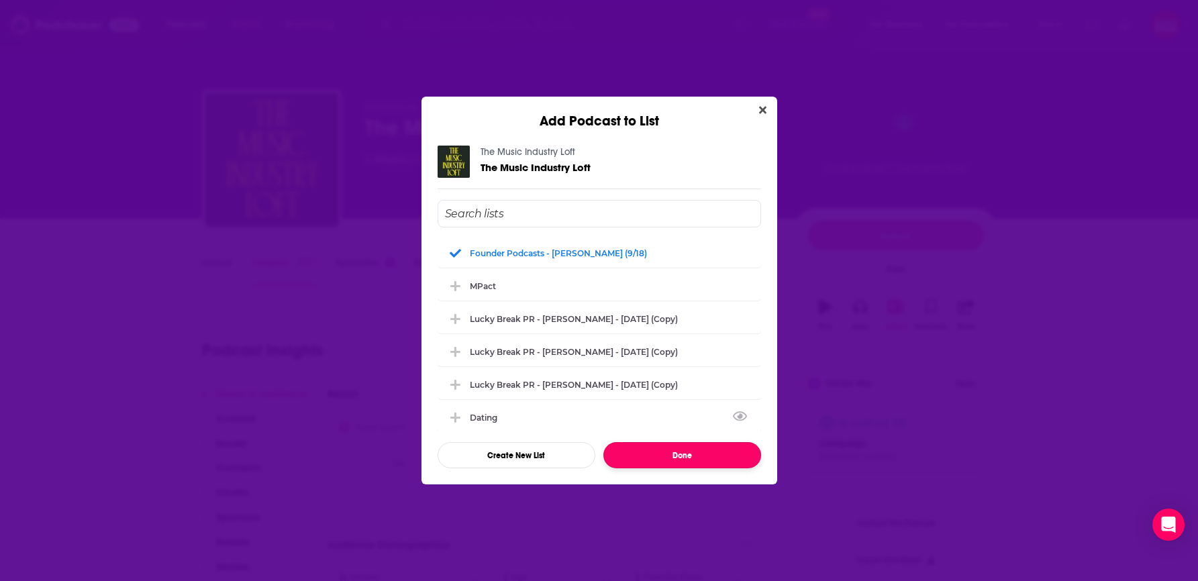
click at [643, 454] on button "Done" at bounding box center [683, 455] width 158 height 26
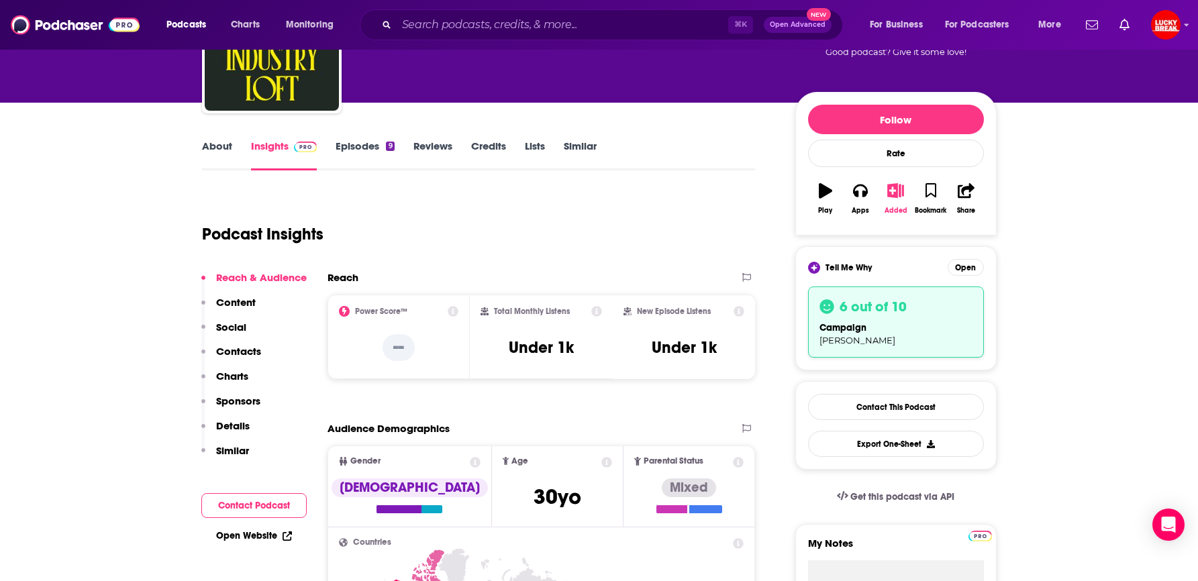
scroll to position [0, 0]
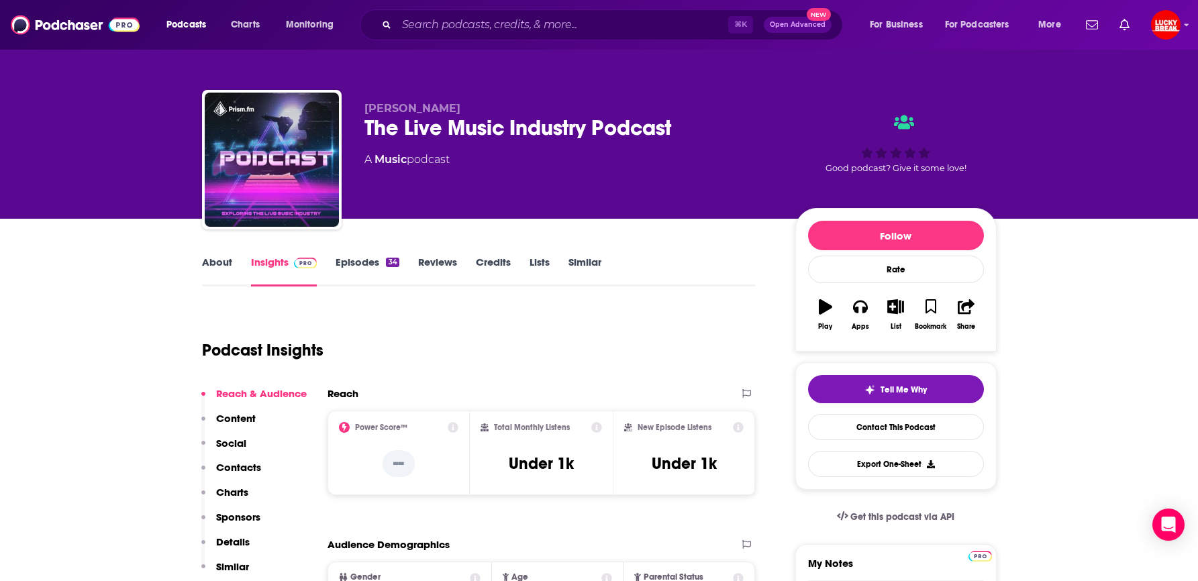
click at [368, 260] on link "Episodes 34" at bounding box center [367, 271] width 63 height 31
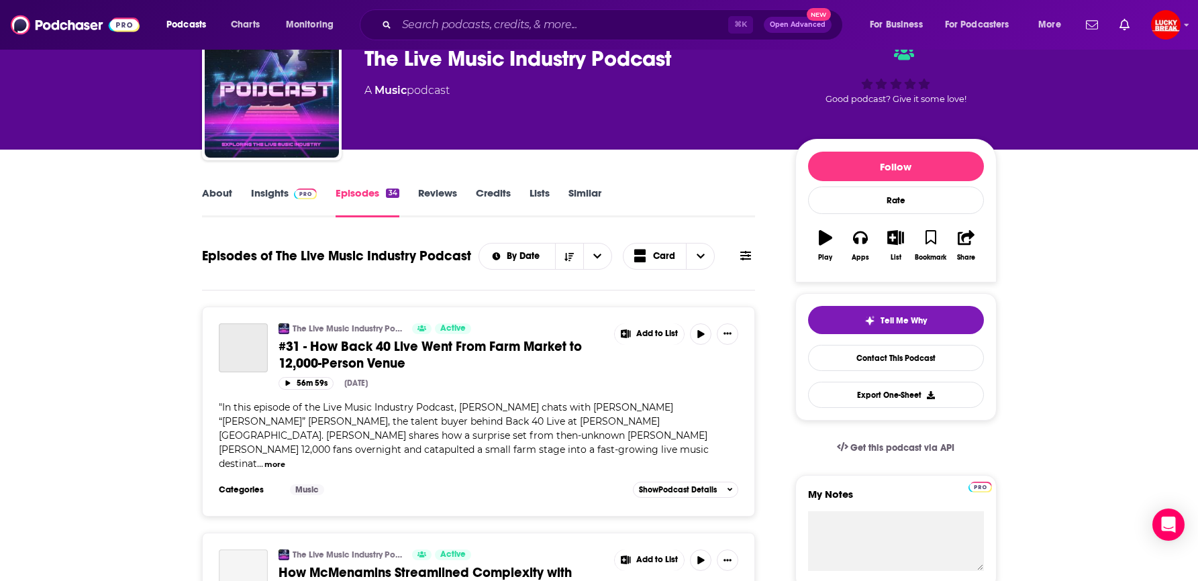
scroll to position [31, 0]
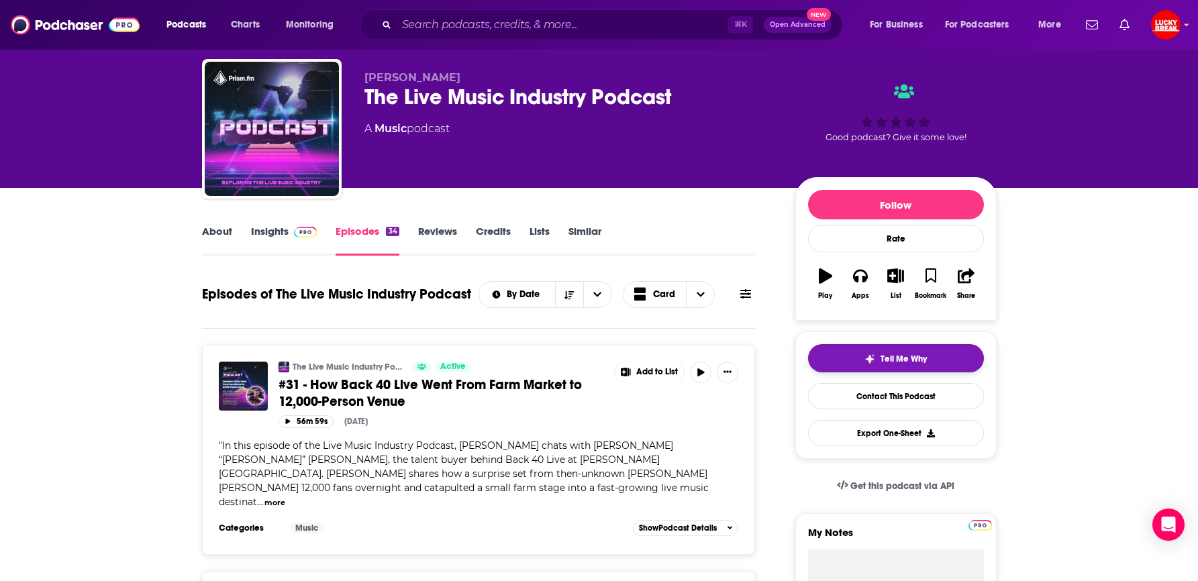
click at [851, 357] on button "Tell Me Why" at bounding box center [896, 358] width 176 height 28
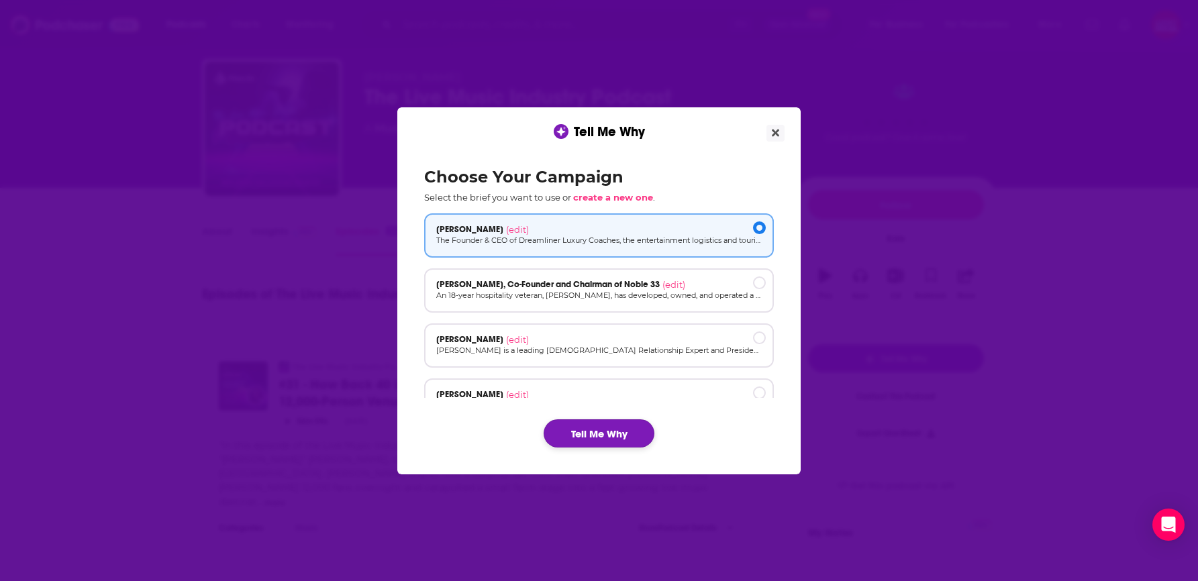
click at [562, 434] on button "Tell Me Why" at bounding box center [599, 434] width 111 height 28
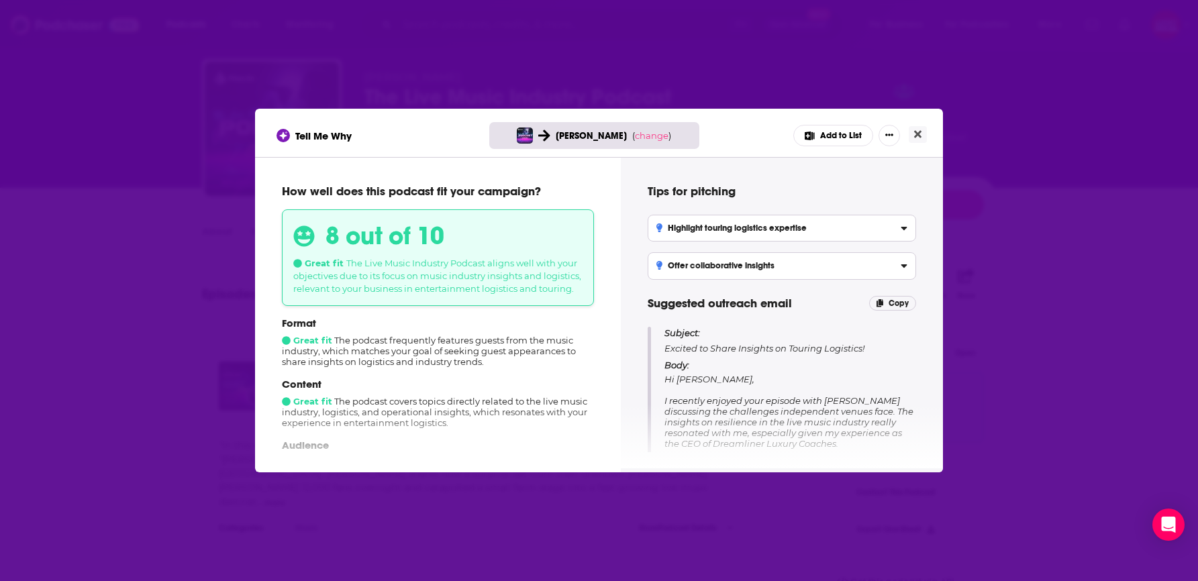
click at [1035, 351] on div "Tell Me Why Rich Thomson ( change ) Add to List How well does this podcast fit …" at bounding box center [599, 290] width 1198 height 581
click at [916, 131] on icon "Close" at bounding box center [917, 134] width 7 height 7
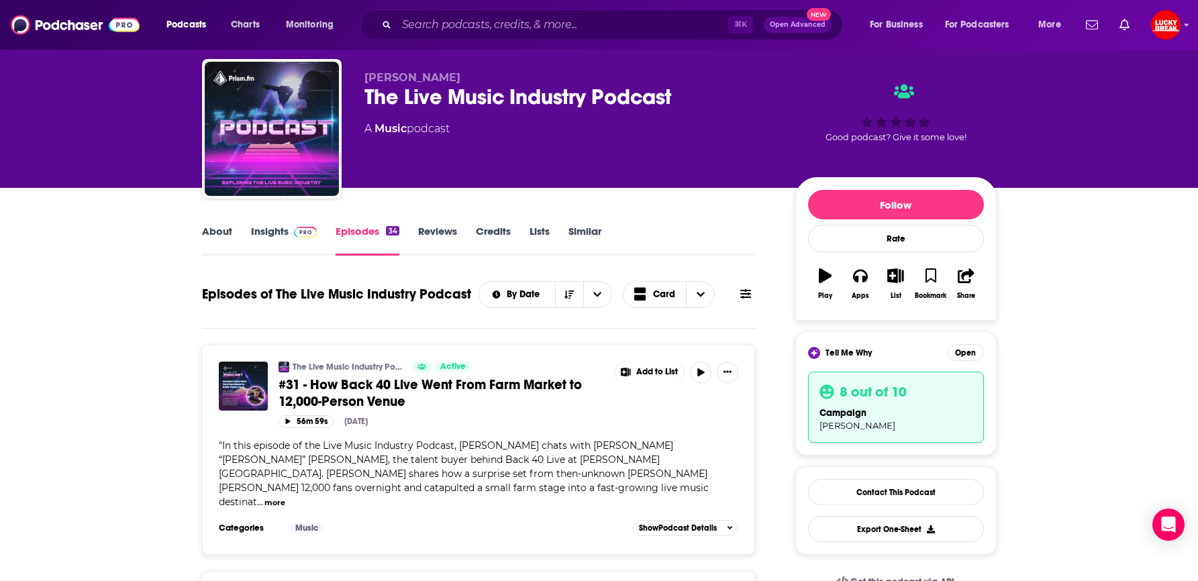
scroll to position [31, 0]
click at [895, 274] on icon "button" at bounding box center [896, 276] width 17 height 15
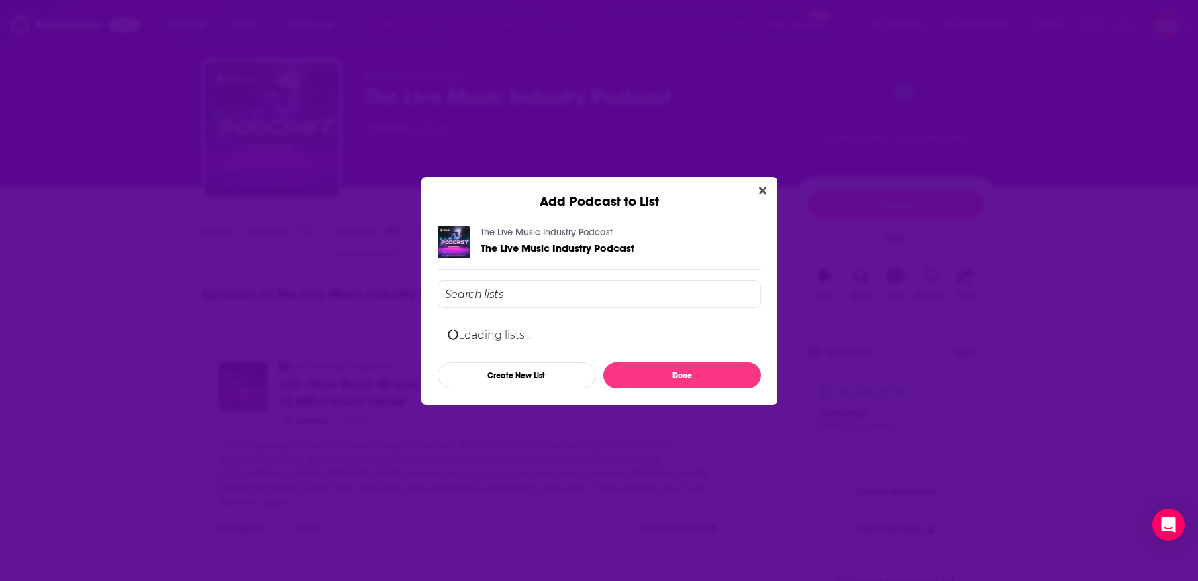
scroll to position [0, 0]
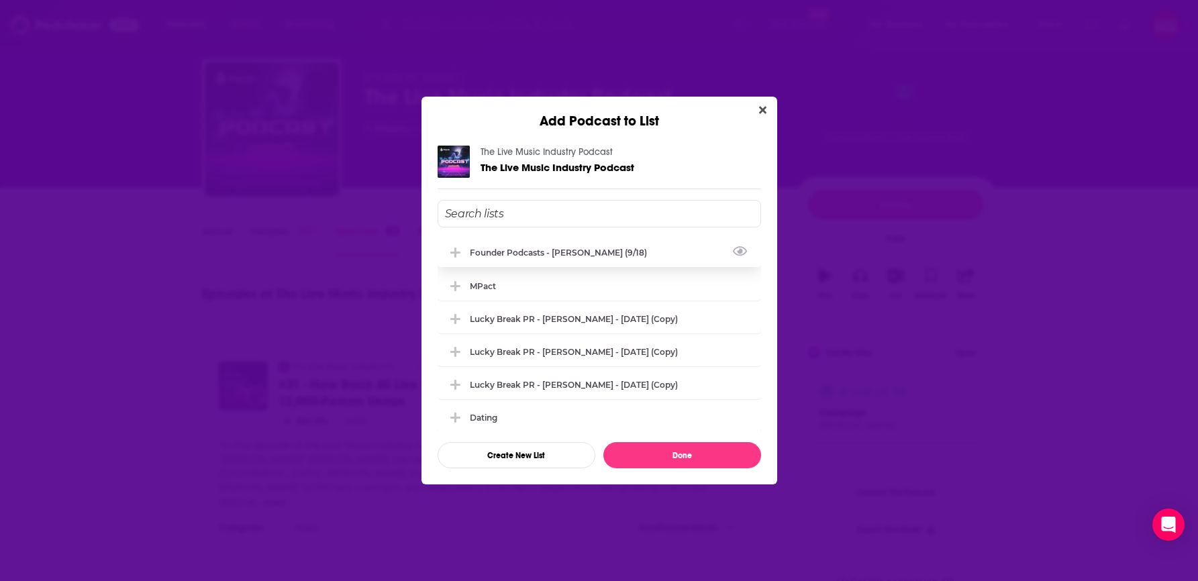
click at [468, 244] on div "Founder Podcasts - Rich Thomson (9/18)" at bounding box center [600, 253] width 324 height 30
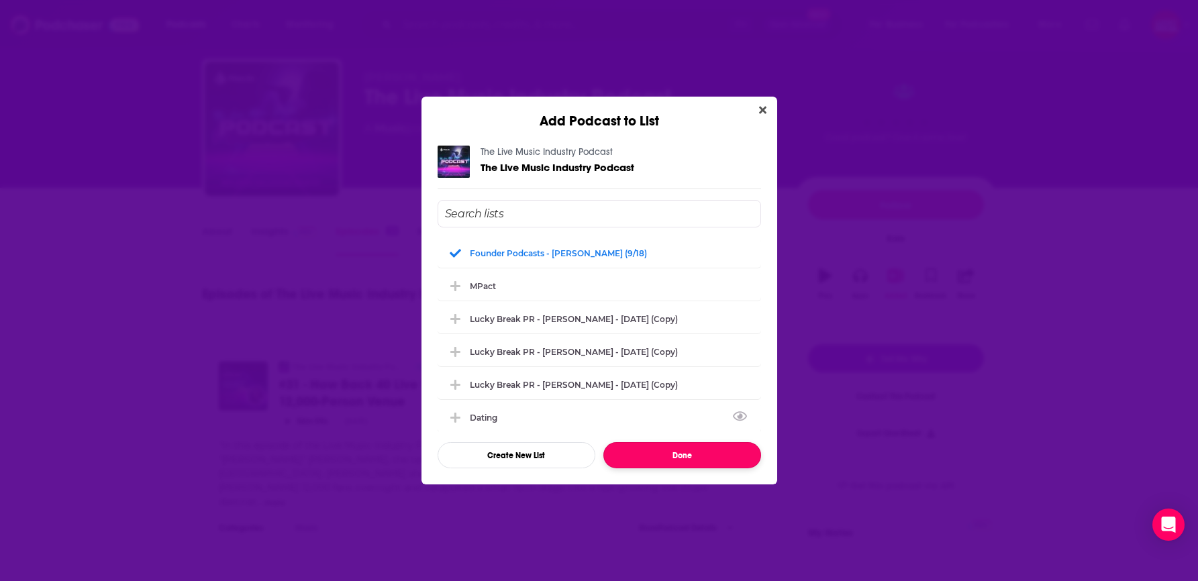
click at [680, 452] on button "Done" at bounding box center [683, 455] width 158 height 26
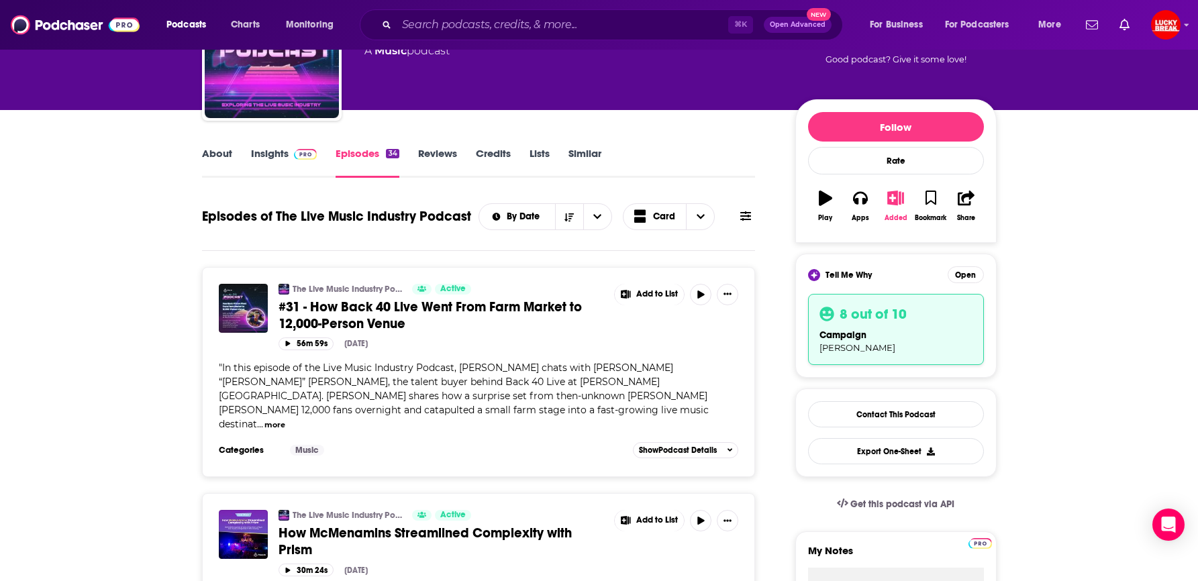
scroll to position [141, 0]
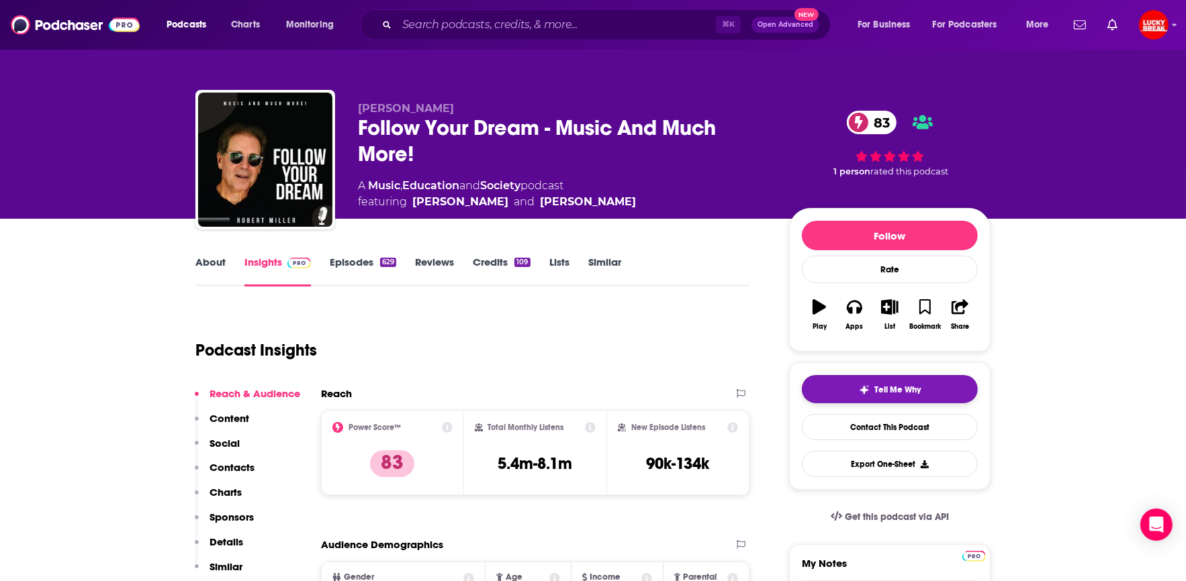
click at [887, 389] on span "Tell Me Why" at bounding box center [898, 390] width 46 height 11
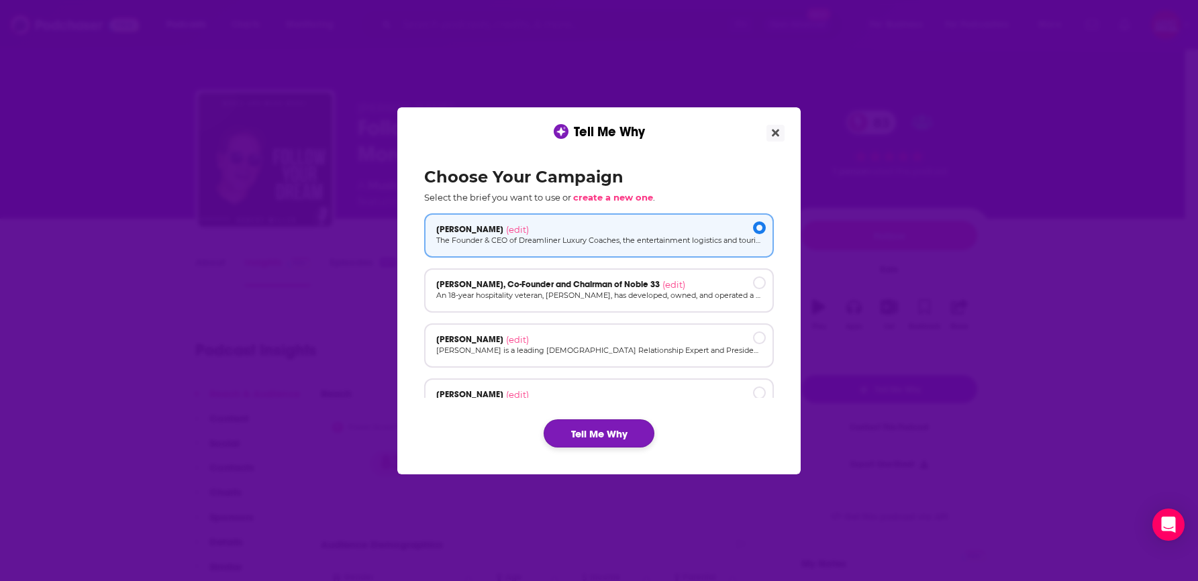
click at [566, 435] on button "Tell Me Why" at bounding box center [599, 434] width 111 height 28
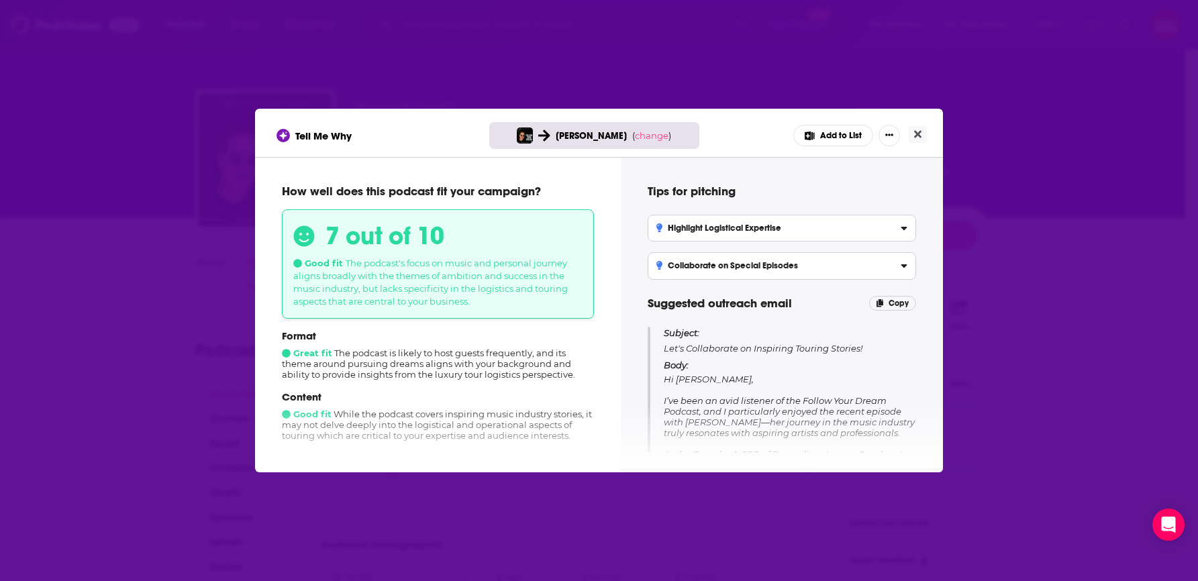
click at [1041, 216] on div "Tell Me Why [PERSON_NAME] ( change ) Add to List How well does this podcast fit…" at bounding box center [599, 290] width 1198 height 581
click at [916, 128] on button "Close" at bounding box center [918, 134] width 18 height 17
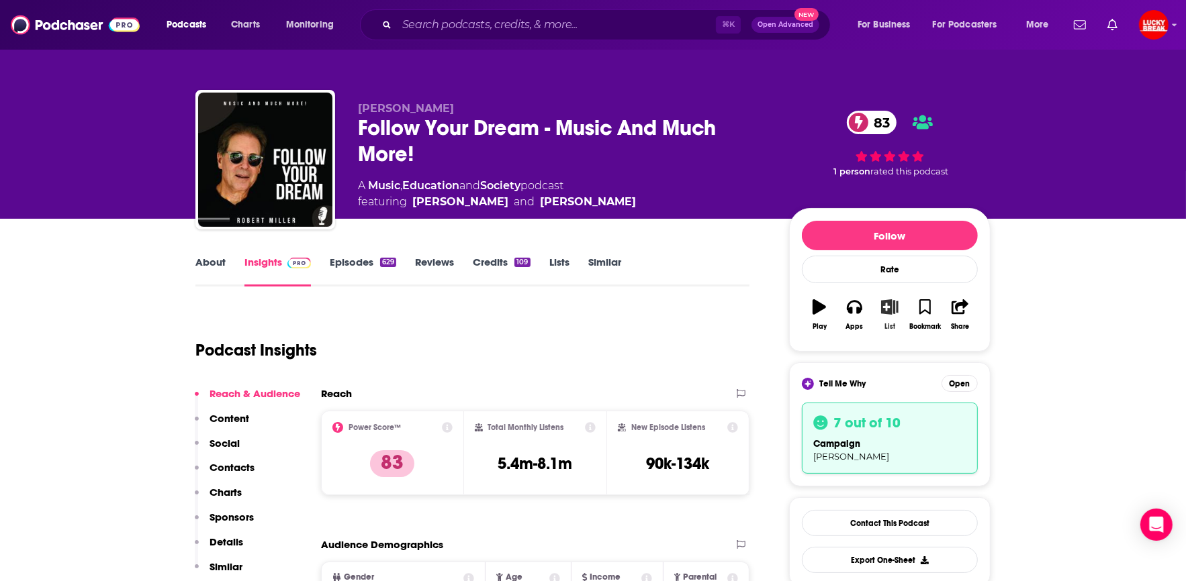
click at [890, 292] on button "List" at bounding box center [889, 315] width 35 height 48
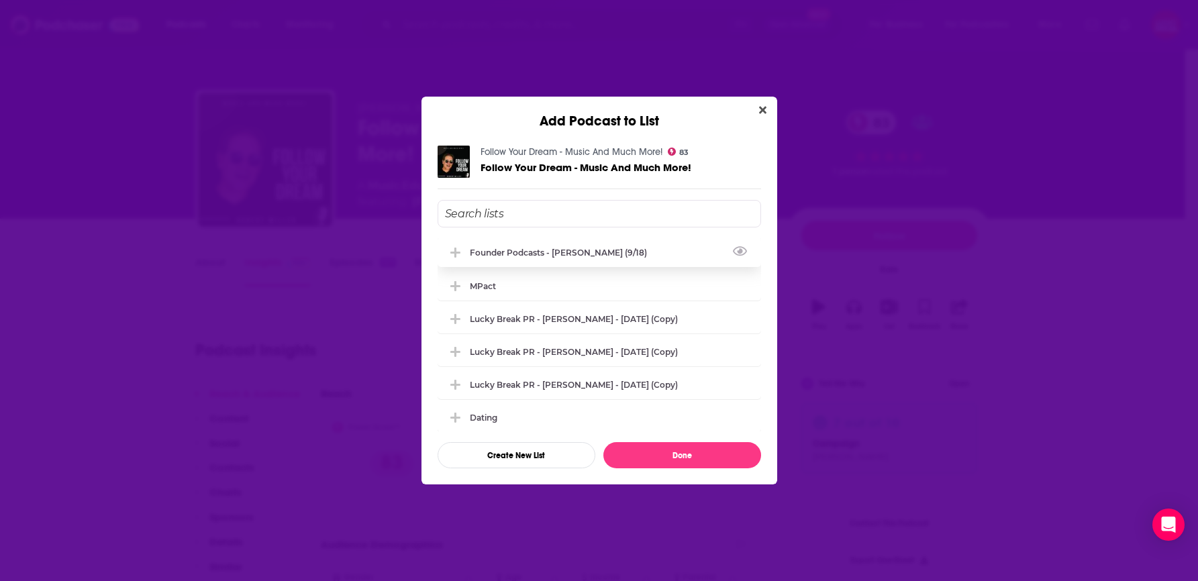
click at [461, 254] on span "Add Podcast To List" at bounding box center [456, 252] width 13 height 13
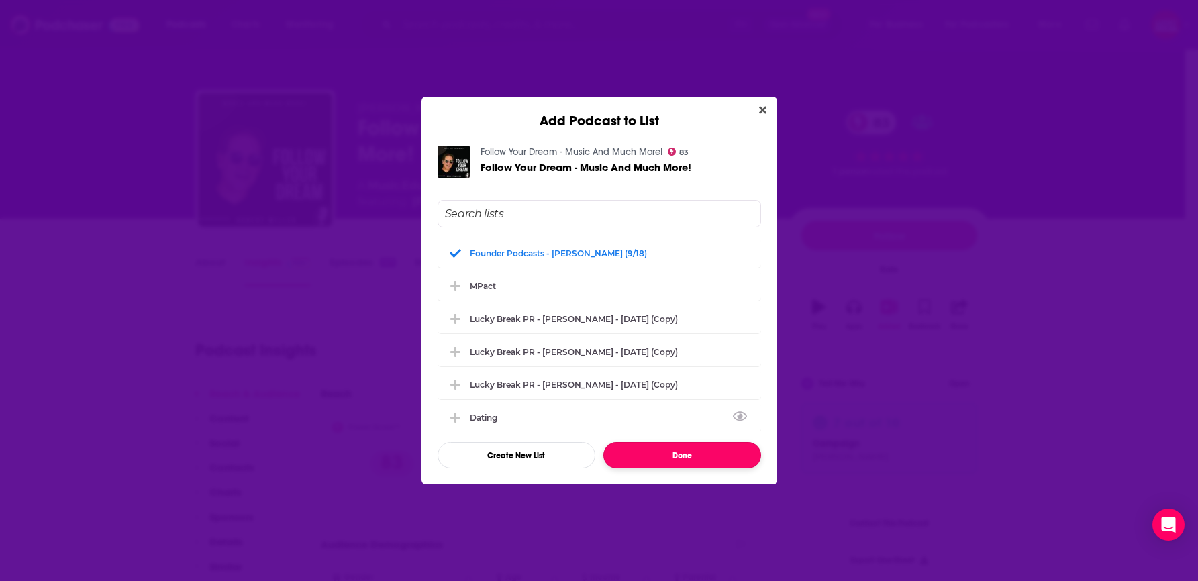
click at [663, 461] on button "Done" at bounding box center [683, 455] width 158 height 26
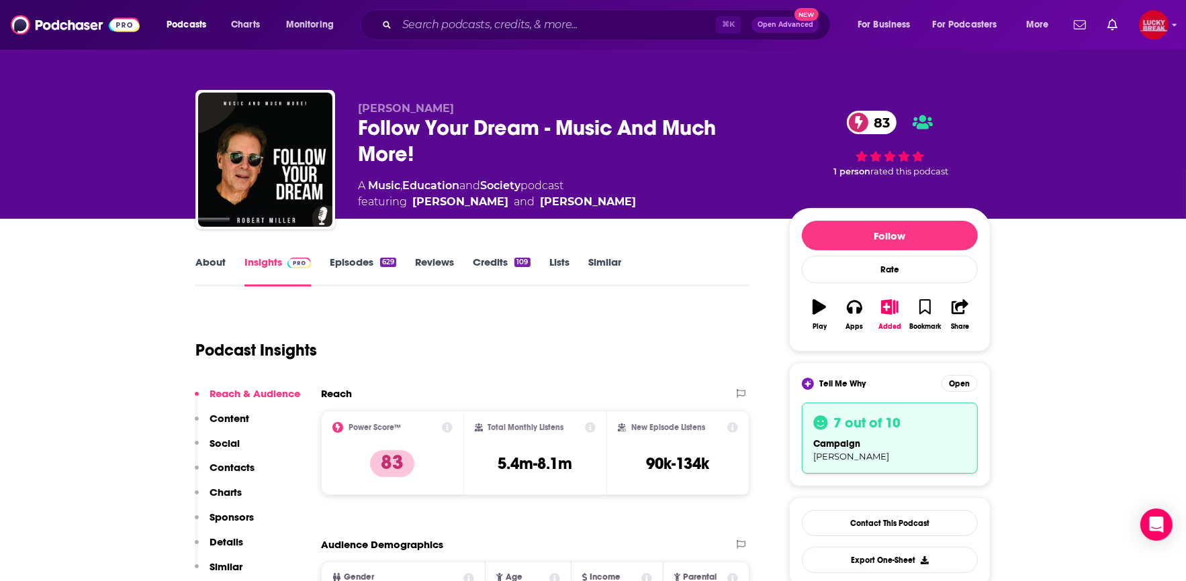
click at [1153, 27] on img "Logged in as annagregory" at bounding box center [1154, 25] width 30 height 30
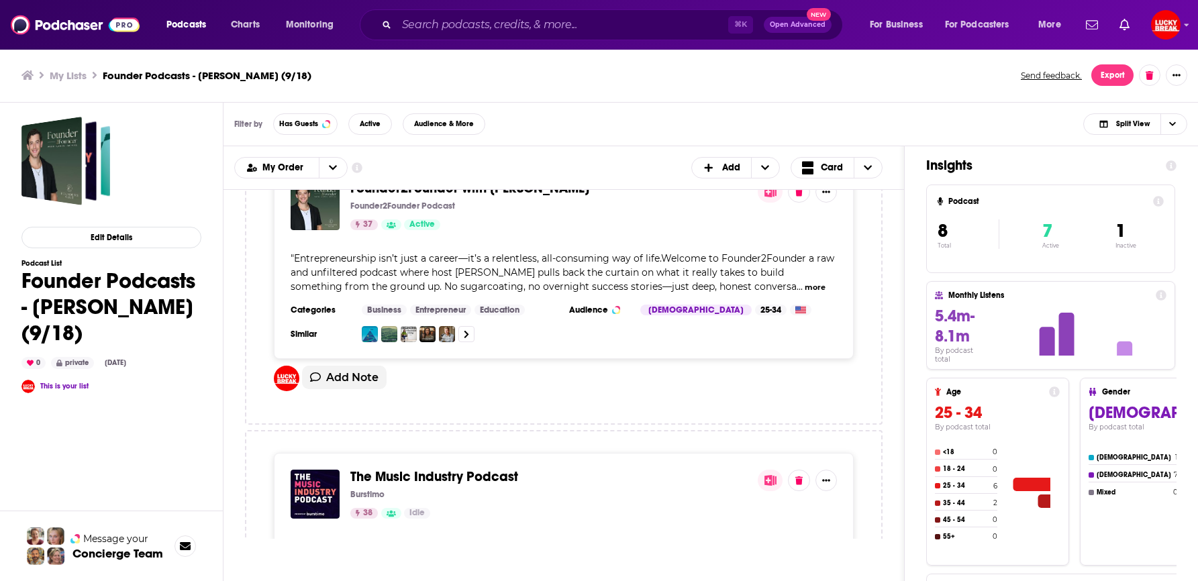
scroll to position [49, 0]
click at [1118, 233] on span "1" at bounding box center [1121, 231] width 10 height 23
click at [1121, 233] on span "1" at bounding box center [1121, 231] width 10 height 23
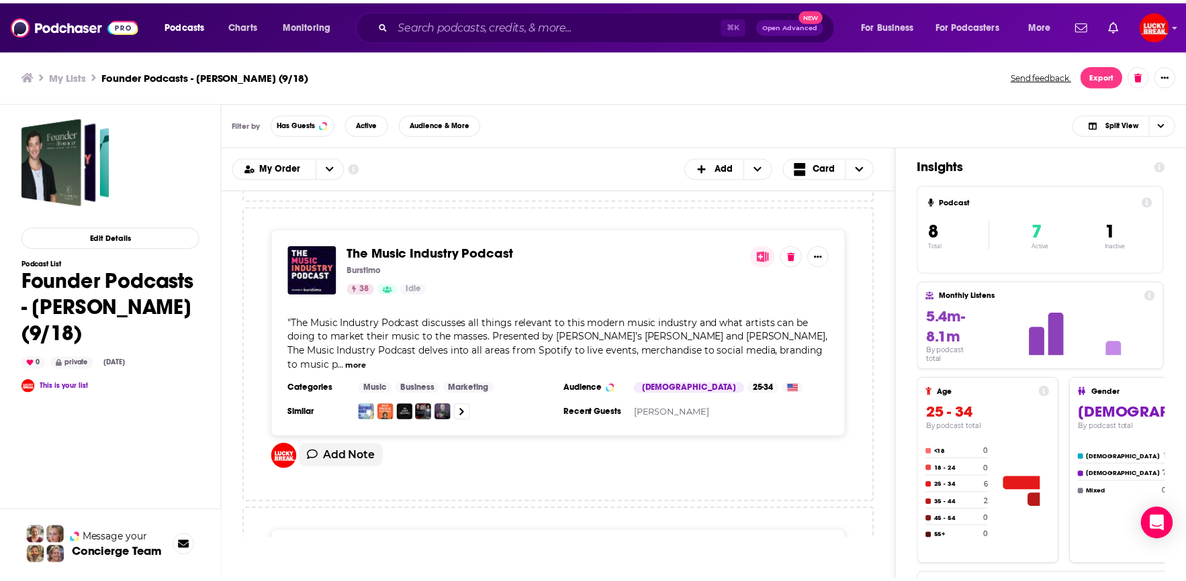
scroll to position [273, 0]
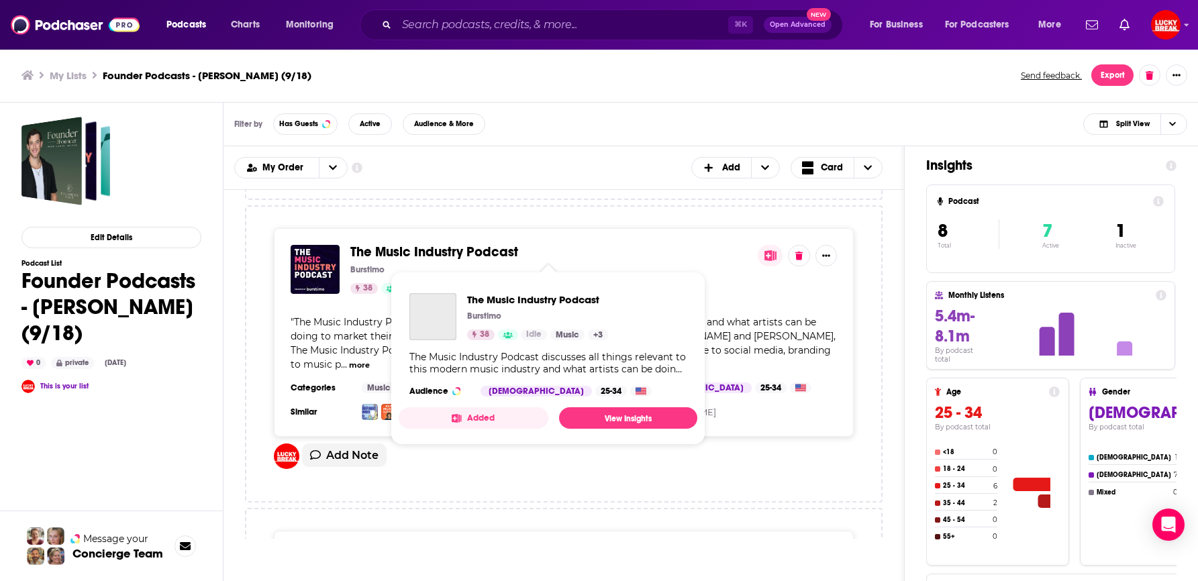
click at [487, 252] on span "The Music Industry Podcast" at bounding box center [434, 252] width 168 height 17
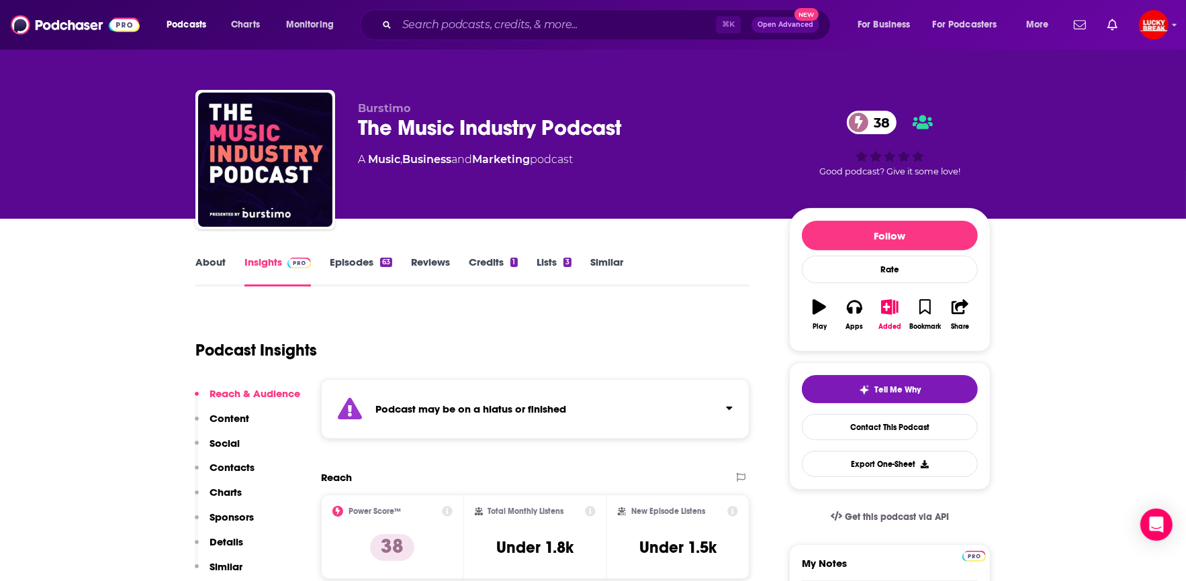
scroll to position [3, 0]
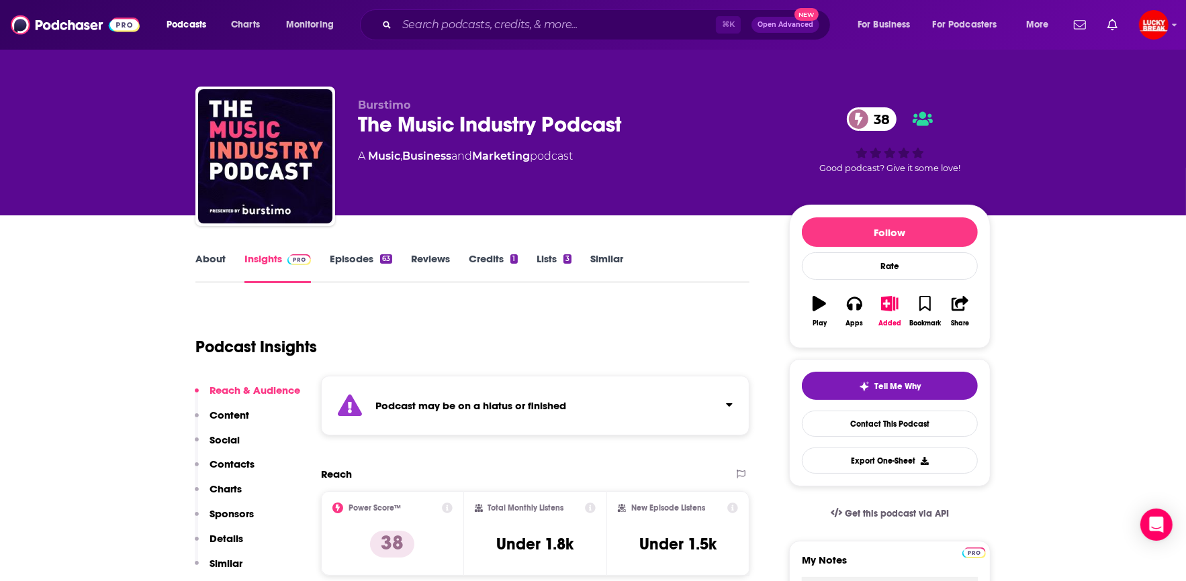
click at [362, 252] on link "Episodes 63" at bounding box center [361, 267] width 62 height 31
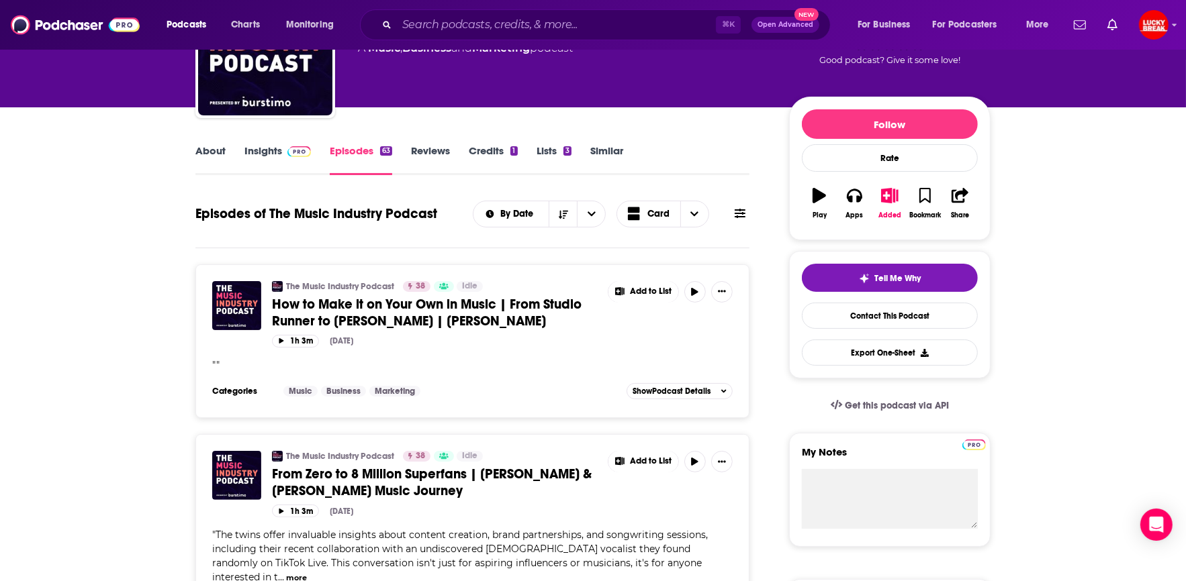
scroll to position [115, 0]
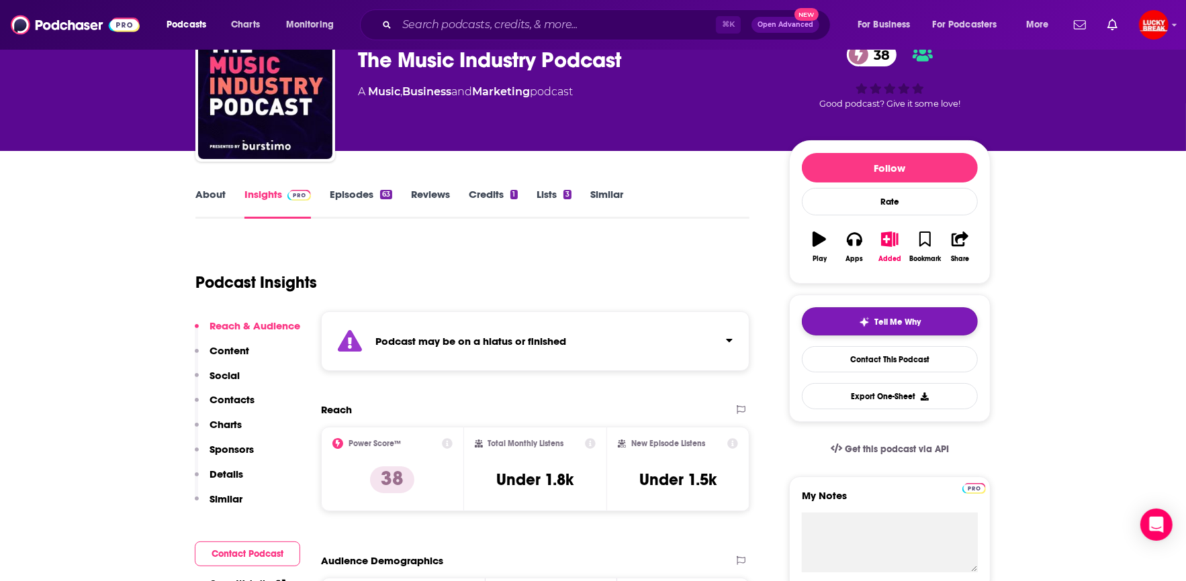
scroll to position [36, 0]
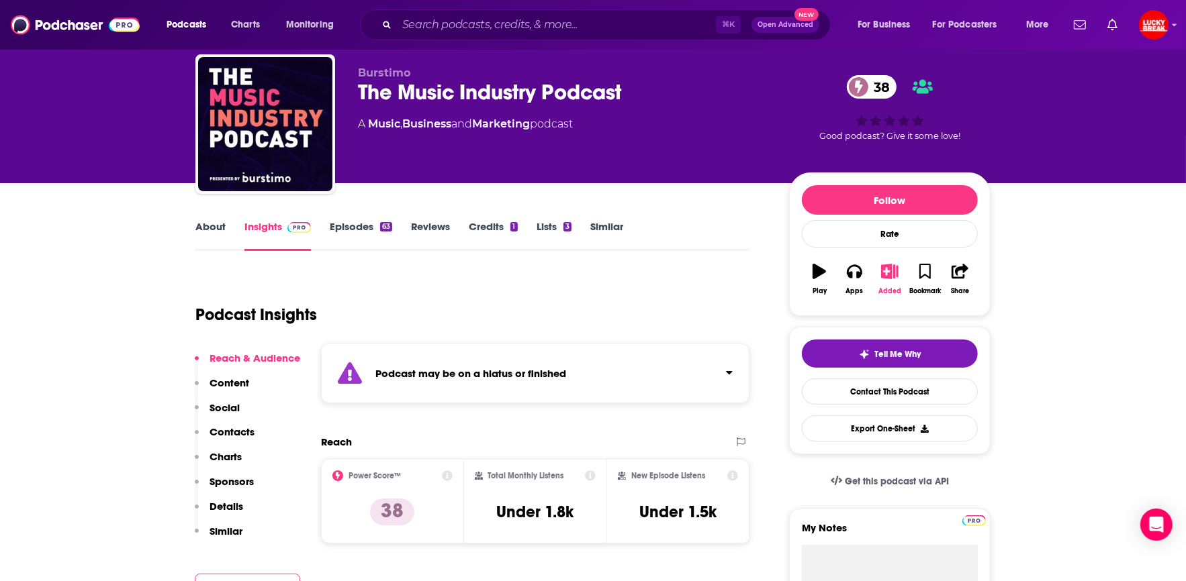
click at [887, 267] on icon "button" at bounding box center [889, 271] width 17 height 15
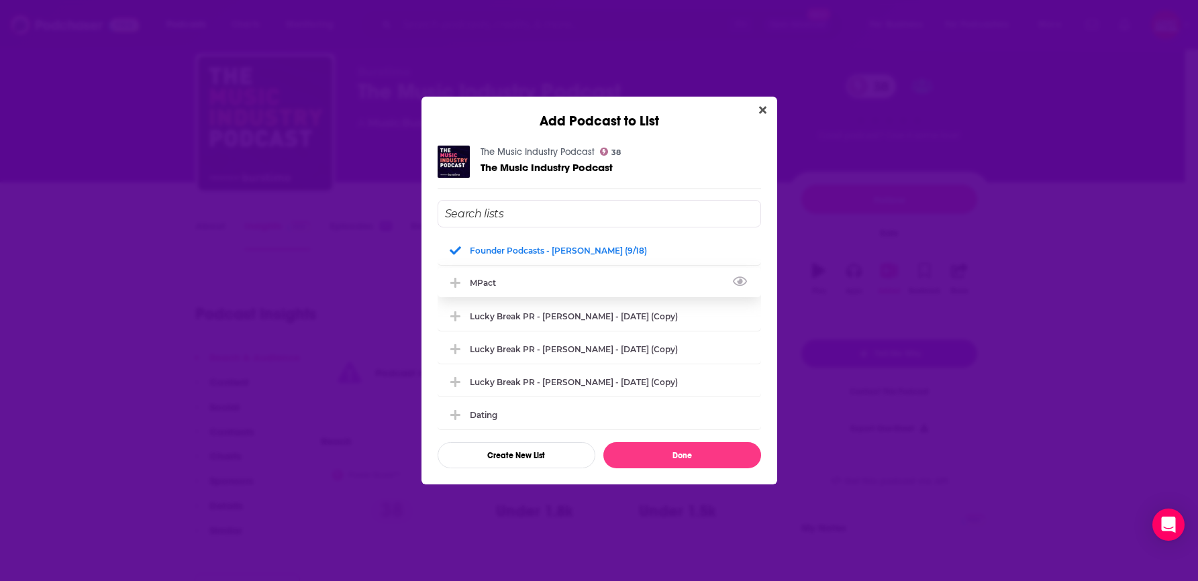
scroll to position [0, 0]
click at [457, 253] on icon "Add Podcast To List" at bounding box center [456, 253] width 10 height 12
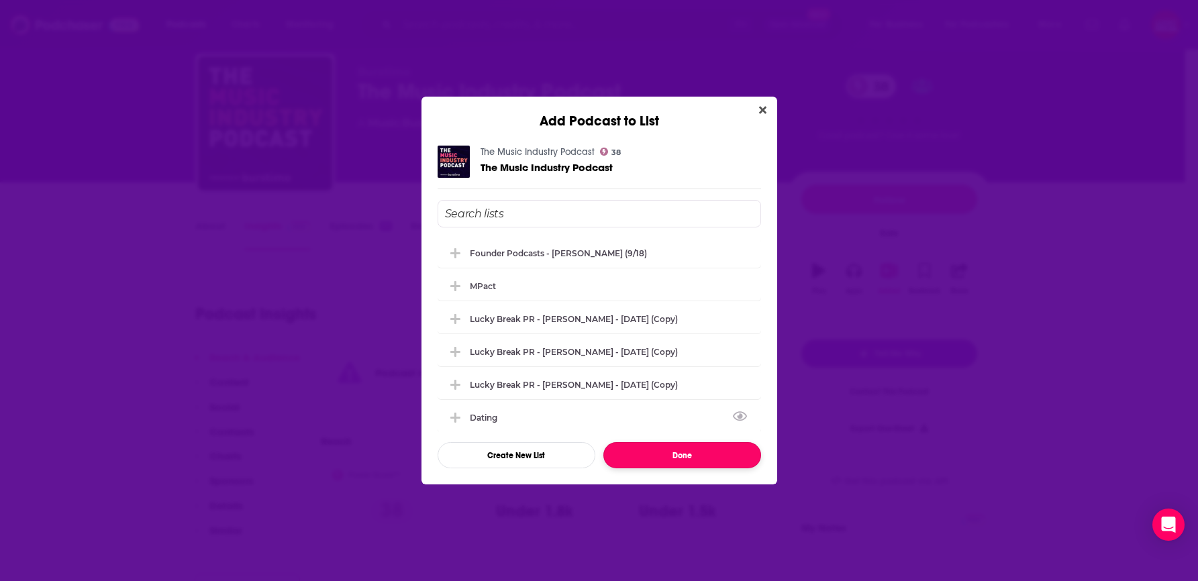
click at [697, 453] on button "Done" at bounding box center [683, 455] width 158 height 26
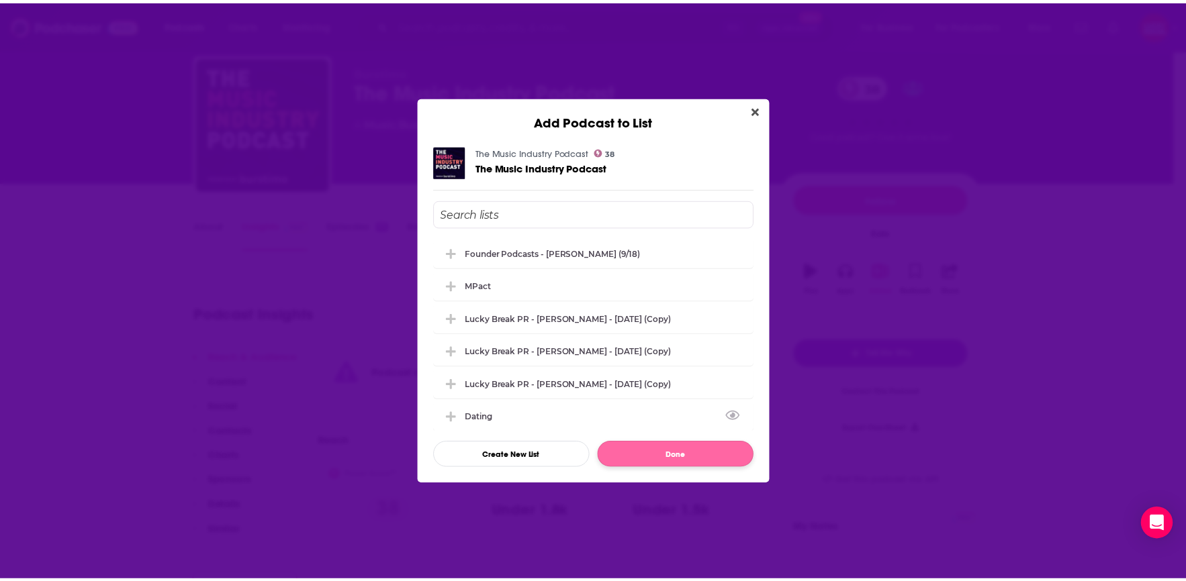
scroll to position [36, 0]
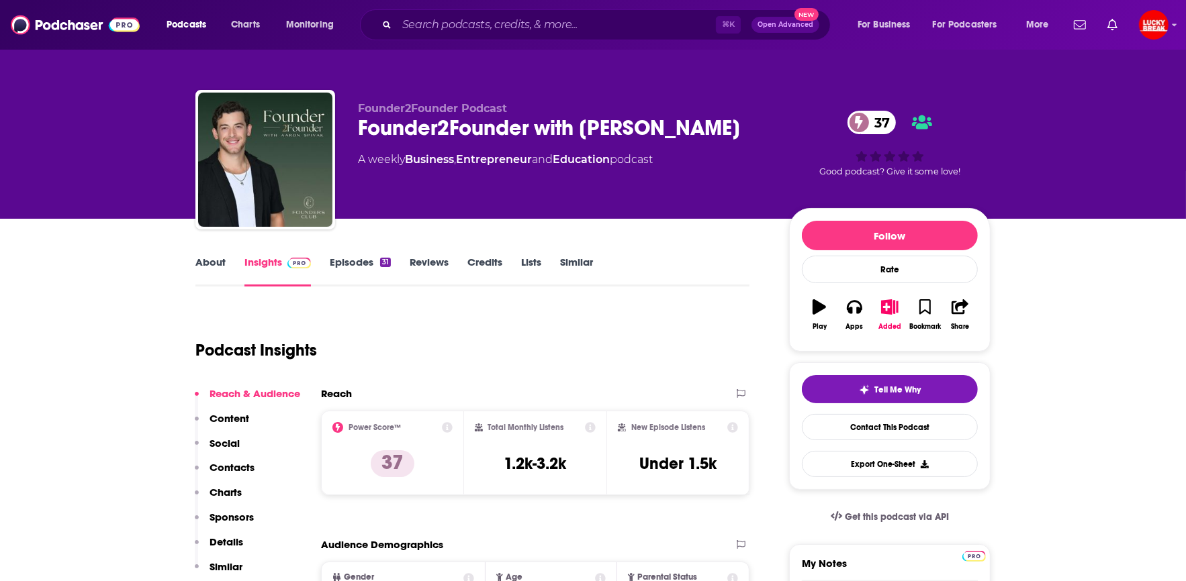
click at [409, 128] on div "Founder2Founder with [PERSON_NAME] 37" at bounding box center [563, 128] width 410 height 26
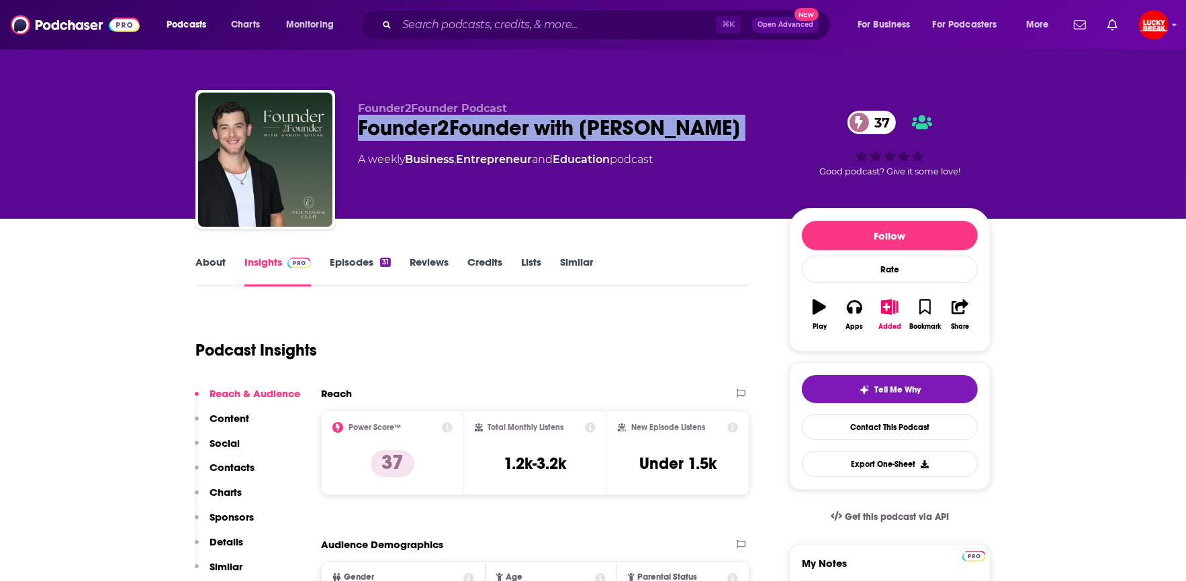
click at [409, 128] on div "Founder2Founder with [PERSON_NAME] 37" at bounding box center [563, 128] width 410 height 26
copy div "Founder2Founder with [PERSON_NAME] 37"
click at [395, 138] on div "Founder2Founder with [PERSON_NAME] 37" at bounding box center [563, 128] width 410 height 26
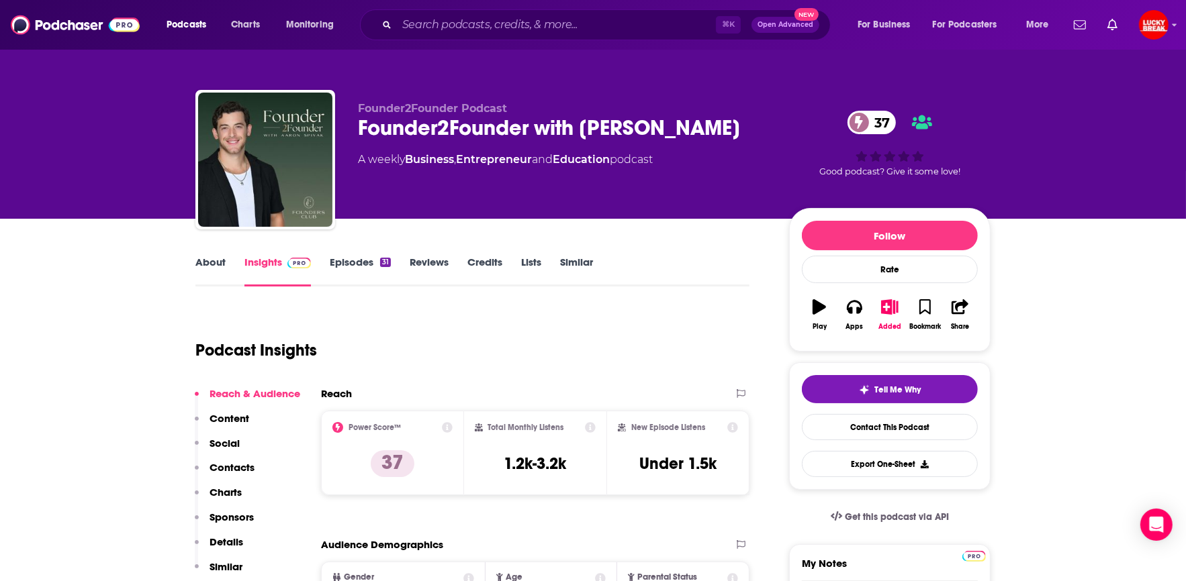
click at [395, 126] on div "Founder2Founder with [PERSON_NAME] 37" at bounding box center [563, 128] width 410 height 26
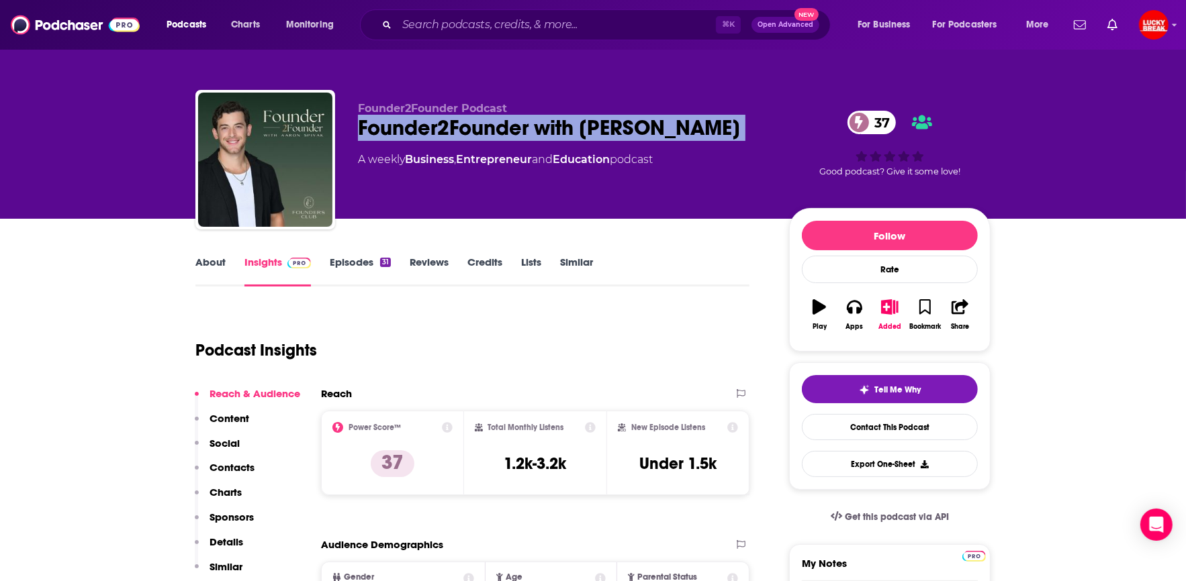
click at [395, 126] on div "Founder2Founder with [PERSON_NAME] 37" at bounding box center [563, 128] width 410 height 26
copy div "Founder2Founder with [PERSON_NAME] 37"
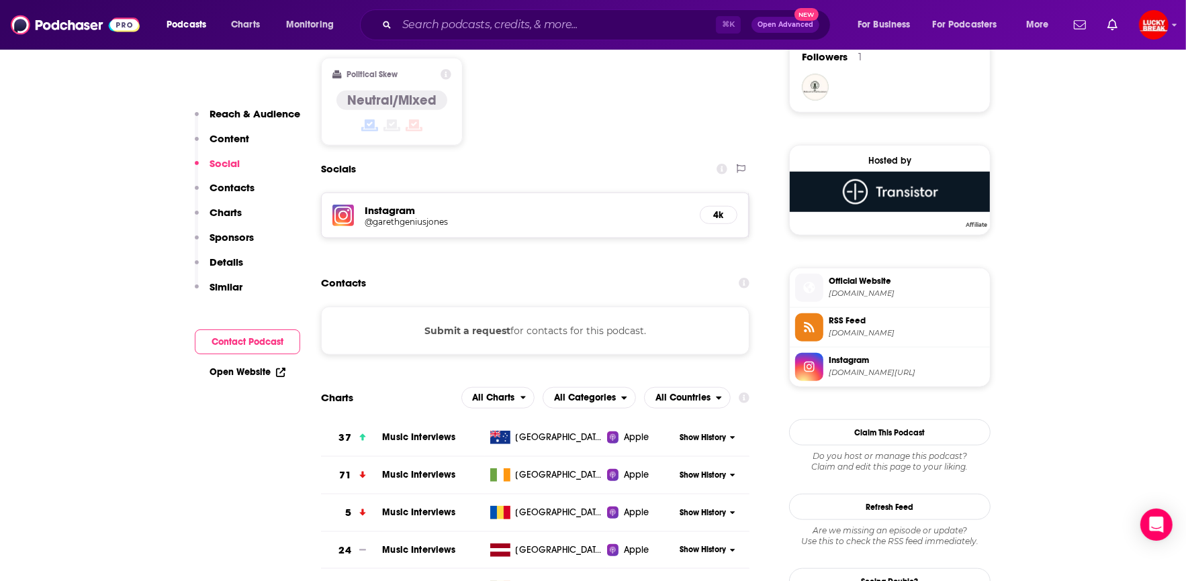
scroll to position [444, 0]
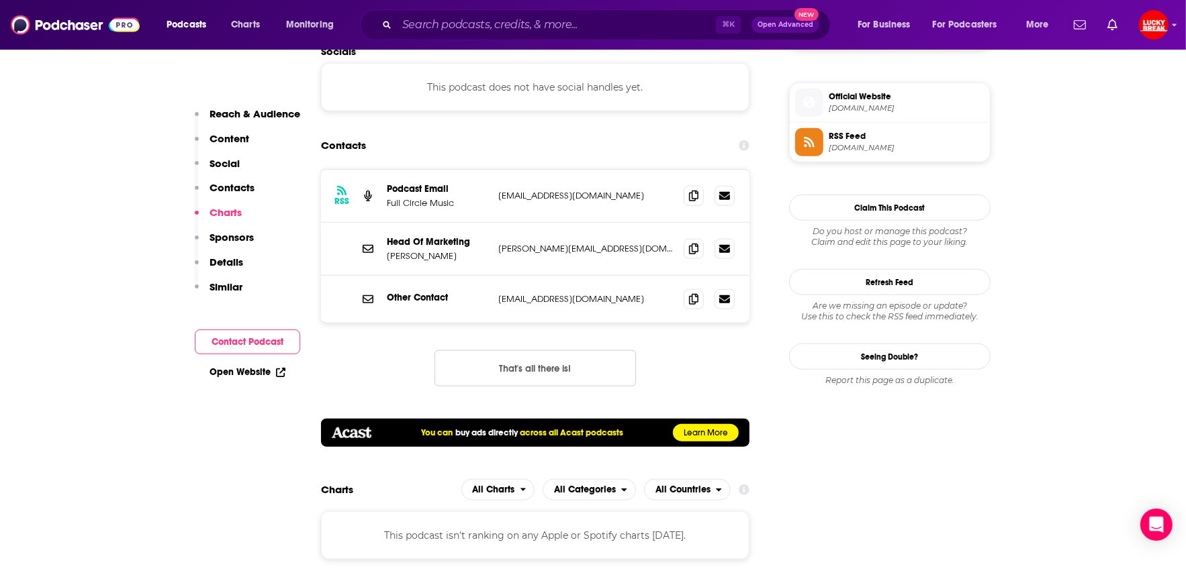
scroll to position [1010, 0]
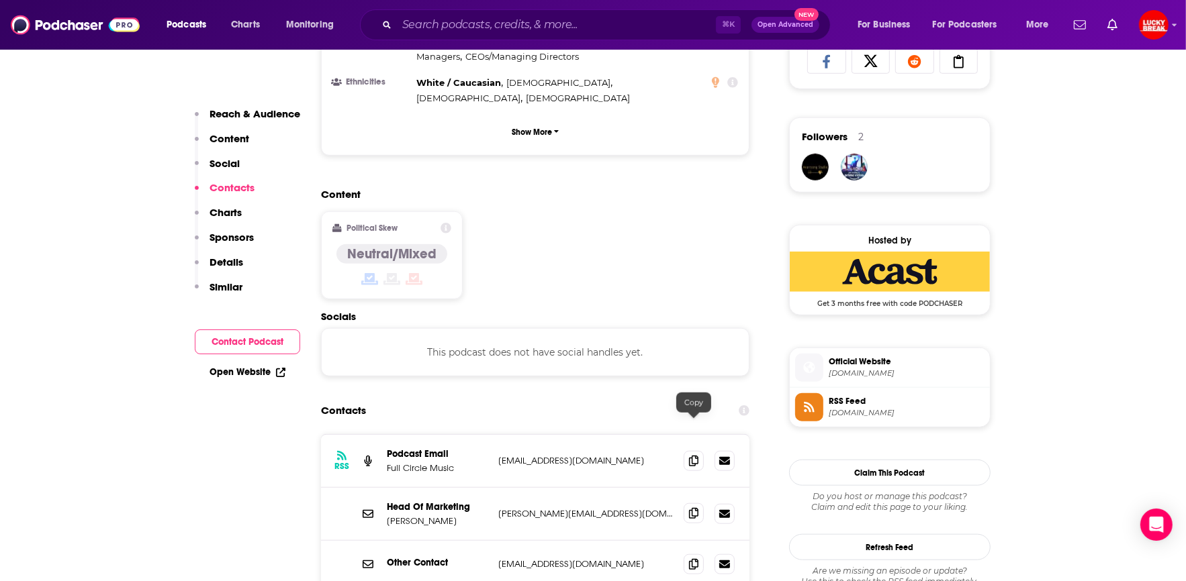
click at [689, 508] on icon at bounding box center [693, 513] width 9 height 11
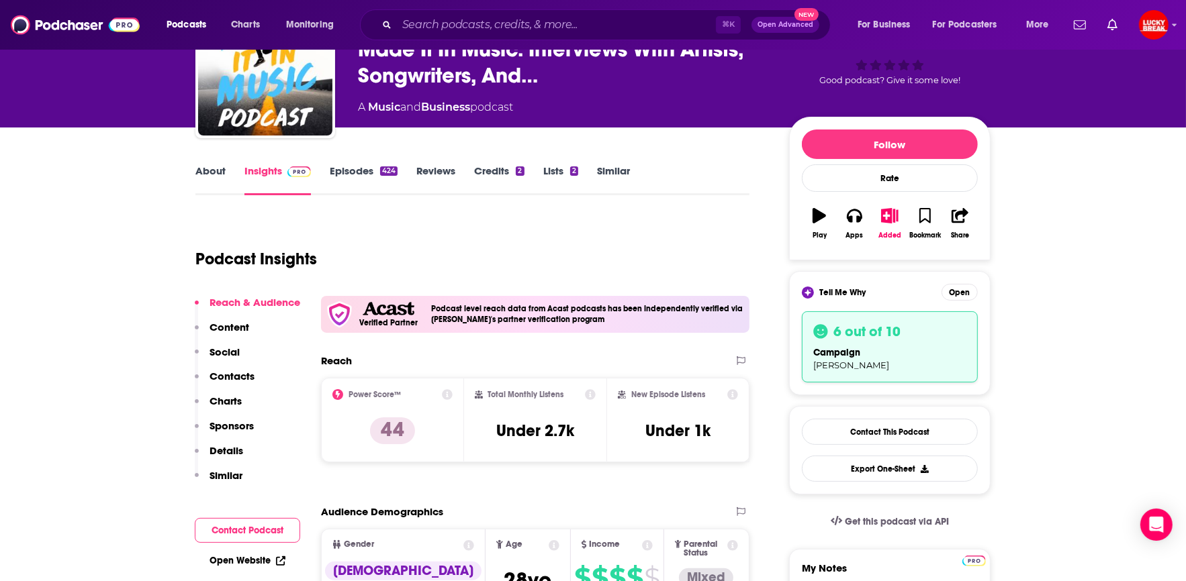
scroll to position [0, 0]
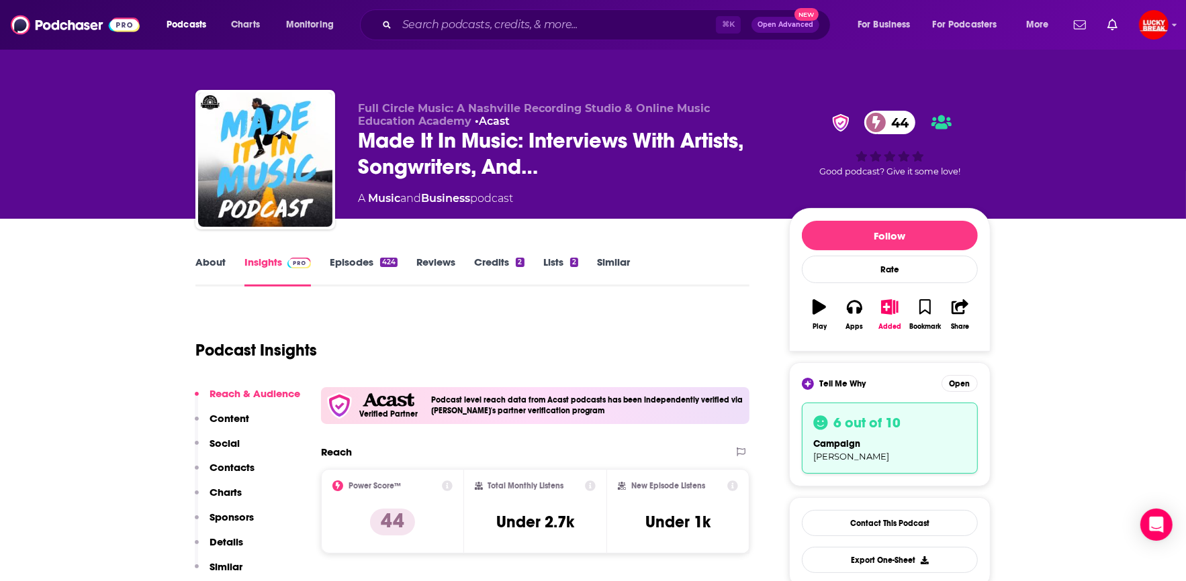
click at [422, 152] on span "Made It In Music: Interviews With Artists, Songwriters, And…" at bounding box center [563, 154] width 410 height 52
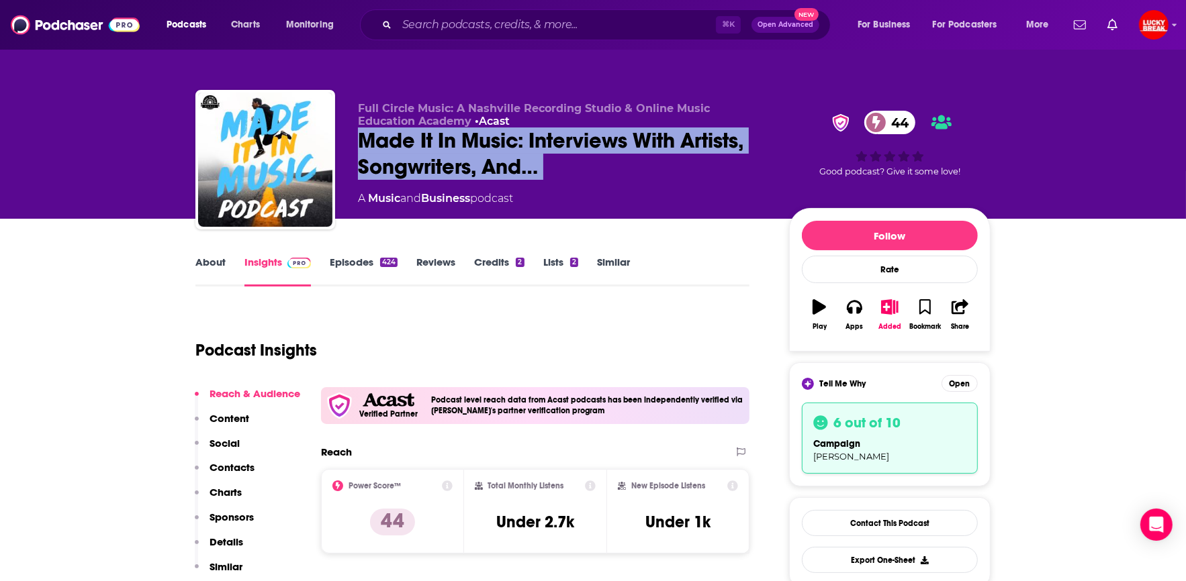
click at [422, 152] on span "Made It In Music: Interviews With Artists, Songwriters, And…" at bounding box center [563, 154] width 410 height 52
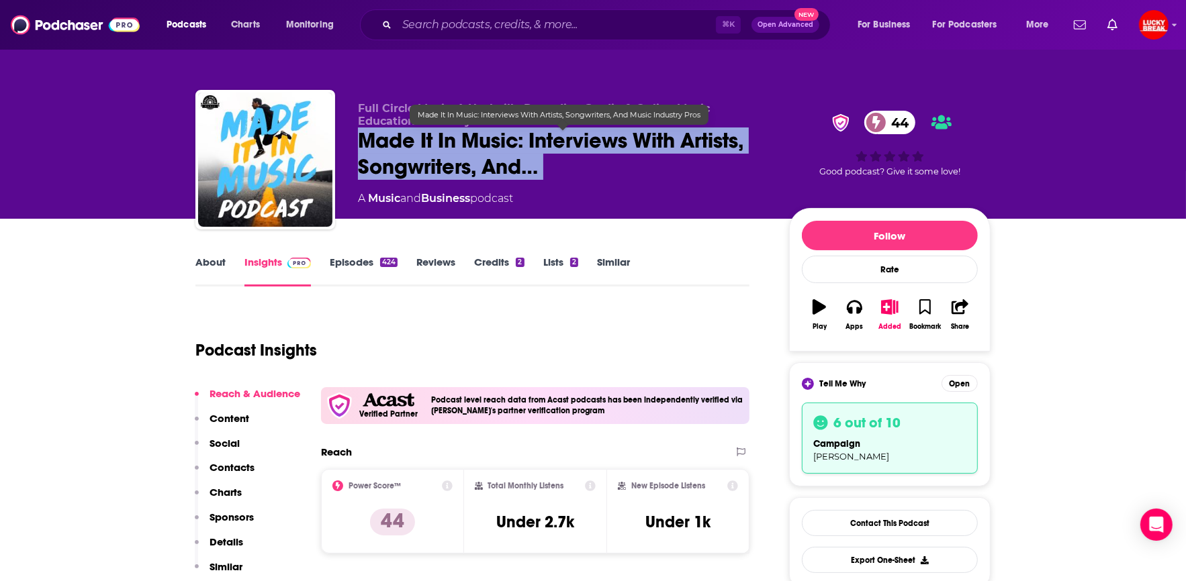
click at [536, 175] on span "Made It In Music: Interviews With Artists, Songwriters, And…" at bounding box center [563, 154] width 410 height 52
copy h2 "Made It In Music: Interviews With Artists, Songwriters, And…"
drag, startPoint x: 538, startPoint y: 172, endPoint x: 363, endPoint y: 149, distance: 177.4
click at [363, 149] on span "Made It In Music: Interviews With Artists, Songwriters, And…" at bounding box center [563, 154] width 410 height 52
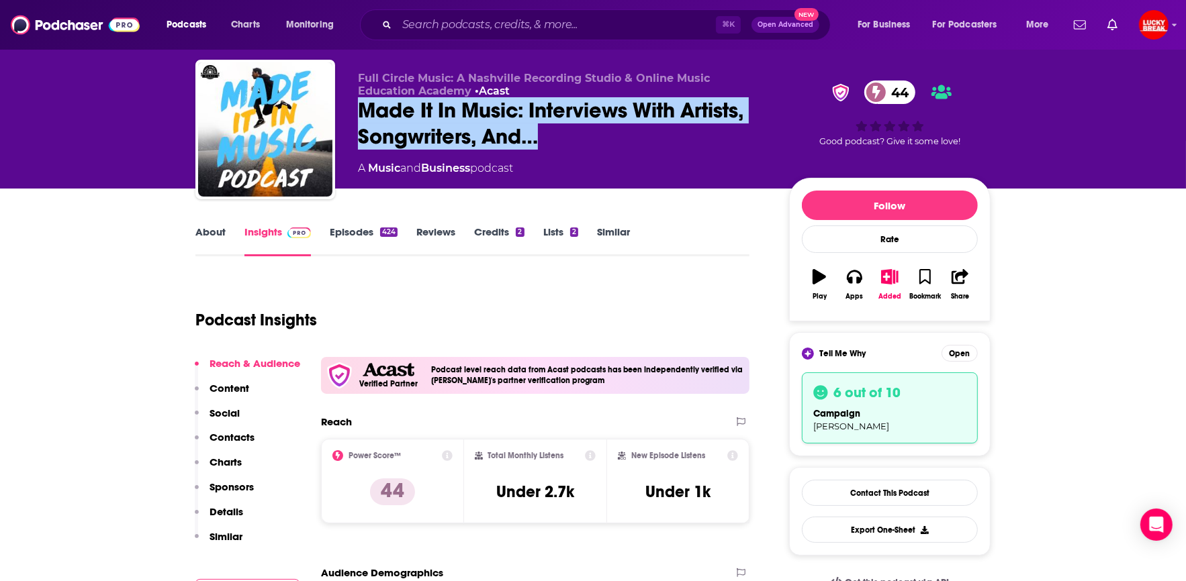
scroll to position [31, 0]
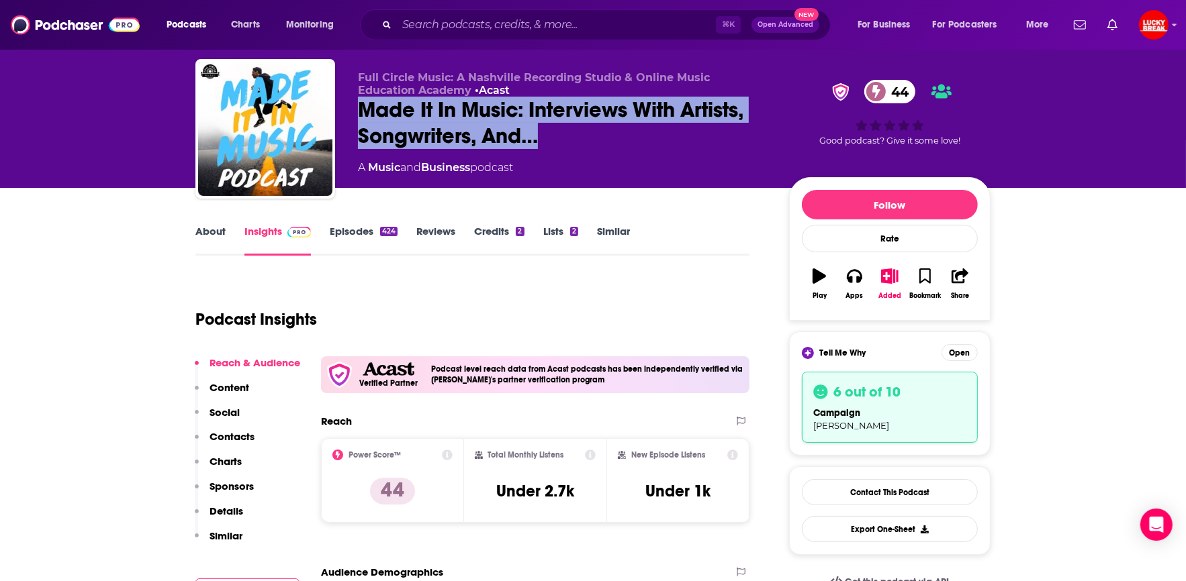
click at [205, 235] on link "About" at bounding box center [210, 240] width 30 height 31
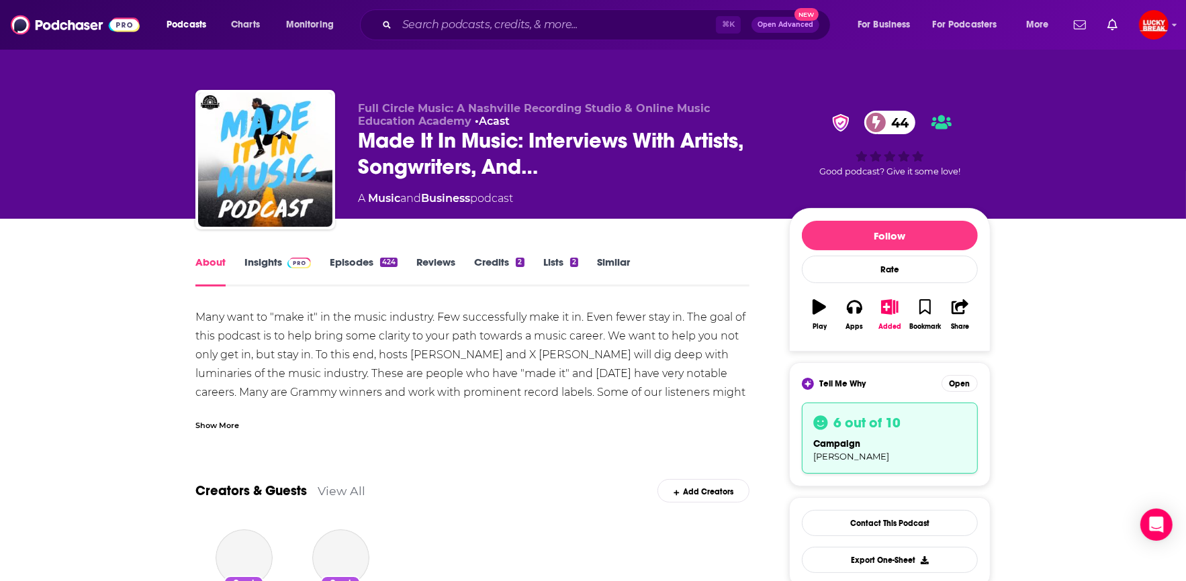
click at [315, 348] on div "Many want to "make it" in the music industry. Few successfully make it in. Even…" at bounding box center [472, 421] width 554 height 226
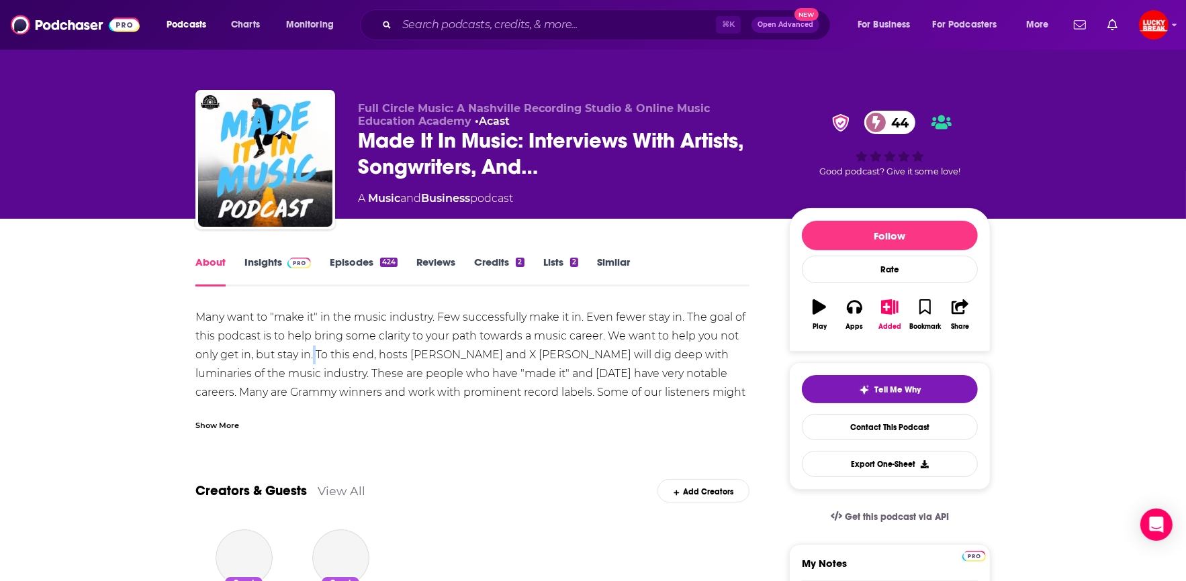
click at [315, 348] on div "Many want to "make it" in the music industry. Few successfully make it in. Even…" at bounding box center [472, 421] width 554 height 226
click at [221, 421] on div "Show More" at bounding box center [217, 424] width 44 height 13
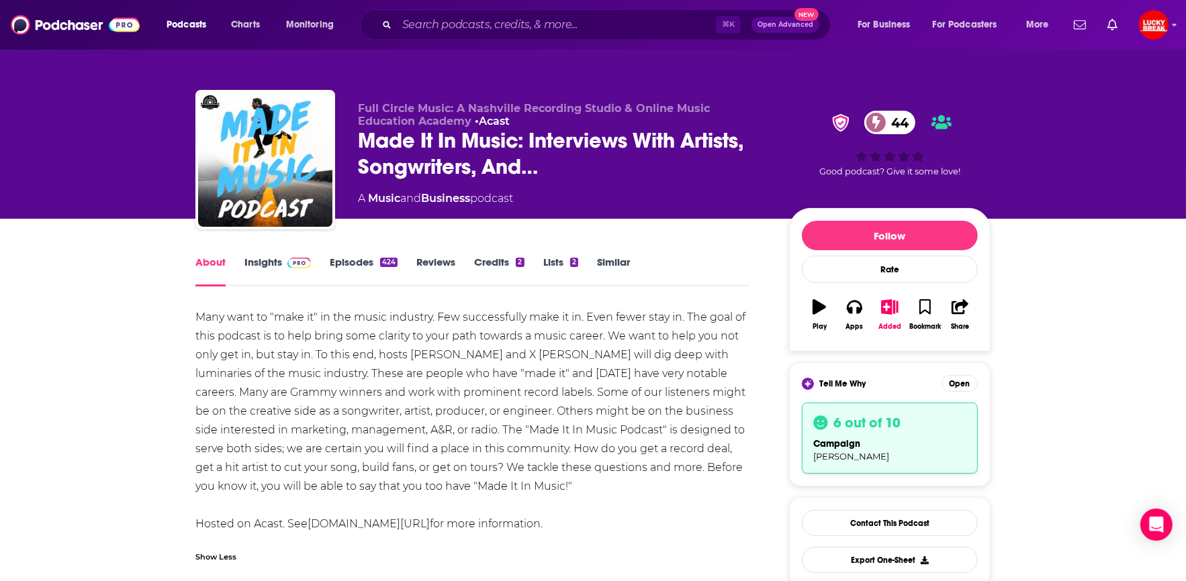
click at [277, 351] on div "Many want to "make it" in the music industry. Few successfully make it in. Even…" at bounding box center [472, 421] width 554 height 226
click at [277, 350] on div "Many want to "make it" in the music industry. Few successfully make it in. Even…" at bounding box center [472, 421] width 554 height 226
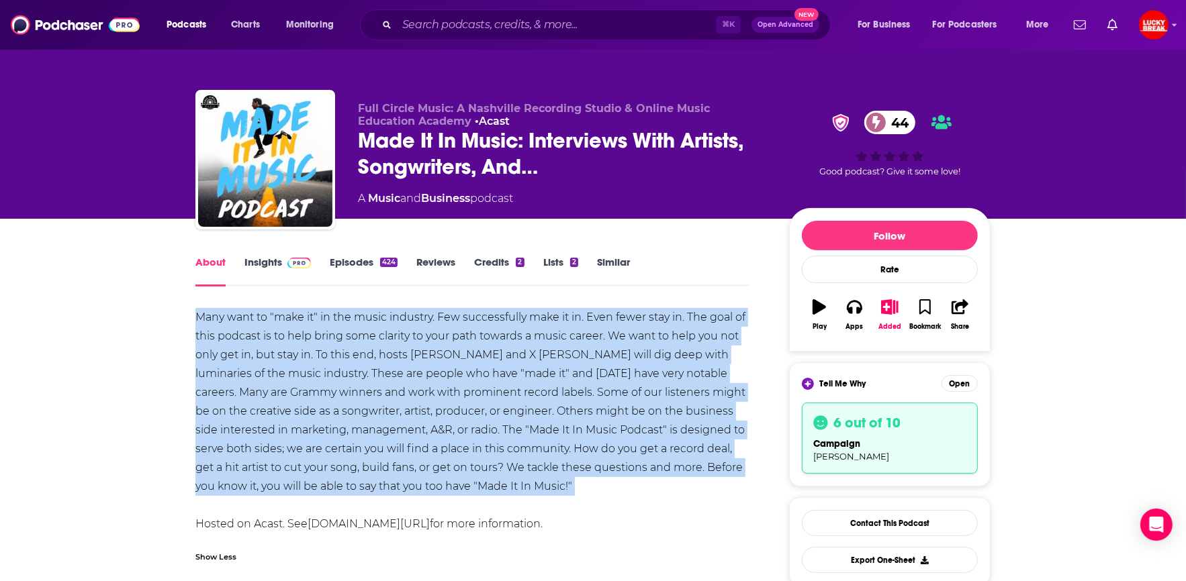
click at [277, 350] on div "Many want to "make it" in the music industry. Few successfully make it in. Even…" at bounding box center [472, 421] width 554 height 226
copy div "Many want to "make it" in the music industry. Few successfully make it in. Even…"
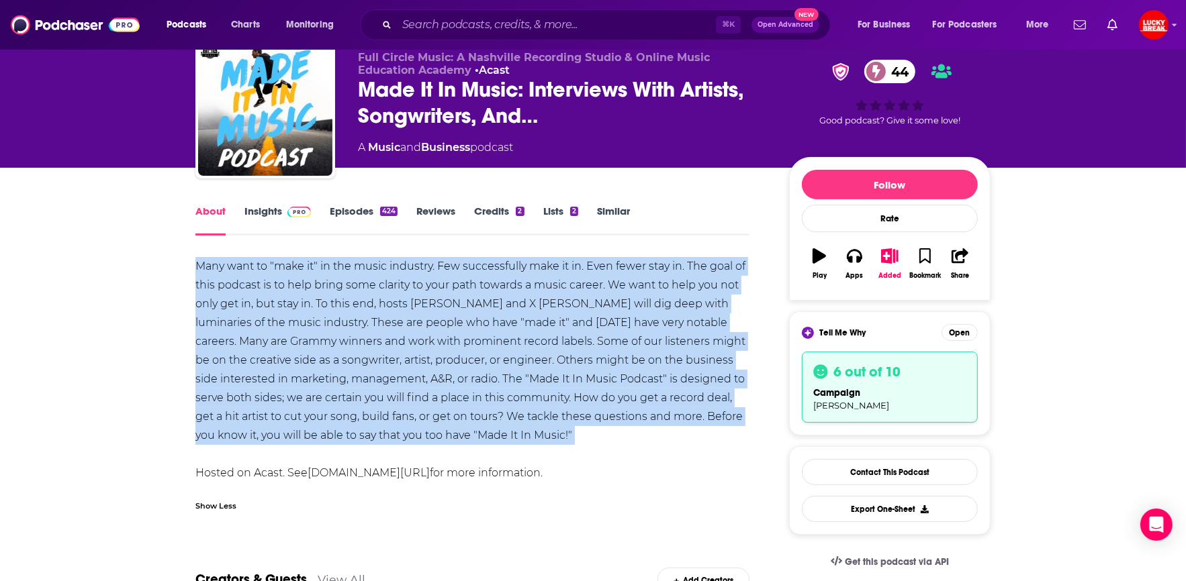
scroll to position [148, 0]
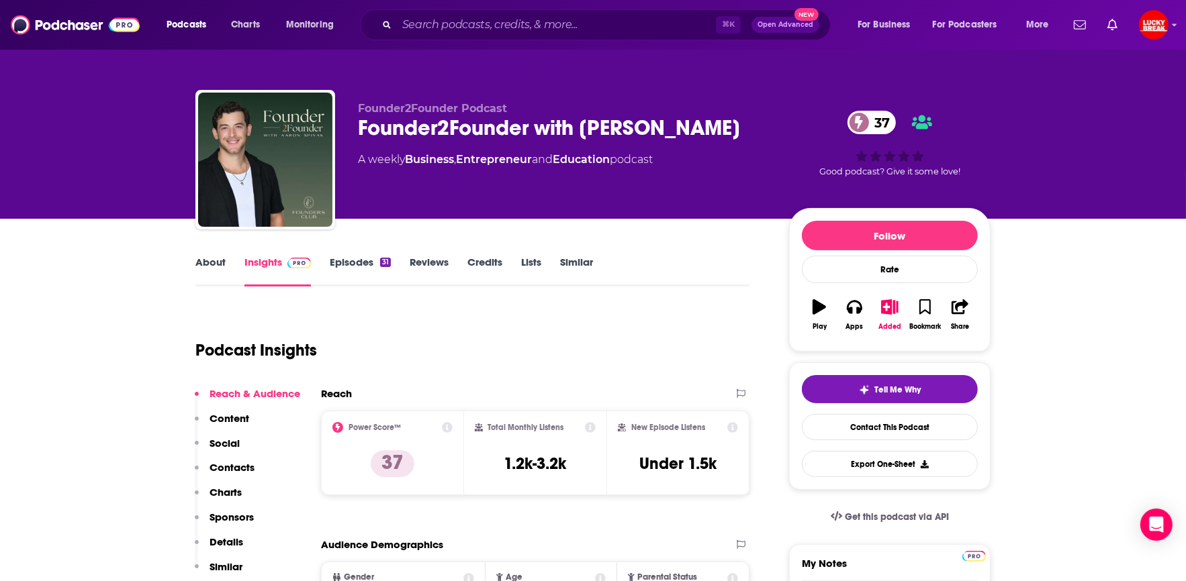
click at [395, 128] on div "Founder2Founder with [PERSON_NAME] 37" at bounding box center [563, 128] width 410 height 26
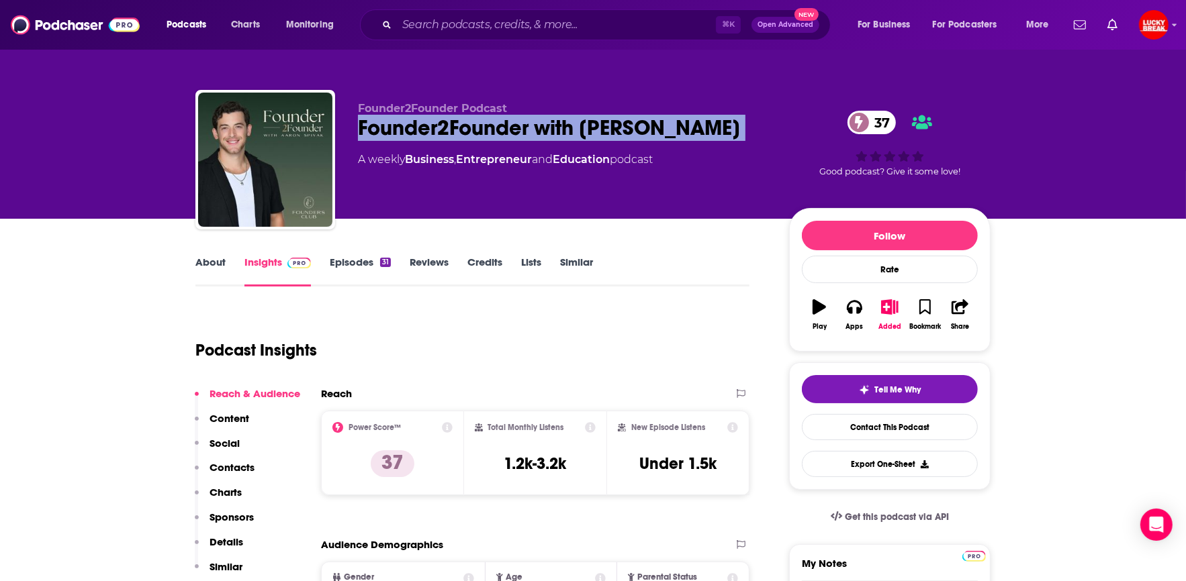
click at [395, 128] on div "Founder2Founder with [PERSON_NAME] 37" at bounding box center [563, 128] width 410 height 26
copy div "Founder2Founder with [PERSON_NAME] 37"
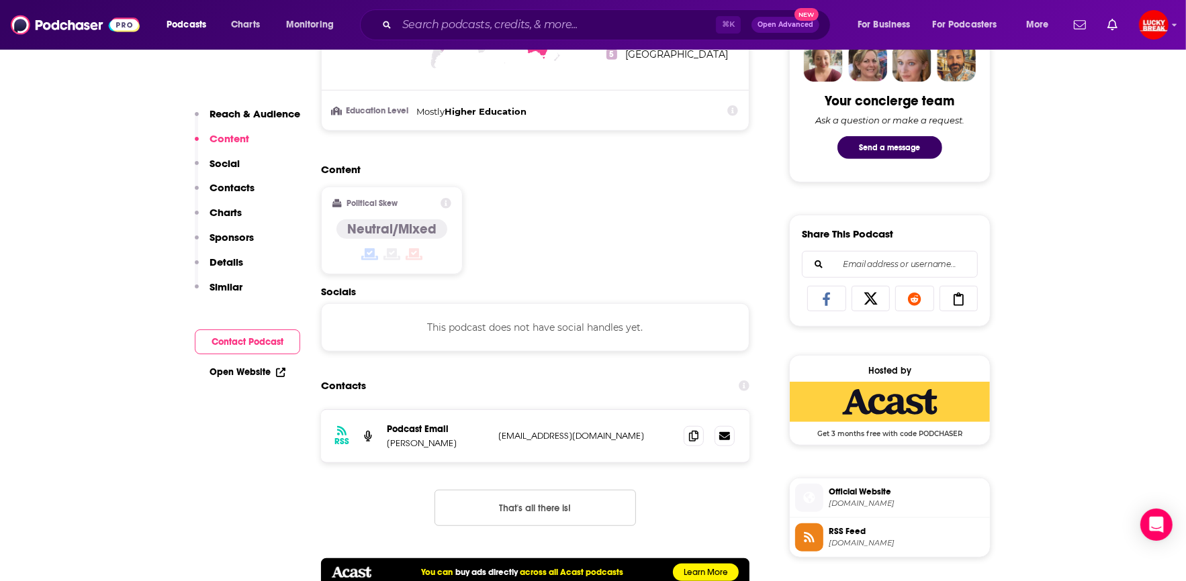
scroll to position [781, 0]
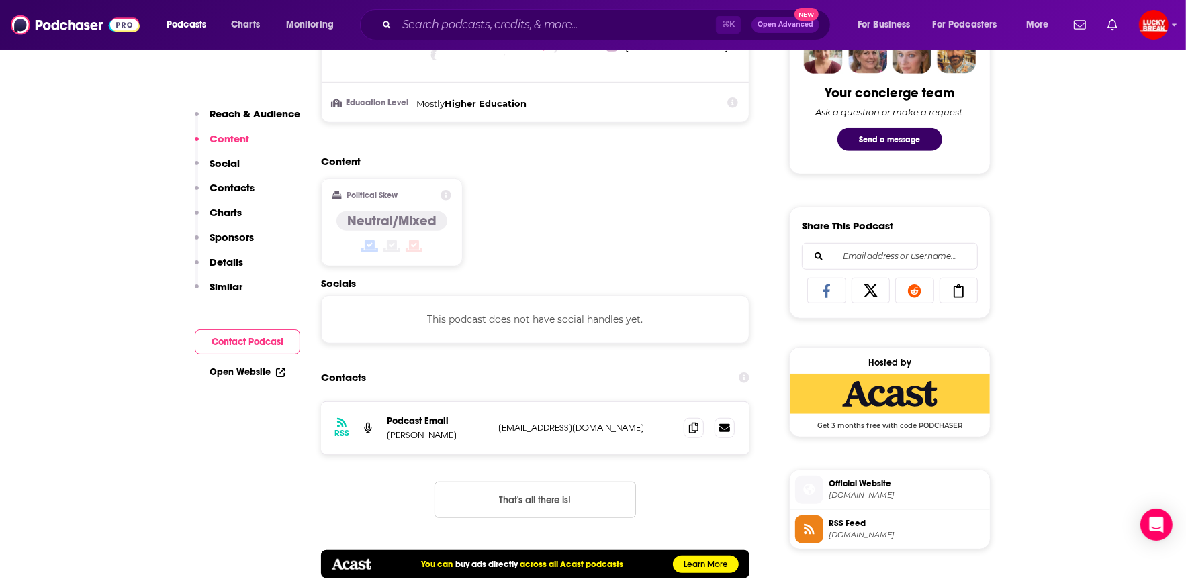
copy div "Podcast Email Michael Parisi"
drag, startPoint x: 444, startPoint y: 430, endPoint x: 380, endPoint y: 431, distance: 64.5
click at [380, 431] on div "RSS Podcast Email Michael Parisi info+64fd393d94060c0011939174@mg-eu.acast.com …" at bounding box center [535, 428] width 428 height 52
click at [410, 434] on p "Michael Parisi" at bounding box center [437, 435] width 101 height 11
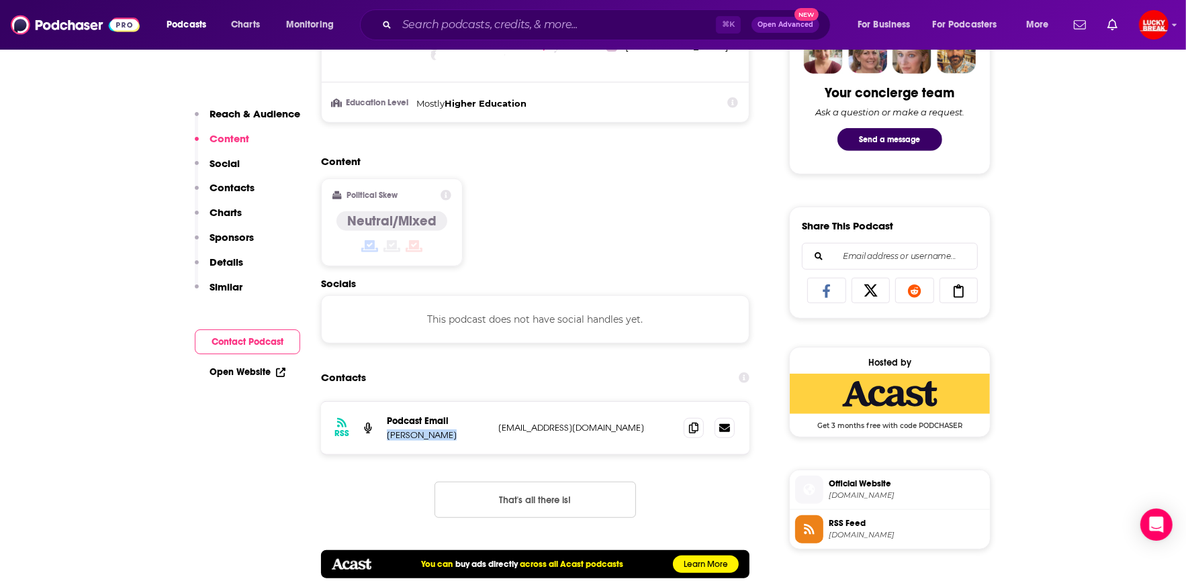
click at [410, 434] on p "Michael Parisi" at bounding box center [437, 435] width 101 height 11
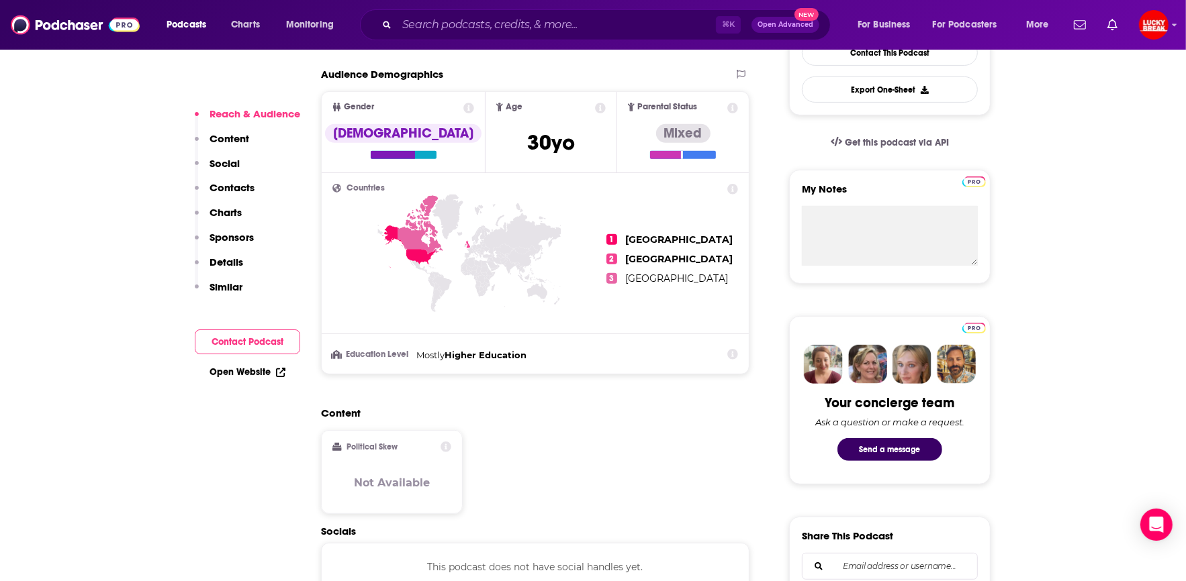
scroll to position [863, 0]
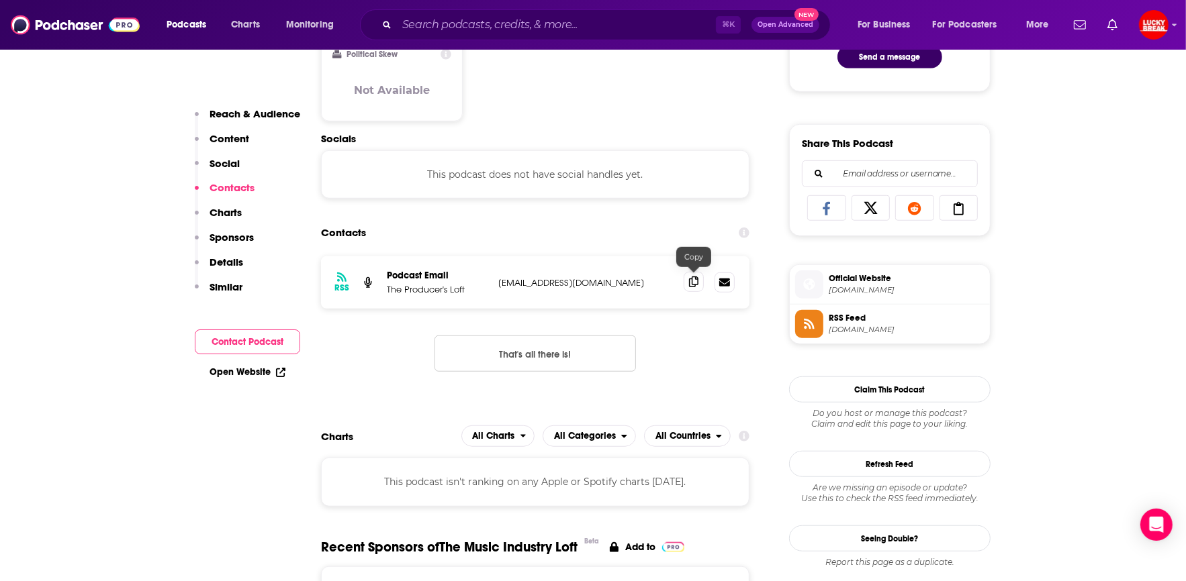
click at [690, 283] on icon at bounding box center [693, 282] width 9 height 11
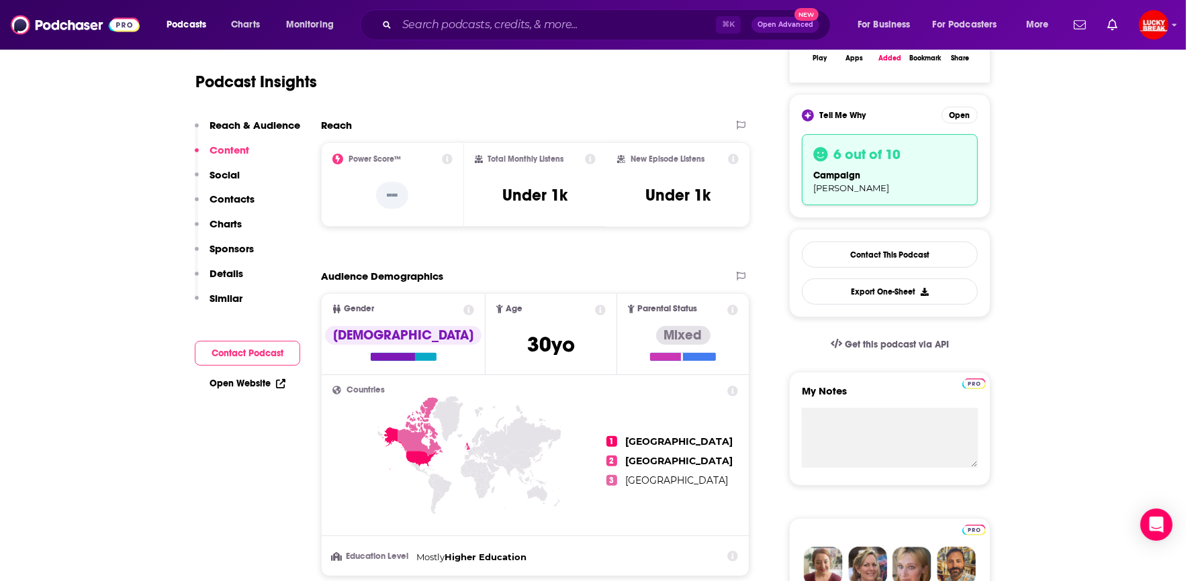
scroll to position [0, 0]
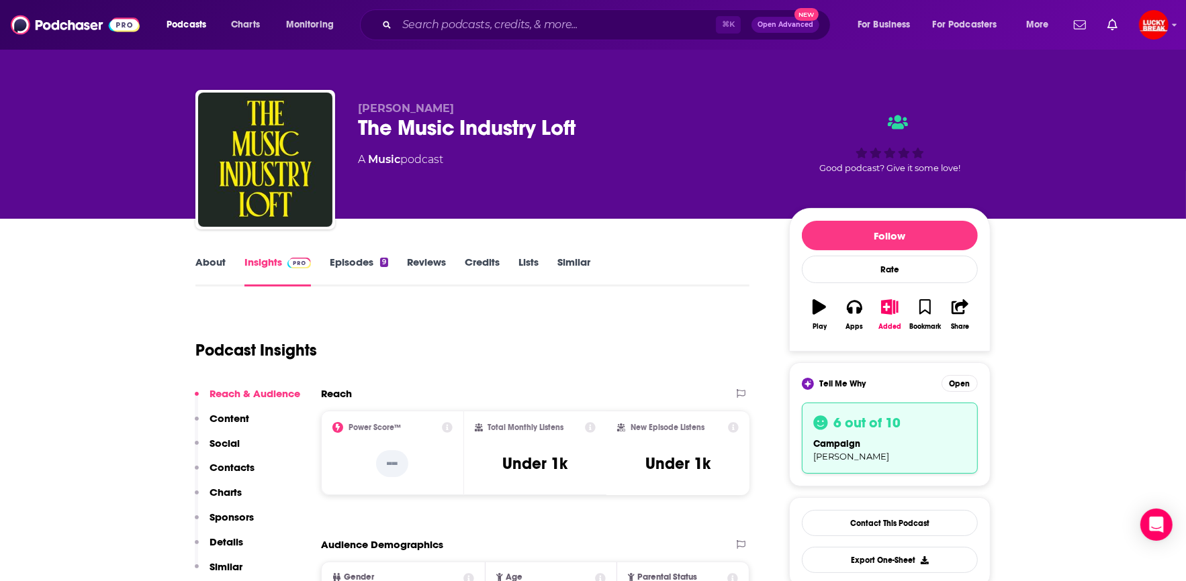
click at [461, 131] on div "The Music Industry Loft" at bounding box center [563, 128] width 410 height 26
copy div "The Music Industry Loft"
click at [201, 263] on link "About" at bounding box center [210, 271] width 30 height 31
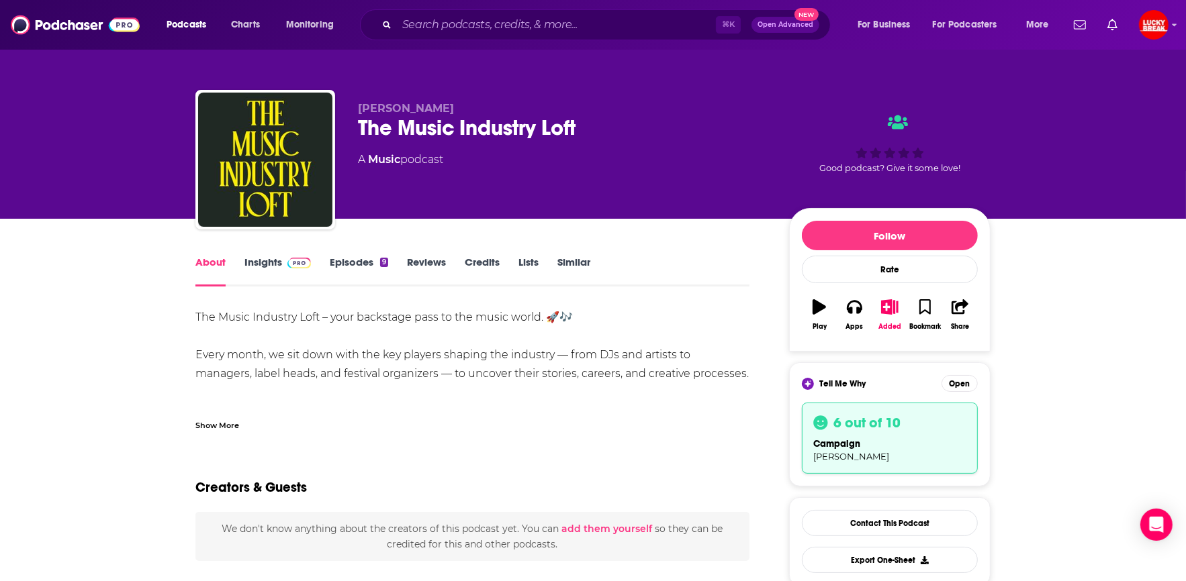
scroll to position [21, 0]
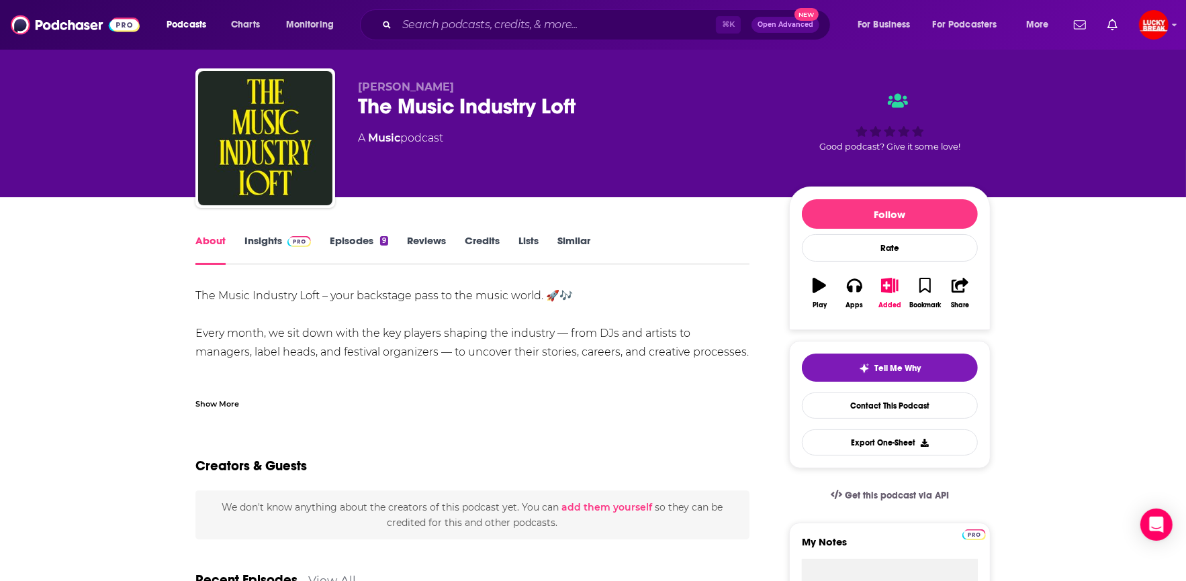
click at [214, 389] on div "Show More" at bounding box center [472, 398] width 554 height 23
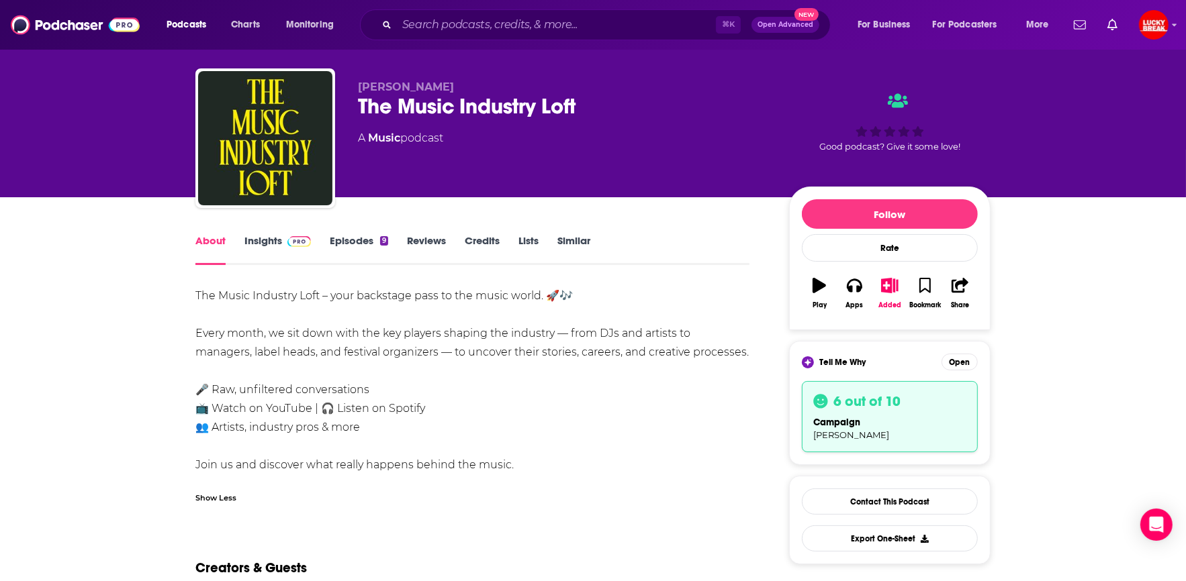
click at [213, 337] on div "The Music Industry Loft – your backstage pass to the music world. 🚀🎶 Every mont…" at bounding box center [472, 381] width 554 height 188
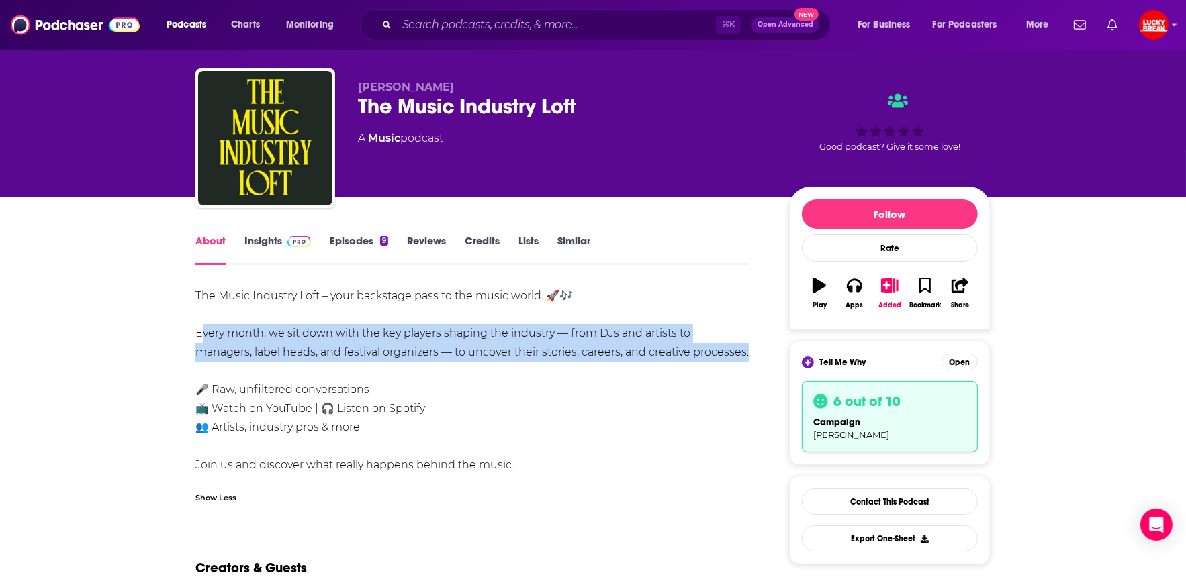
click at [213, 337] on div "The Music Industry Loft – your backstage pass to the music world. 🚀🎶 Every mont…" at bounding box center [472, 381] width 554 height 188
copy div "Every month, we sit down with the key players shaping the industry — from DJs a…"
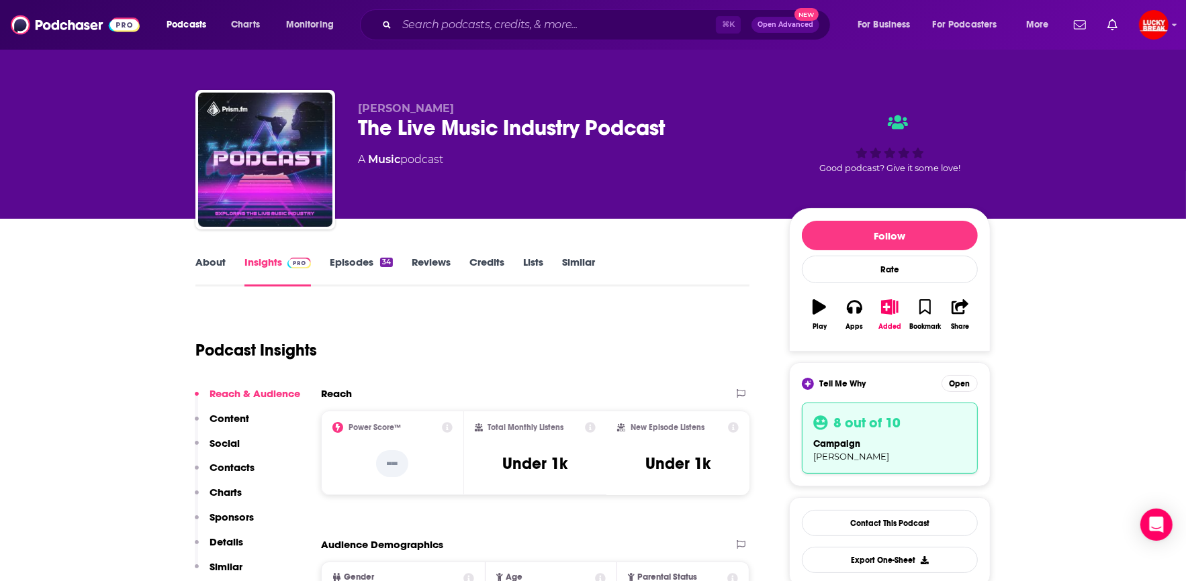
click at [471, 126] on div "The Live Music Industry Podcast" at bounding box center [563, 128] width 410 height 26
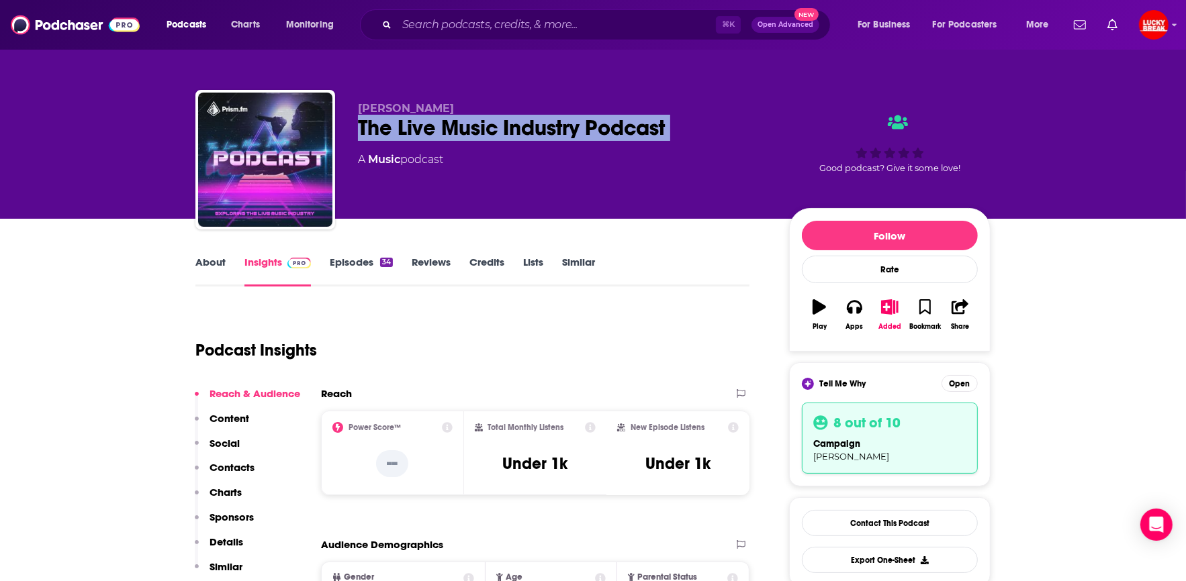
click at [471, 126] on div "The Live Music Industry Podcast" at bounding box center [563, 128] width 410 height 26
click at [487, 126] on div "The Live Music Industry Podcast" at bounding box center [563, 128] width 410 height 26
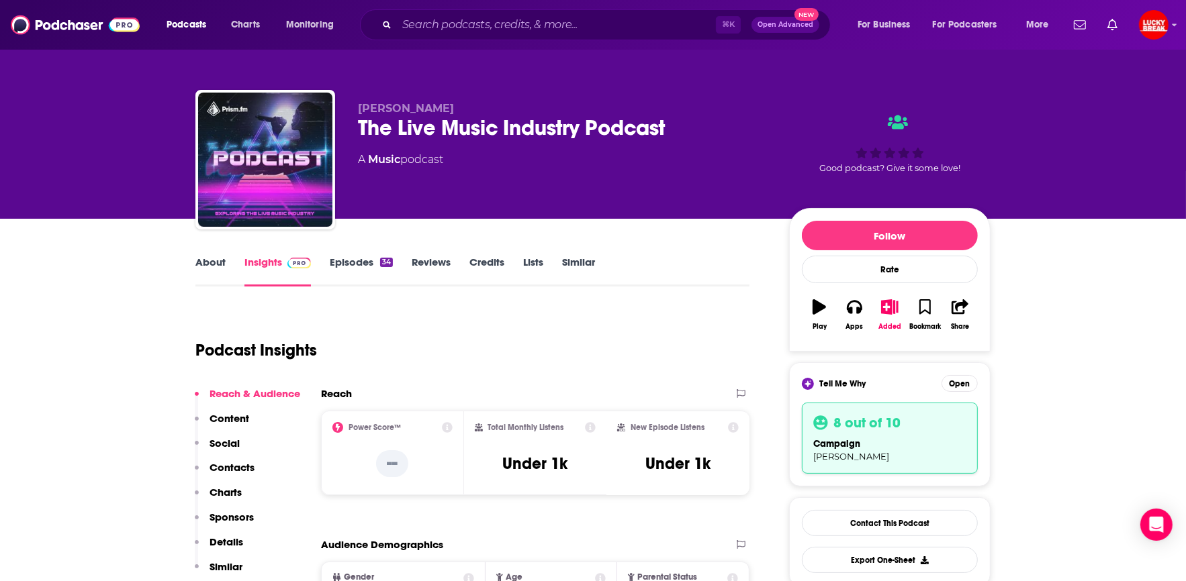
click at [487, 126] on div "The Live Music Industry Podcast" at bounding box center [563, 128] width 410 height 26
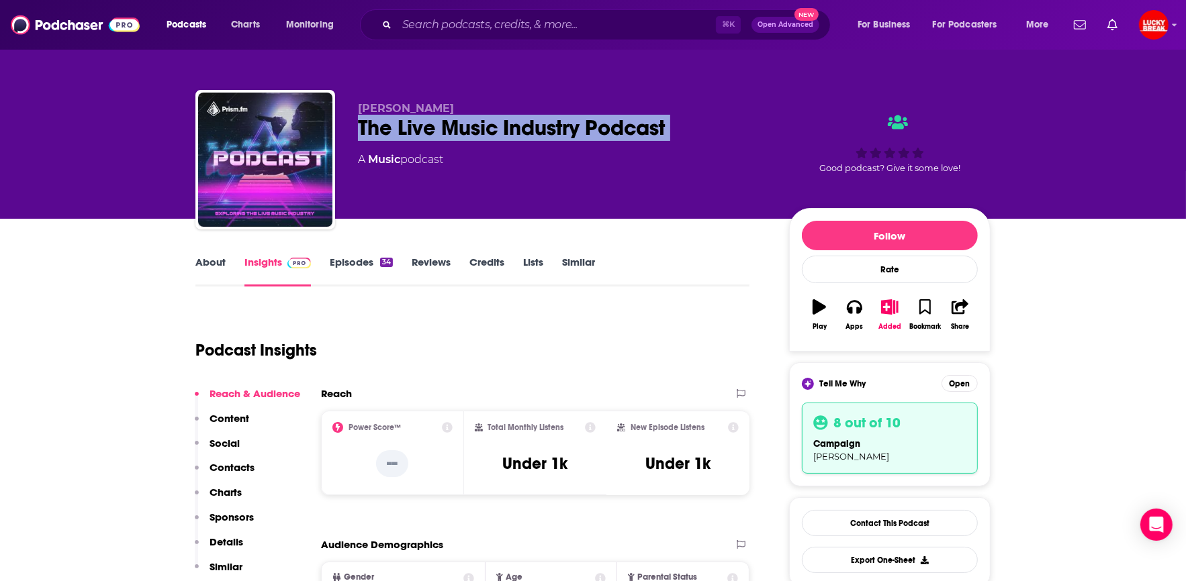
click at [487, 126] on div "The Live Music Industry Podcast" at bounding box center [563, 128] width 410 height 26
copy div "The Live Music Industry Podcast"
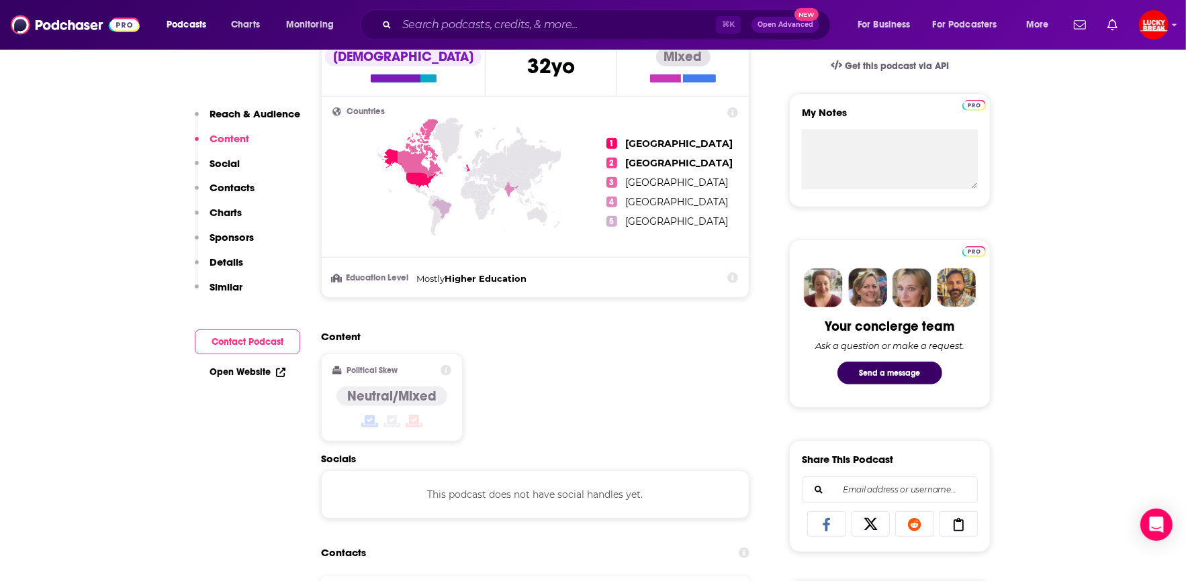
scroll to position [878, 0]
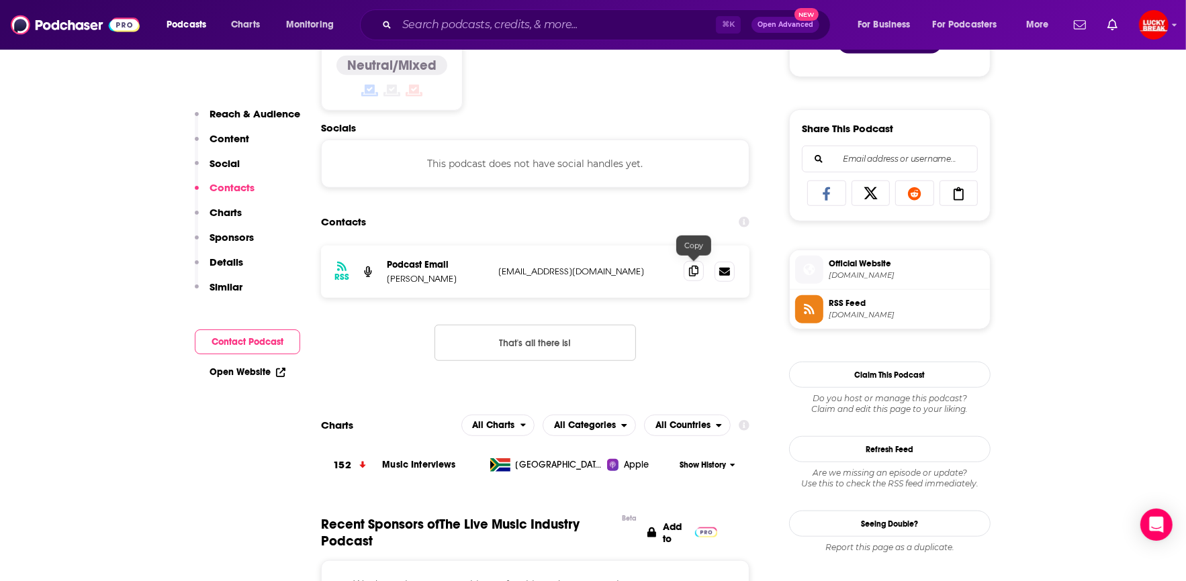
click at [689, 268] on icon at bounding box center [693, 271] width 9 height 11
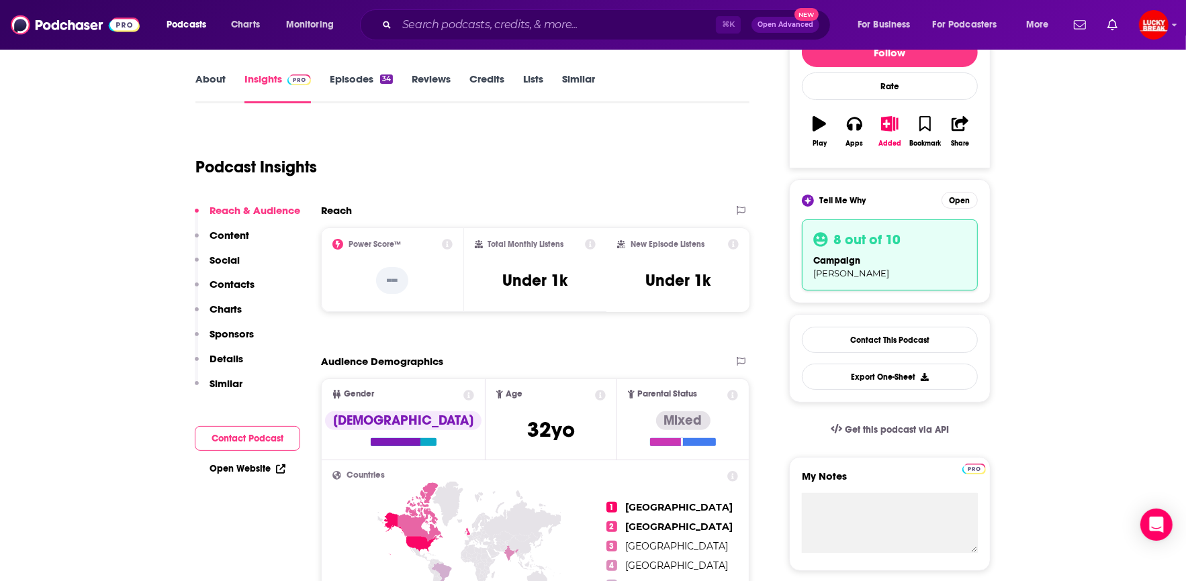
scroll to position [12, 0]
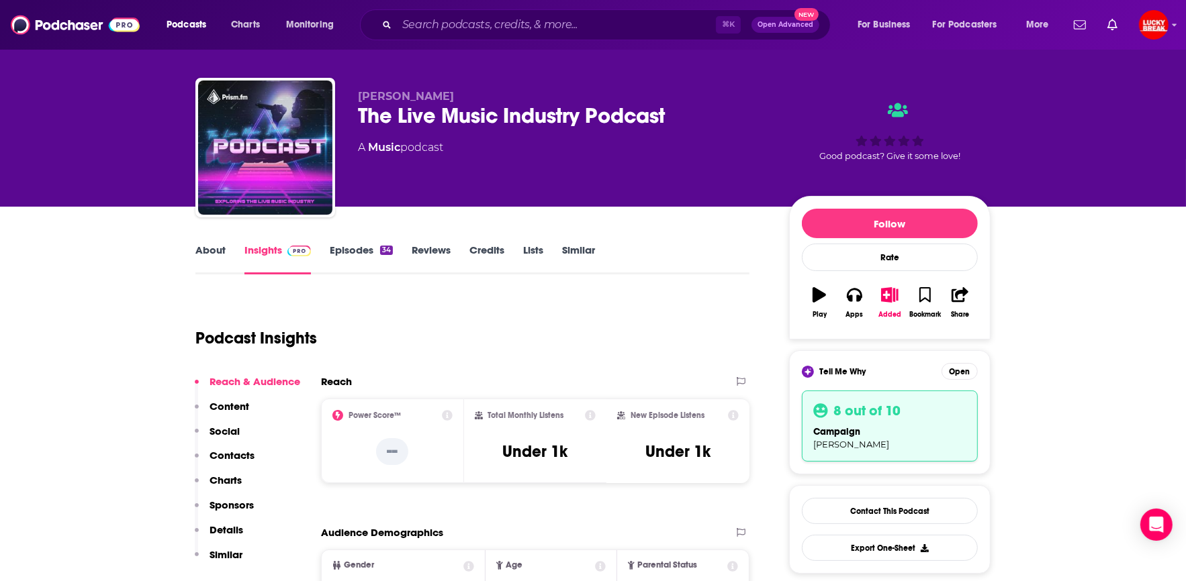
click at [204, 249] on link "About" at bounding box center [210, 259] width 30 height 31
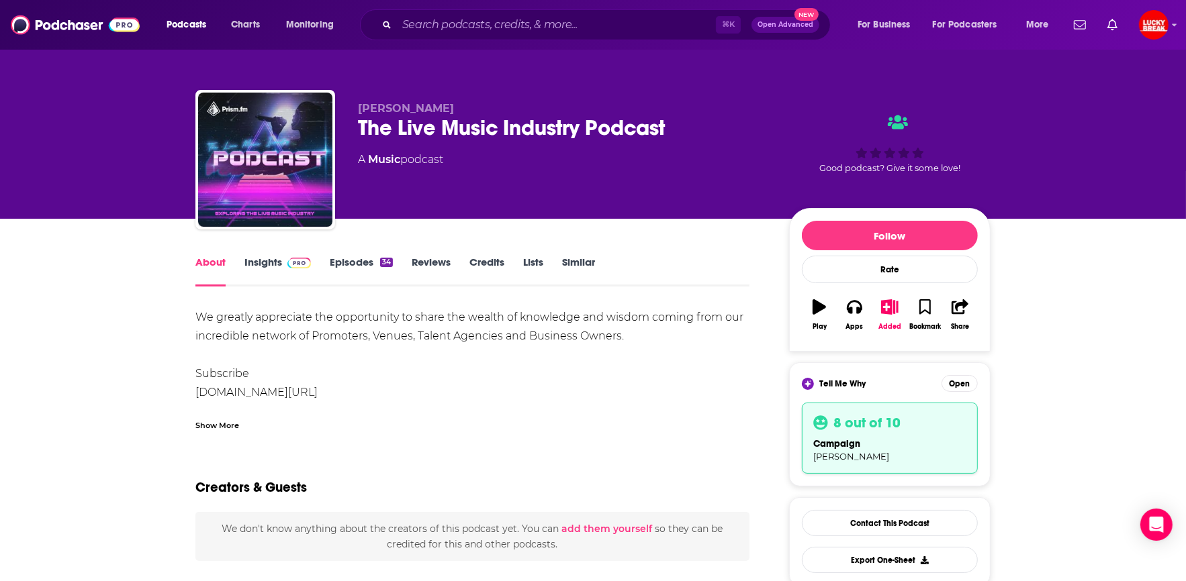
click at [224, 428] on div "Show More" at bounding box center [217, 424] width 44 height 13
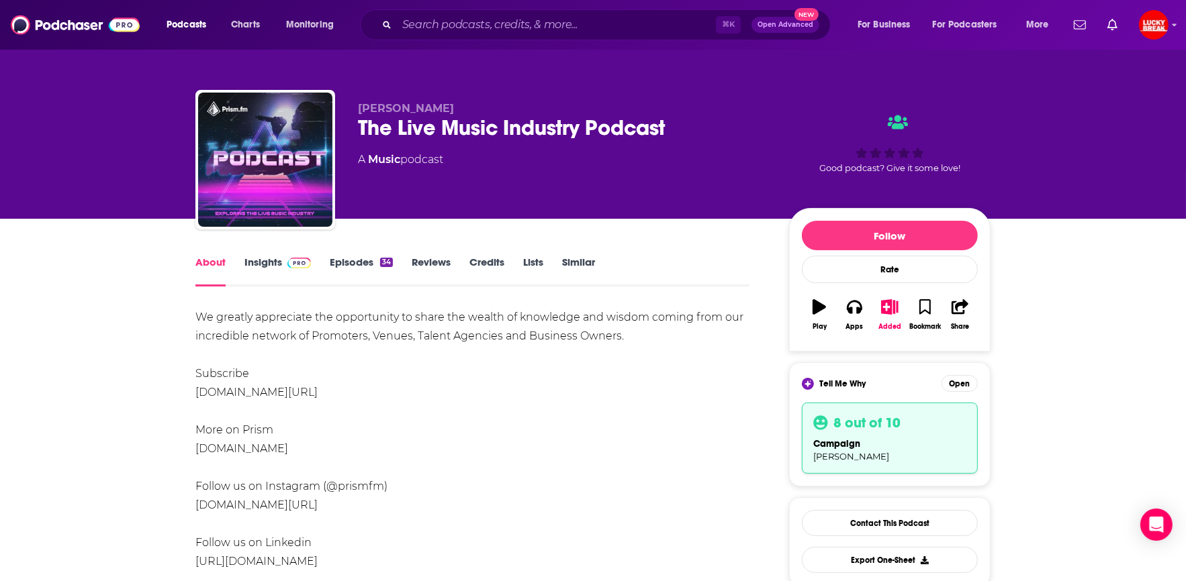
click at [272, 328] on div "We greatly appreciate the opportunity to share the wealth of knowledge and wisd…" at bounding box center [472, 468] width 554 height 320
click at [342, 326] on div "We greatly appreciate the opportunity to share the wealth of knowledge and wisd…" at bounding box center [472, 468] width 554 height 320
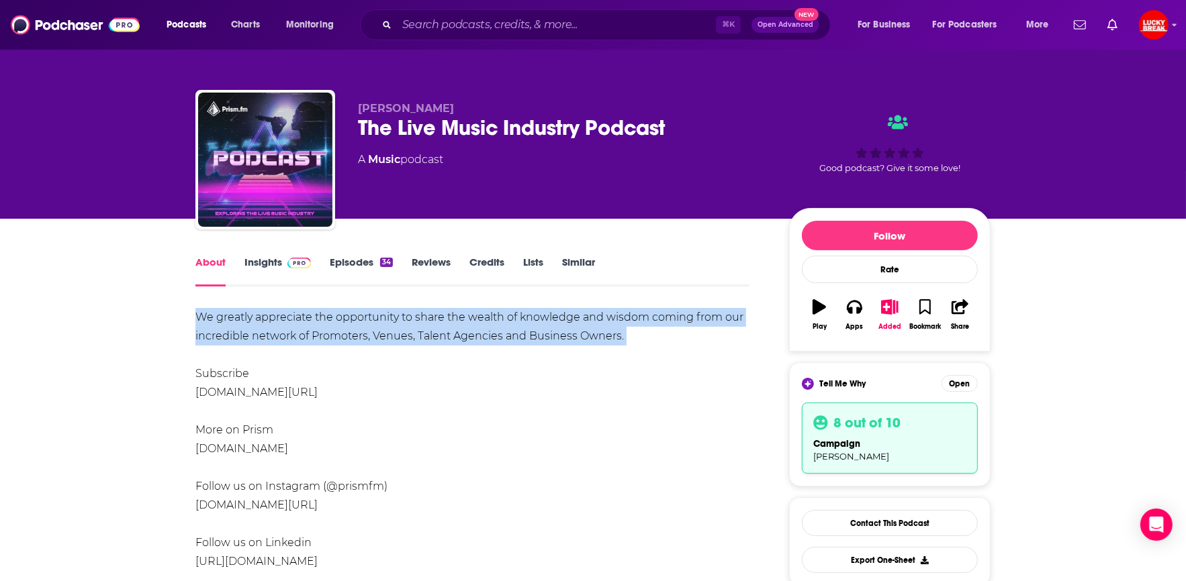
click at [342, 326] on div "We greatly appreciate the opportunity to share the wealth of knowledge and wisd…" at bounding box center [472, 468] width 554 height 320
copy div "We greatly appreciate the opportunity to share the wealth of knowledge and wisd…"
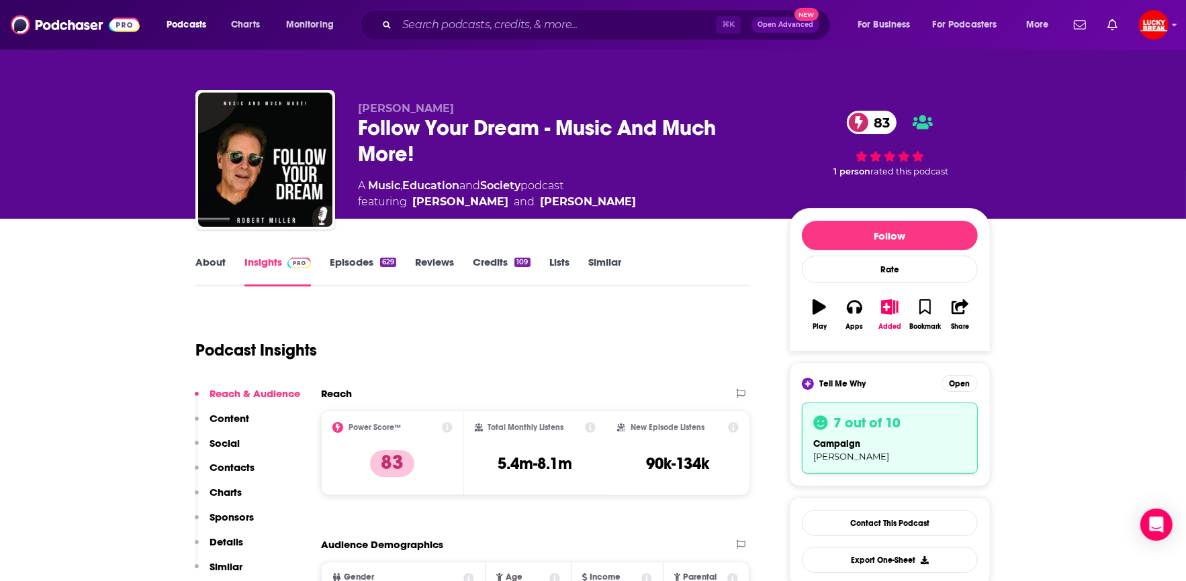
click at [375, 157] on div "Follow Your Dream - Music And Much More! 83" at bounding box center [563, 141] width 410 height 52
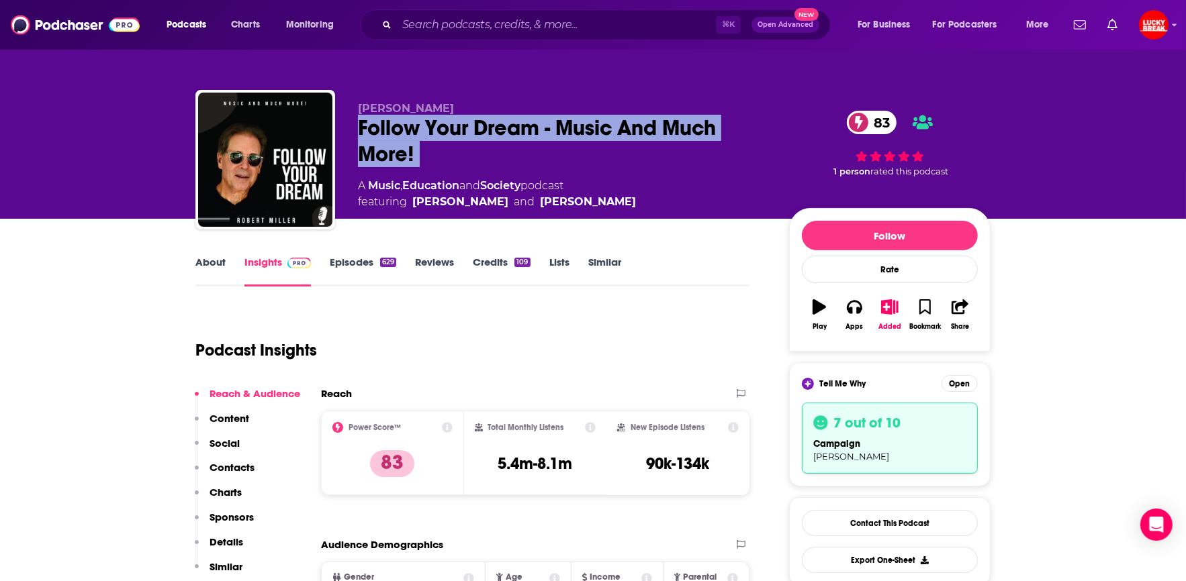
click at [375, 157] on div "Follow Your Dream - Music And Much More! 83" at bounding box center [563, 141] width 410 height 52
copy div "Follow Your Dream - Music And Much More! 83"
click at [398, 162] on div "Follow Your Dream - Music And Much More! 83" at bounding box center [563, 141] width 410 height 52
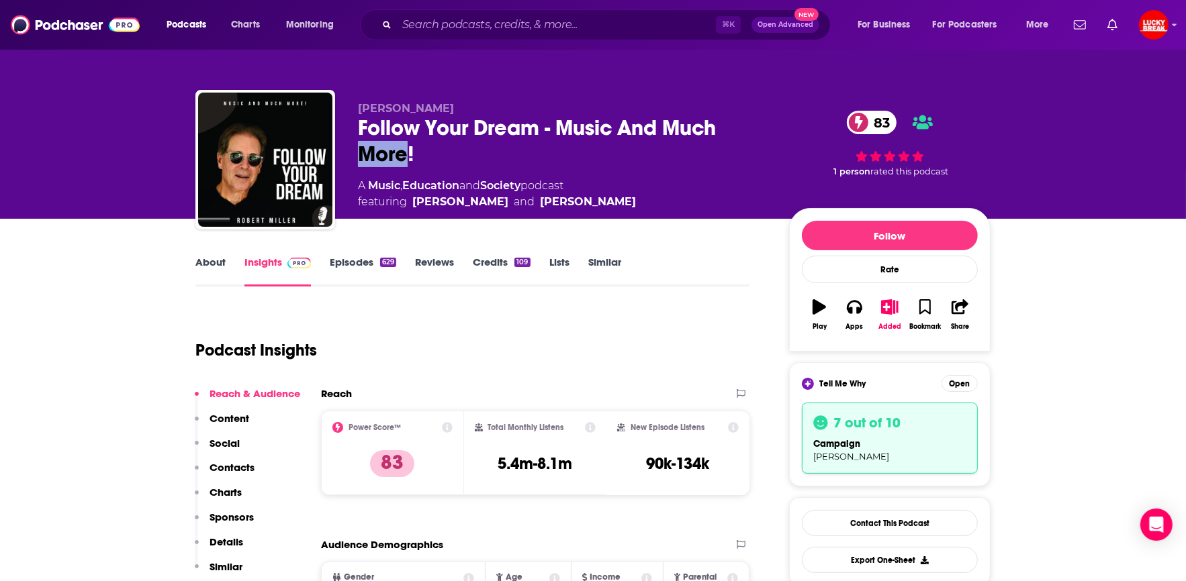
click at [398, 162] on div "Follow Your Dream - Music And Much More! 83" at bounding box center [563, 141] width 410 height 52
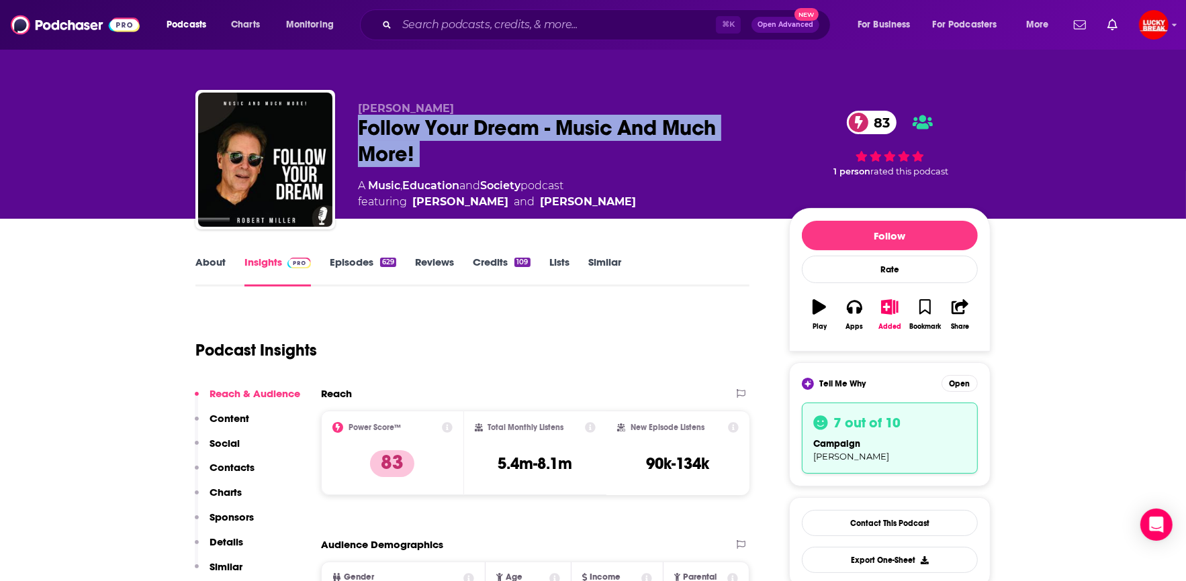
click at [398, 162] on div "Follow Your Dream - Music And Much More! 83" at bounding box center [563, 141] width 410 height 52
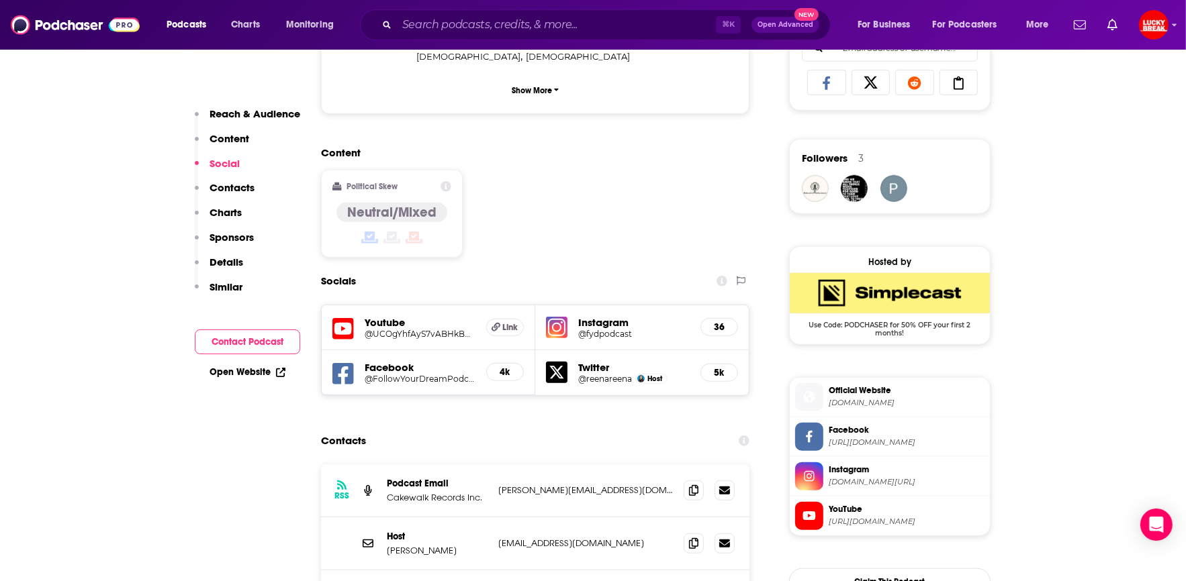
scroll to position [992, 0]
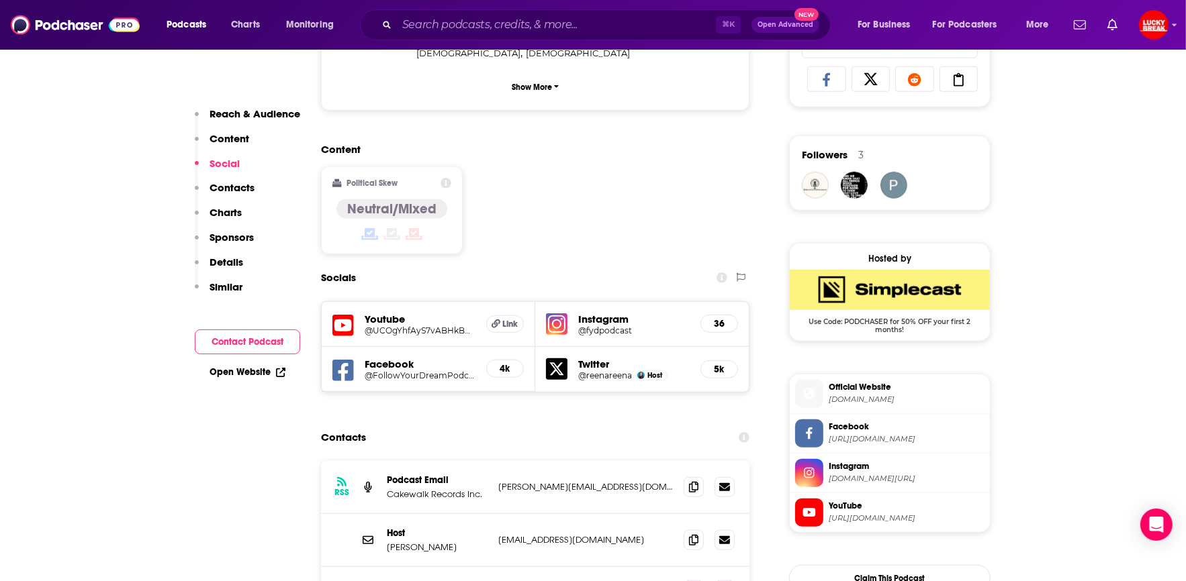
click at [479, 461] on div "RSS Podcast Email Cakewalk Records Inc. [PERSON_NAME][EMAIL_ADDRESS][DOMAIN_NAM…" at bounding box center [535, 487] width 428 height 53
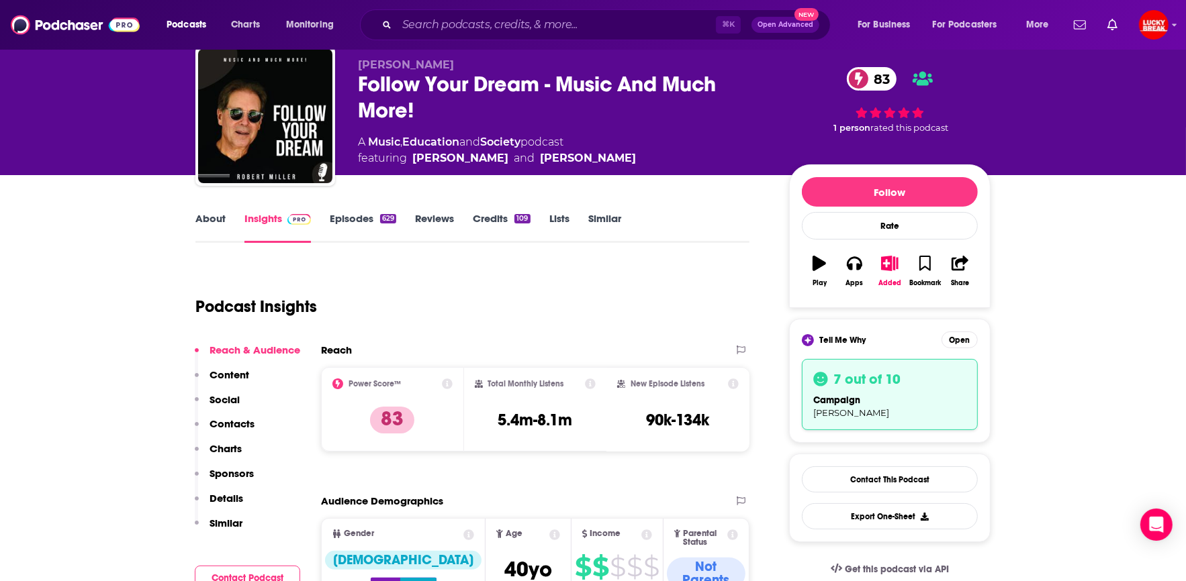
scroll to position [0, 0]
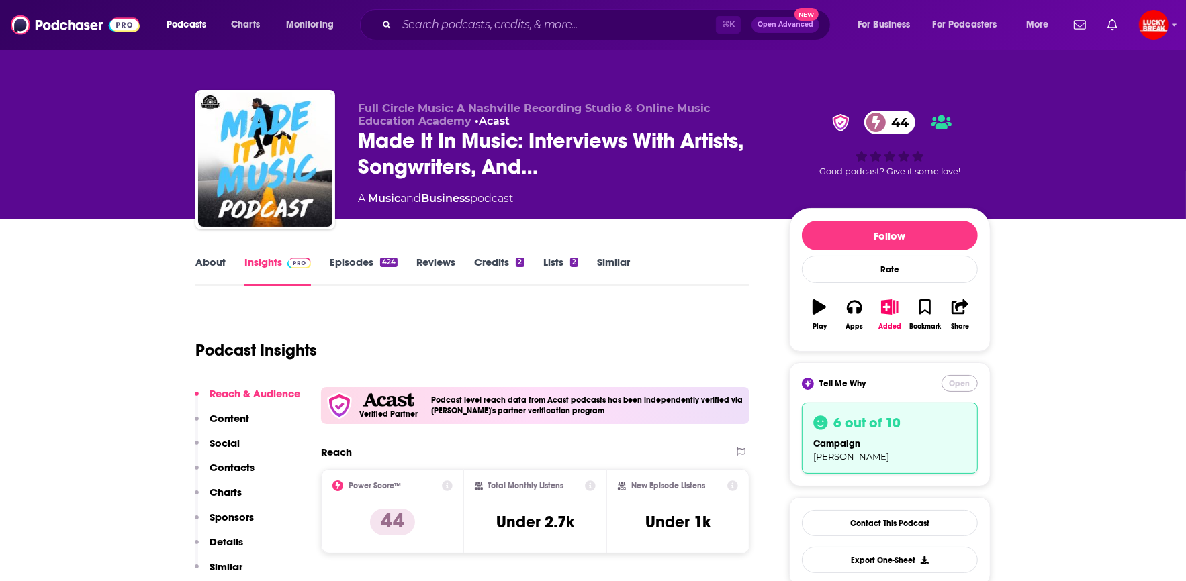
click at [961, 386] on button "Open" at bounding box center [959, 383] width 36 height 17
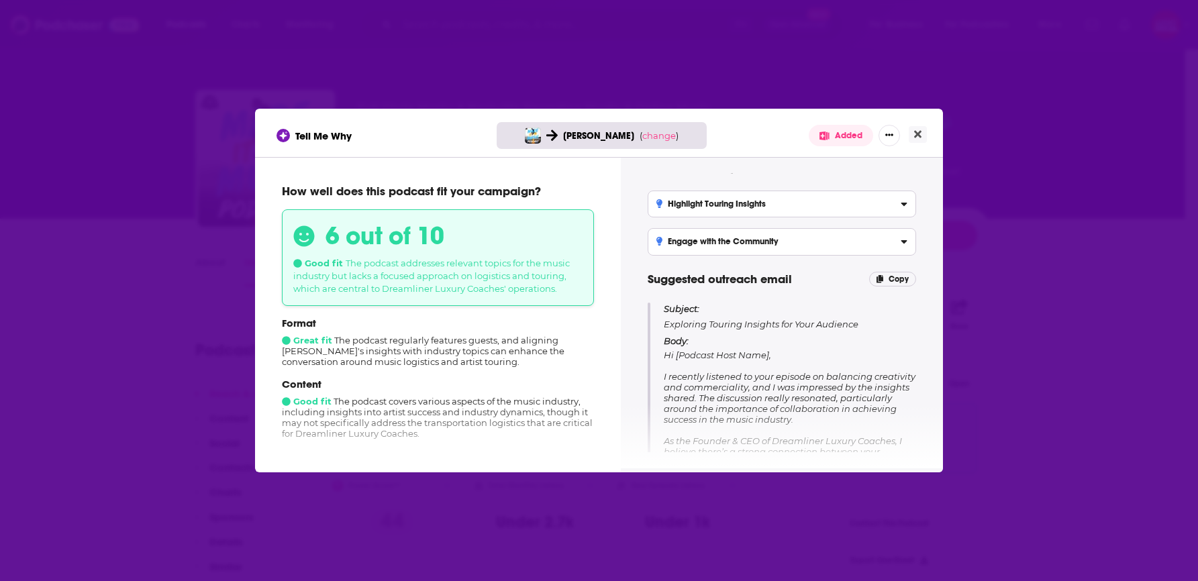
scroll to position [25, 0]
click at [678, 318] on p "Subject: Exploring Touring Insights for Your Audience" at bounding box center [790, 316] width 252 height 28
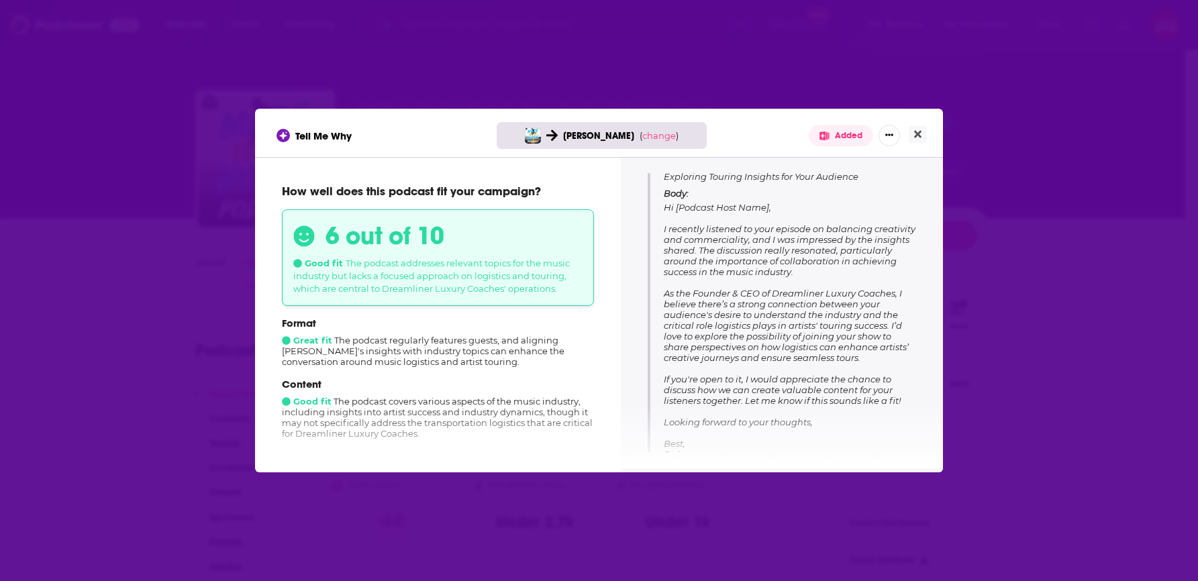
scroll to position [191, 0]
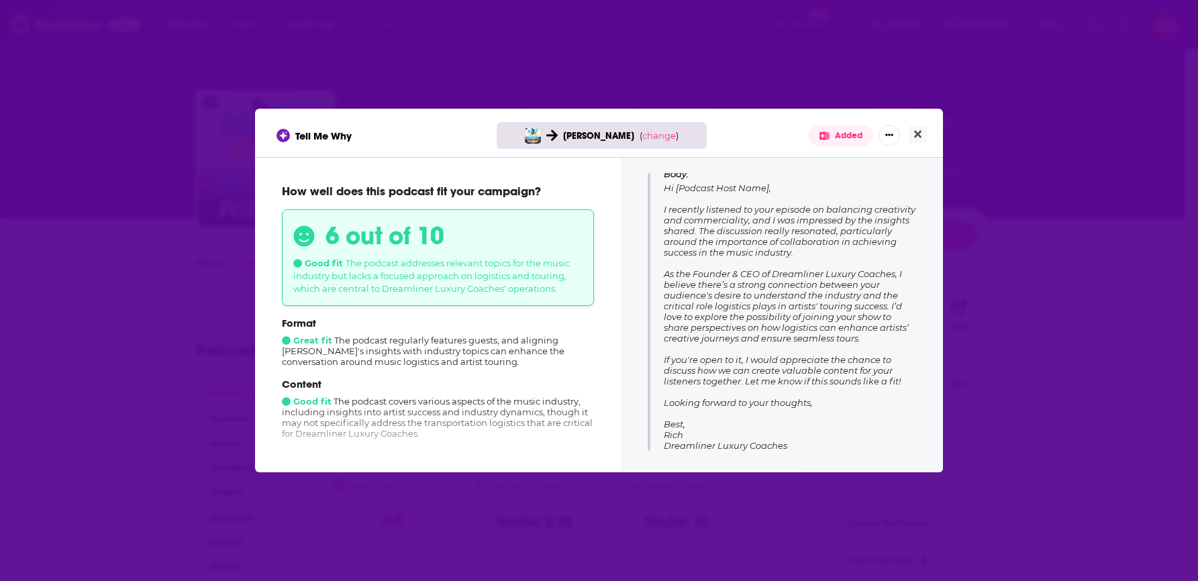
drag, startPoint x: 814, startPoint y: 445, endPoint x: 659, endPoint y: 186, distance: 302.0
click at [659, 186] on div "Tips for pitching Highlight Touring Insights Emphasize [PERSON_NAME]'s unique p…" at bounding box center [782, 312] width 290 height 279
copy span "Hi [Podcast Host Name], I recently listened to your episode on balancing creati…"
